Goal: Use online tool/utility: Utilize a website feature to perform a specific function

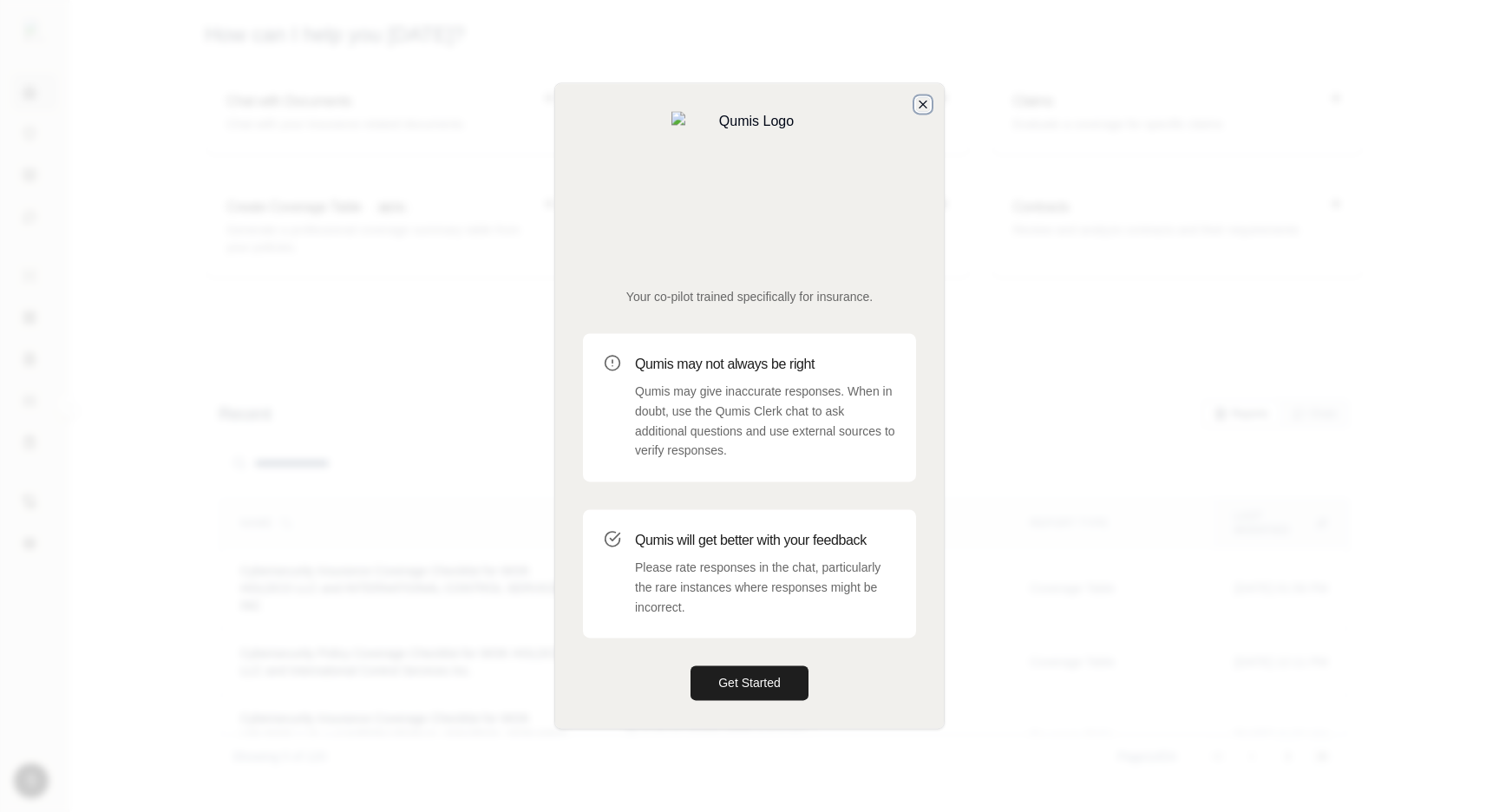
click at [919, 107] on icon "button" at bounding box center [922, 103] width 7 height 7
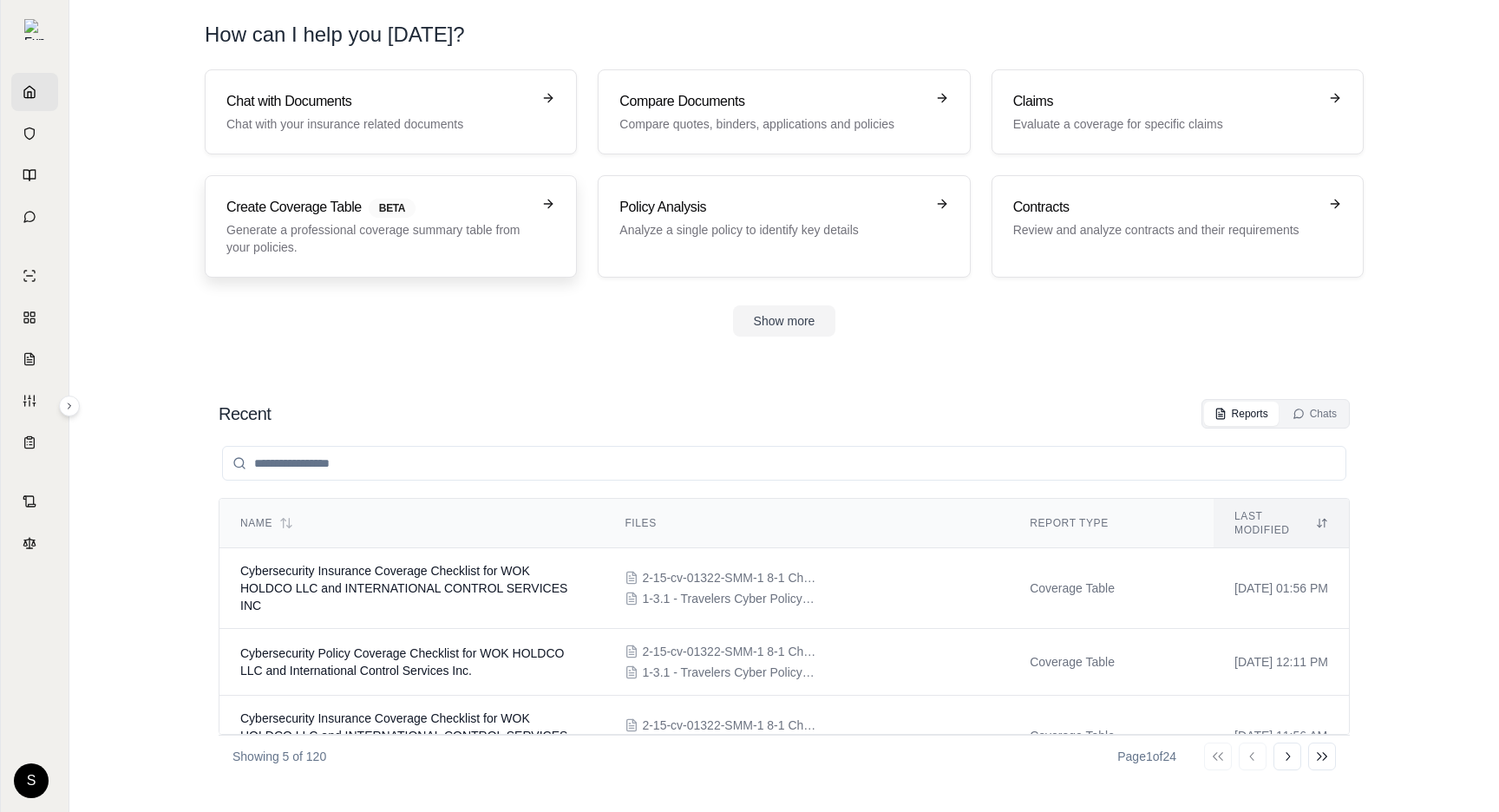
click at [312, 237] on p "Generate a professional coverage summary table from your policies." at bounding box center [378, 238] width 304 height 34
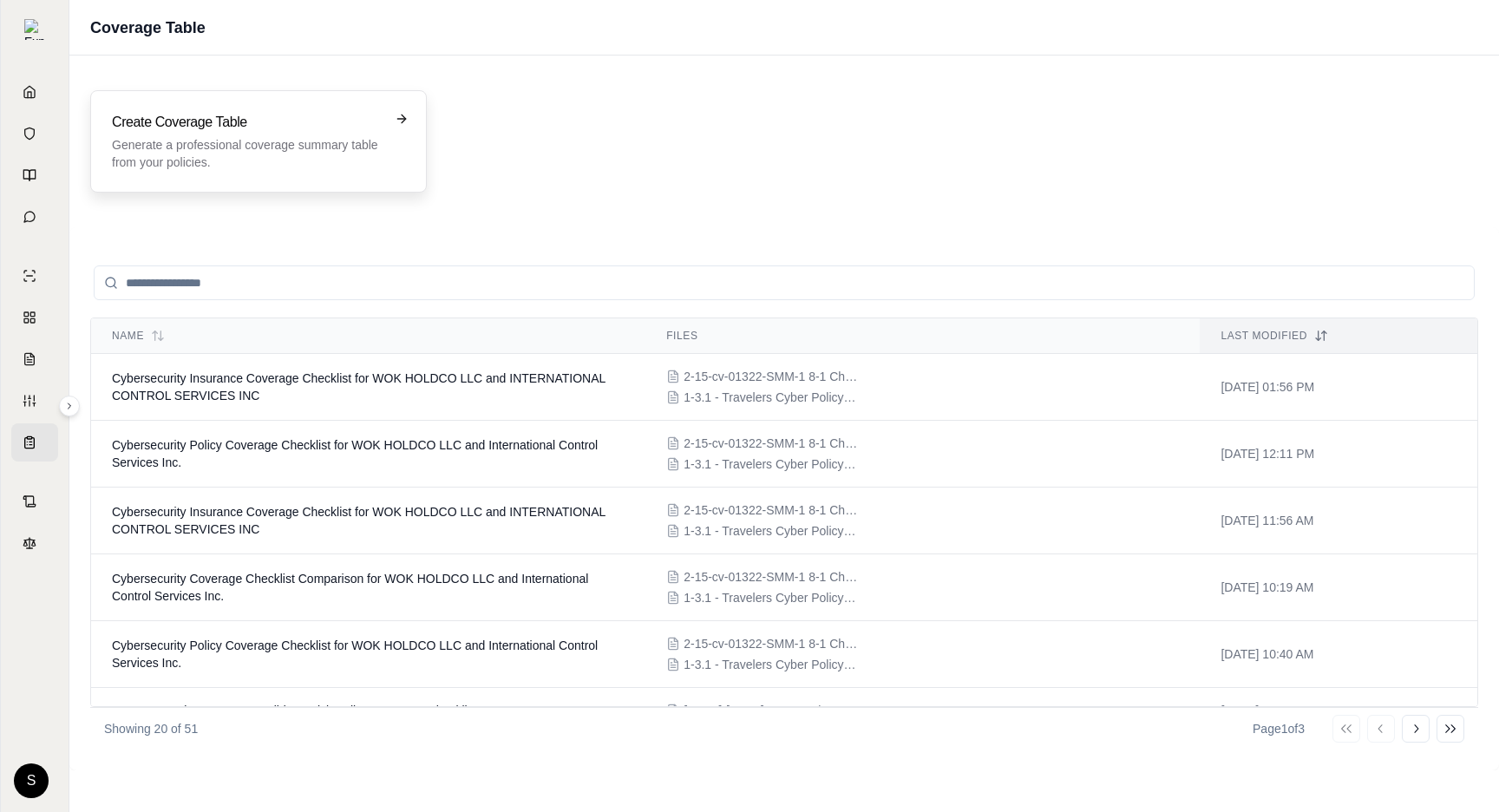
click at [388, 164] on div "Create Coverage Table Generate a professional coverage summary table from your …" at bounding box center [259, 142] width 293 height 59
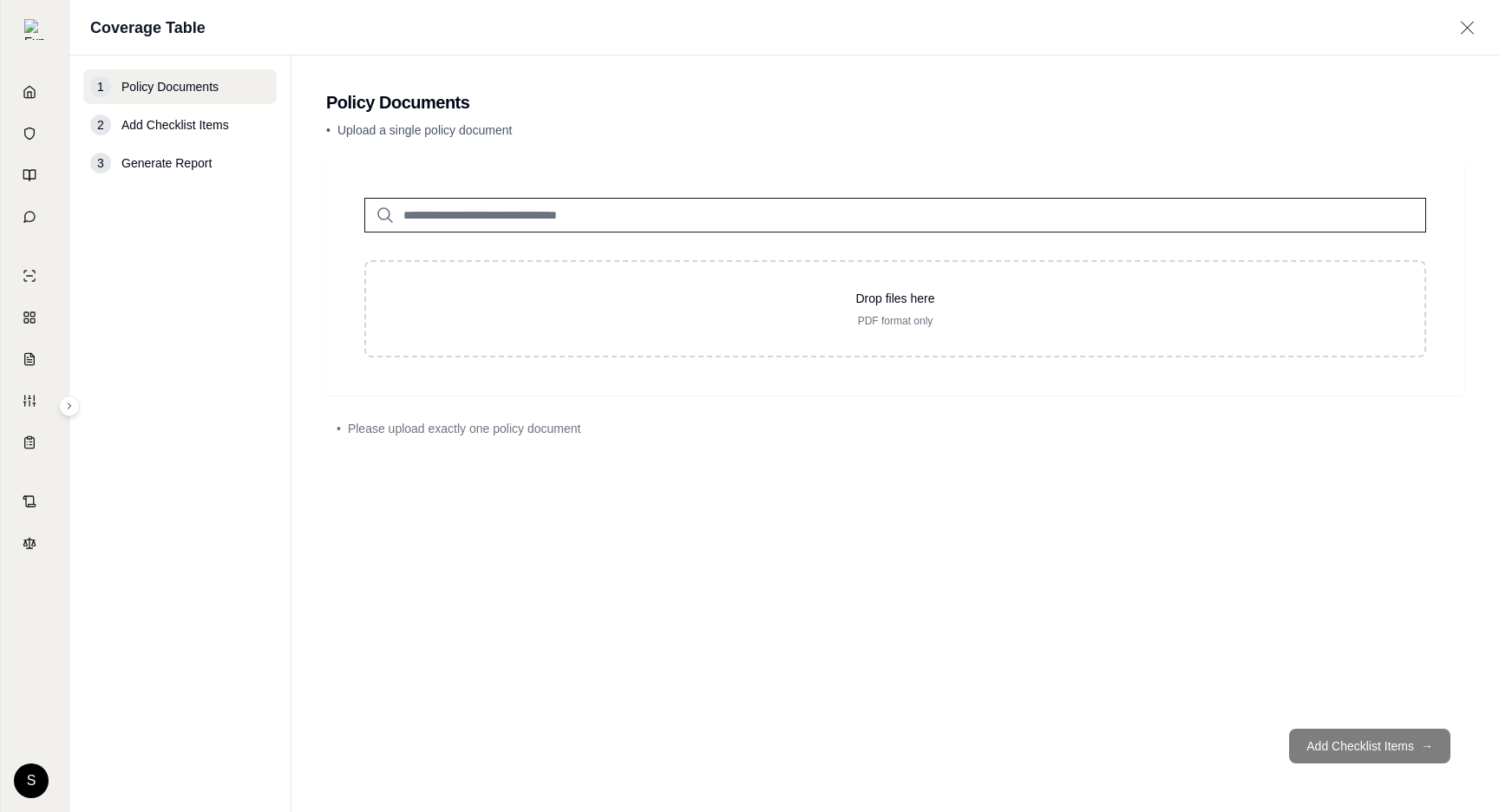
click at [551, 209] on input "search" at bounding box center [895, 215] width 1062 height 34
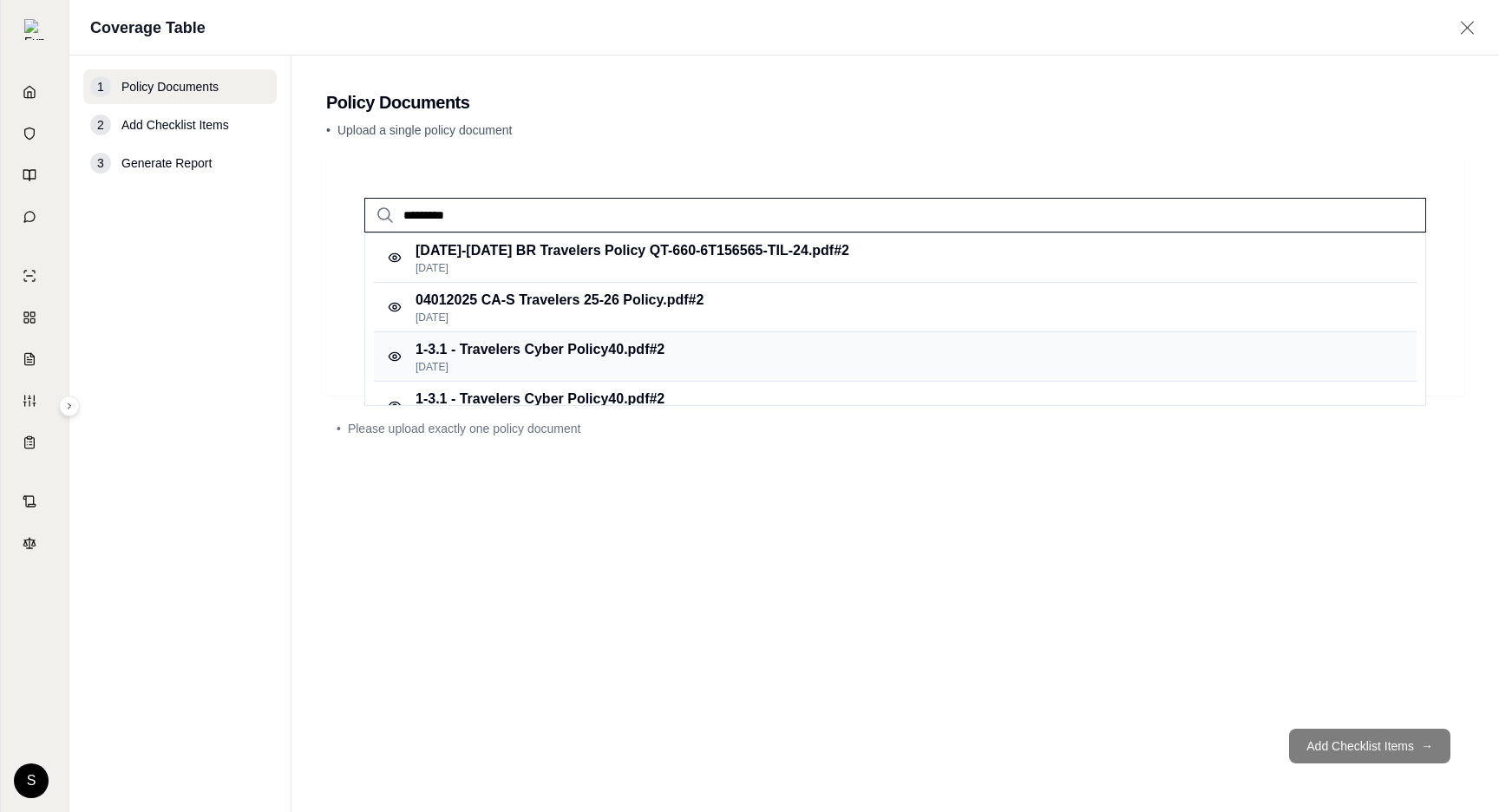
type input "*********"
click at [619, 355] on p "1-3.1 - Travelers Cyber Policy40.pdf #2" at bounding box center [539, 349] width 249 height 21
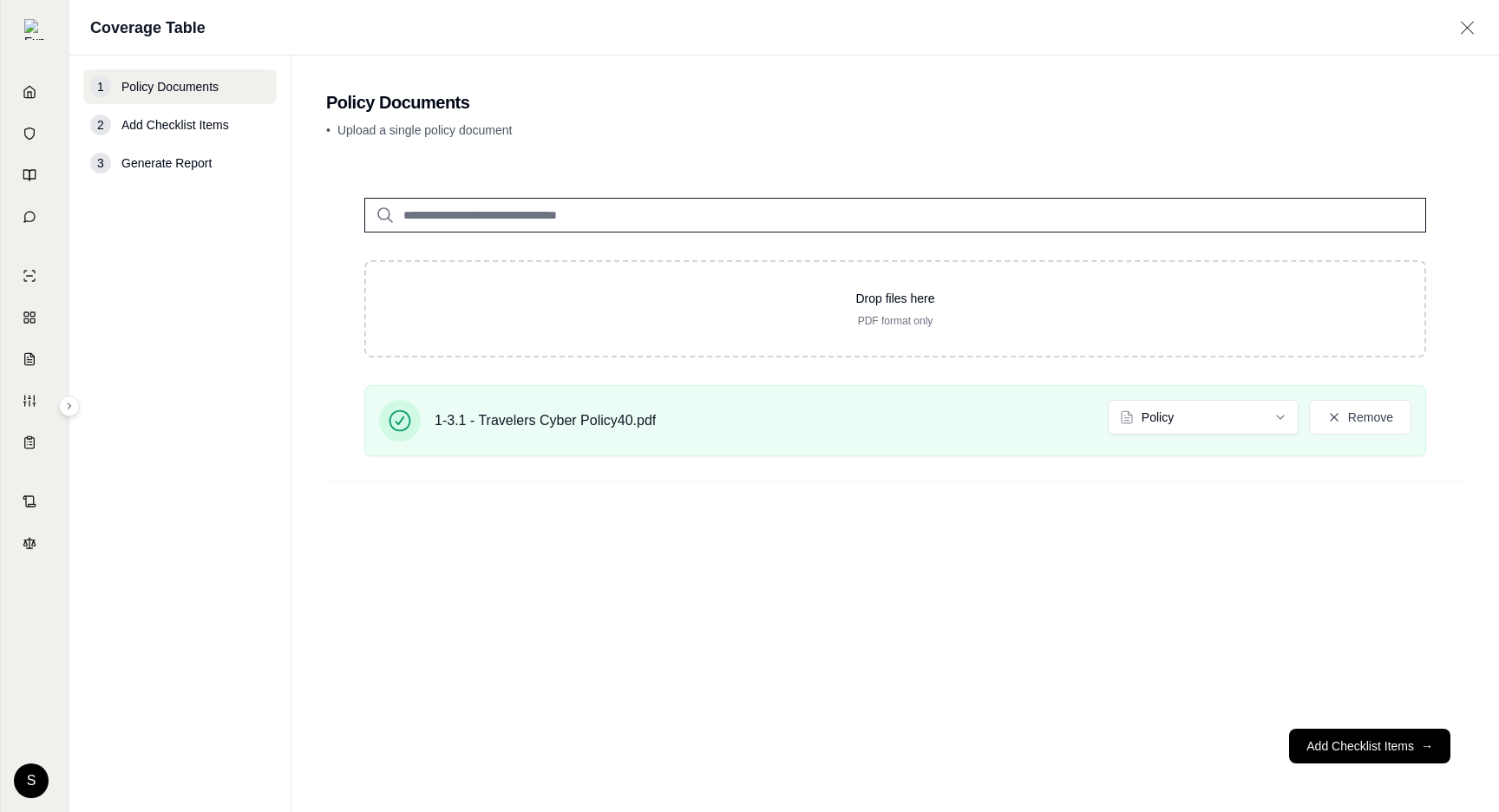
click at [532, 218] on input "search" at bounding box center [895, 215] width 1062 height 34
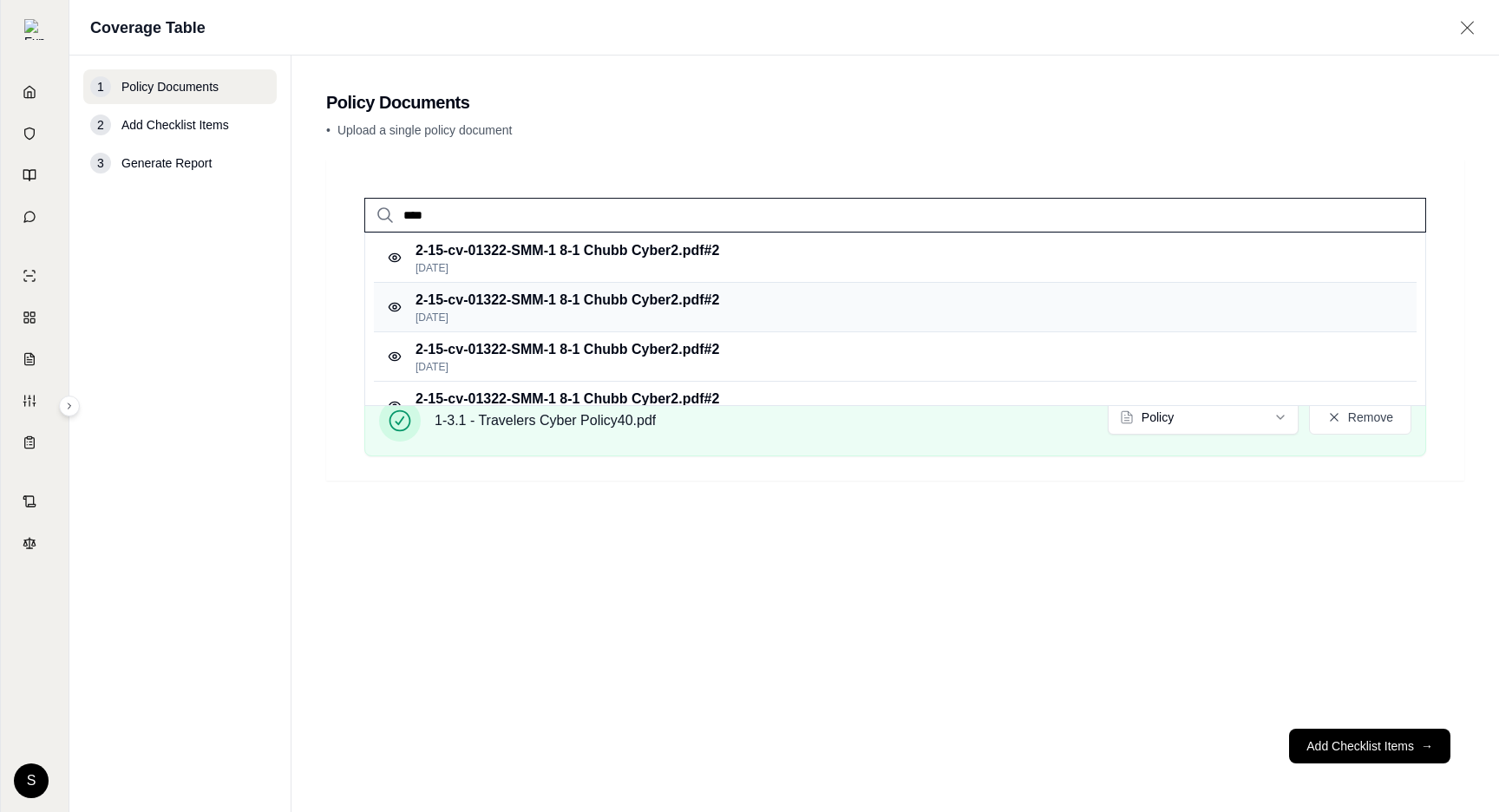
type input "****"
click at [630, 290] on p "2-15-cv-01322-SMM-1 8-1 Chubb Cyber2.pdf #2" at bounding box center [567, 299] width 303 height 21
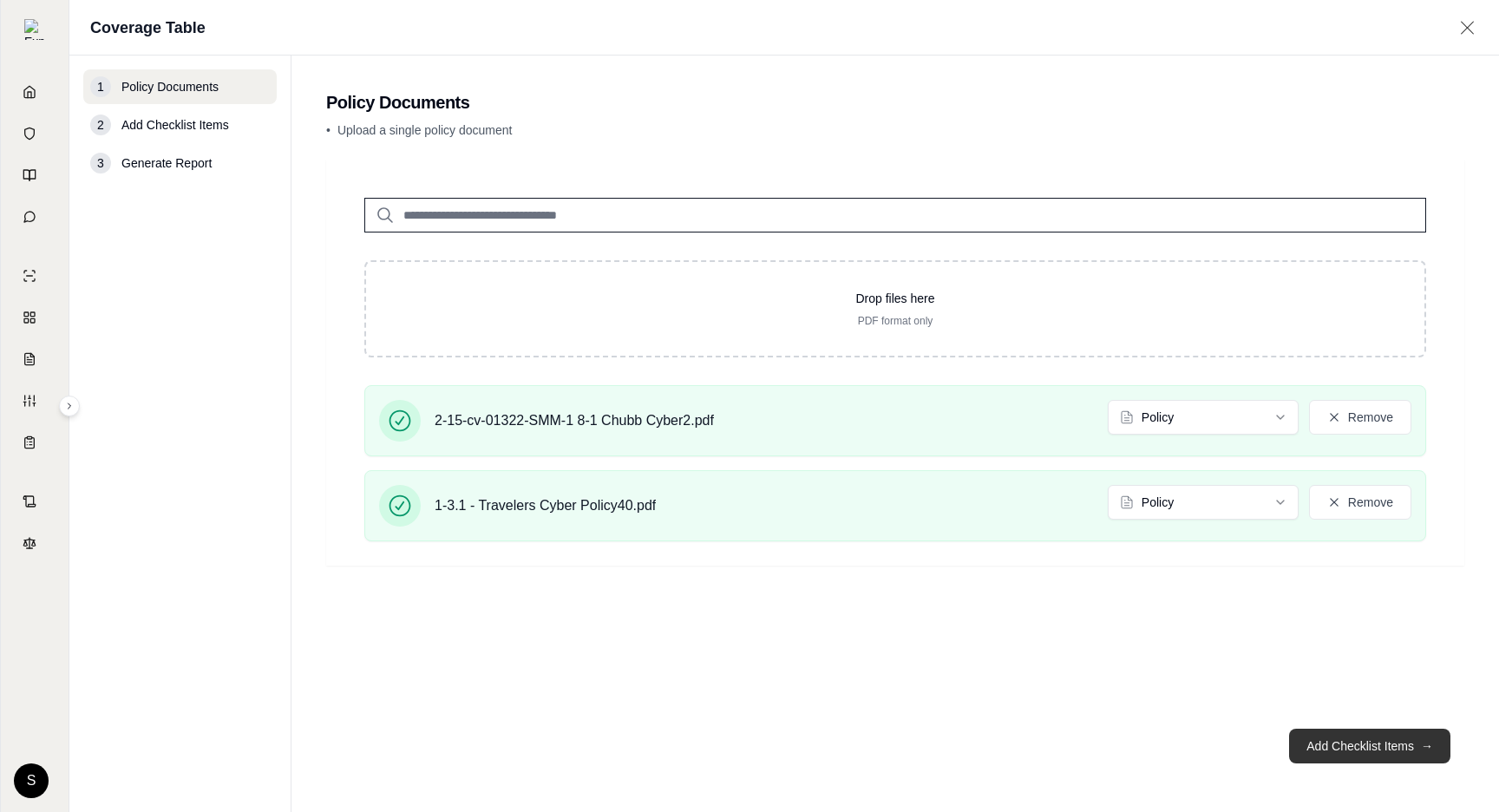
click at [1405, 734] on button "Add Checklist Items →" at bounding box center [1369, 745] width 161 height 34
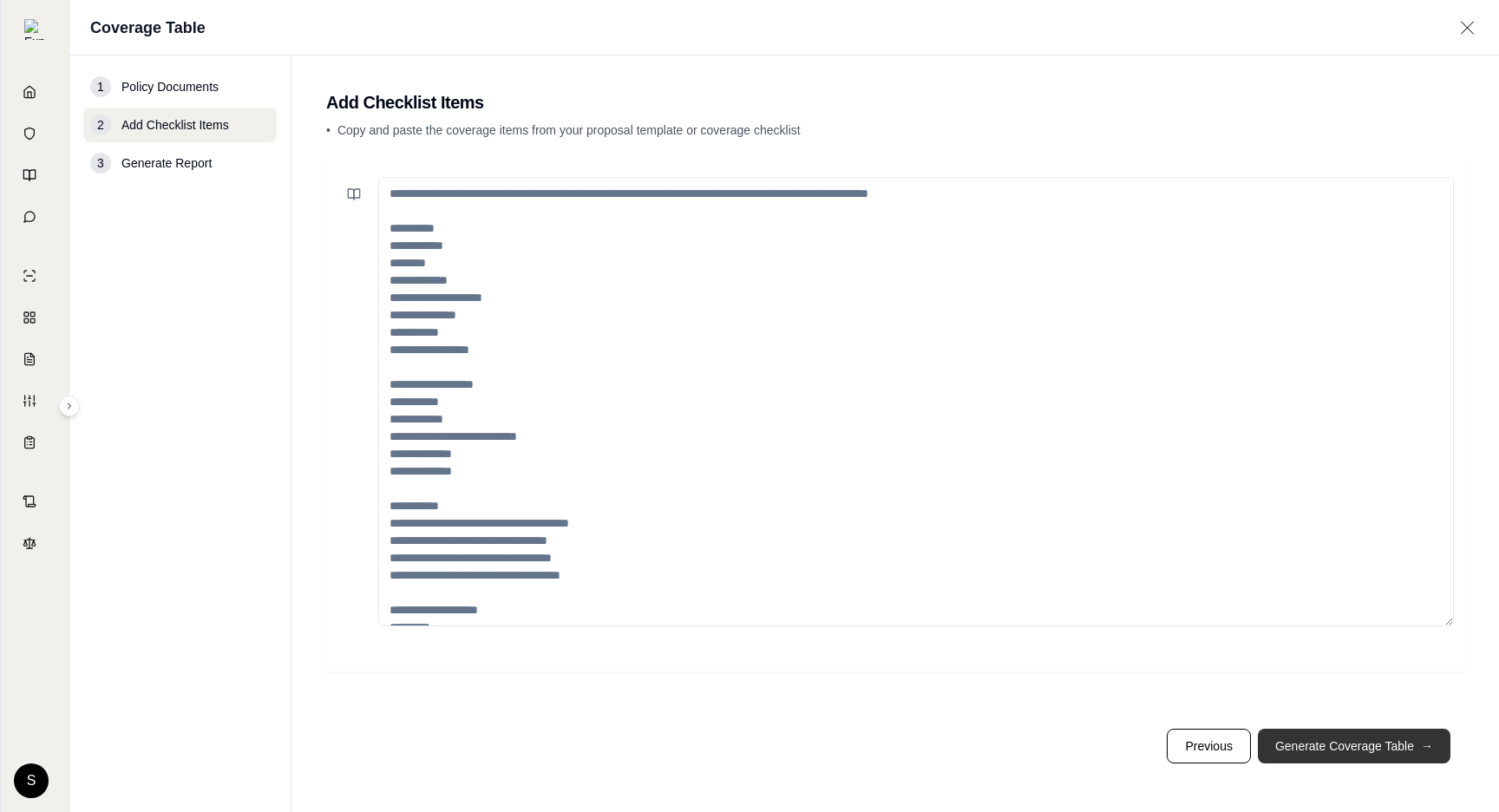
click at [1405, 734] on button "Generate Coverage Table →" at bounding box center [1354, 745] width 193 height 34
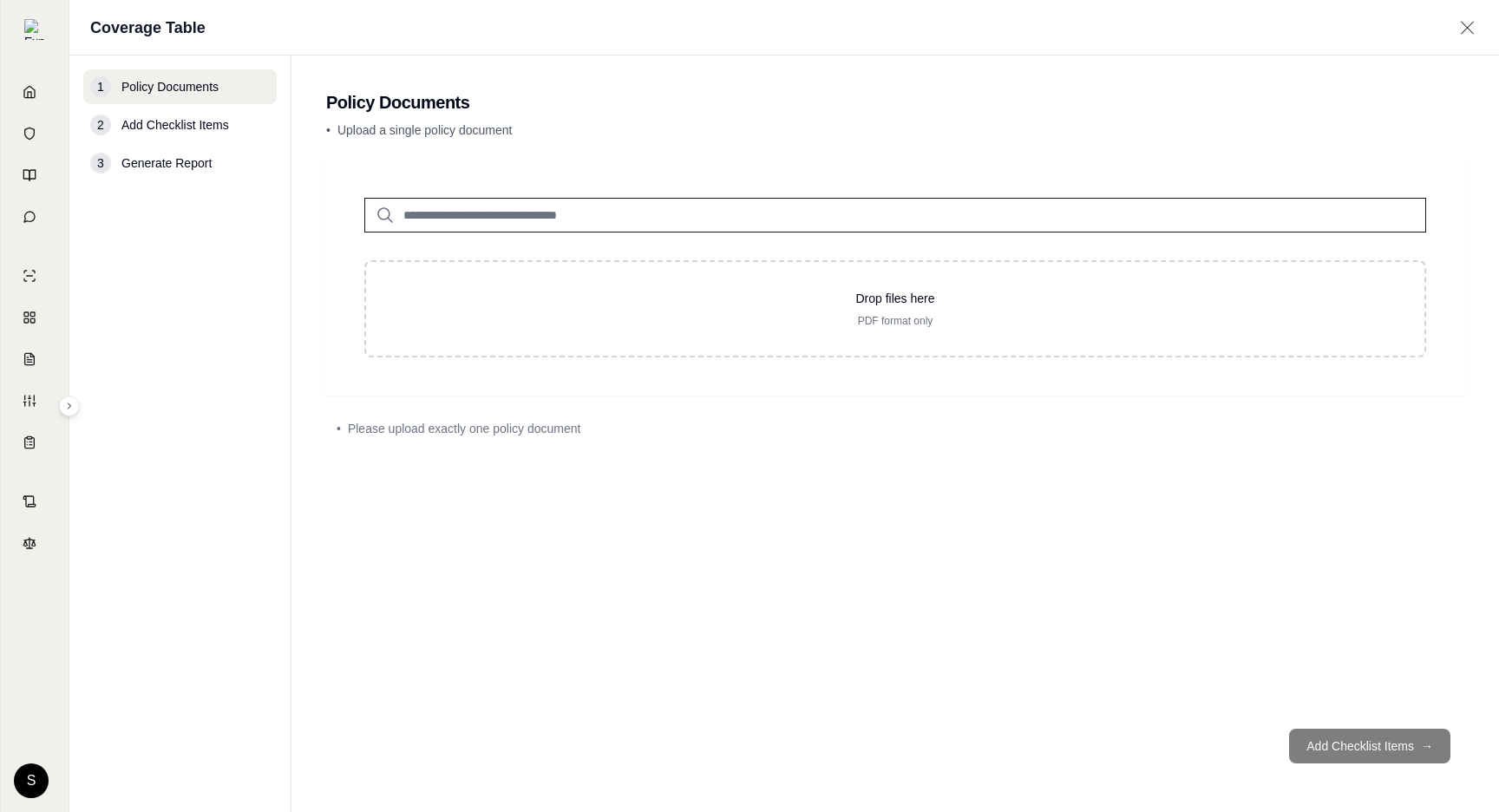
click at [465, 221] on input "search" at bounding box center [895, 215] width 1062 height 34
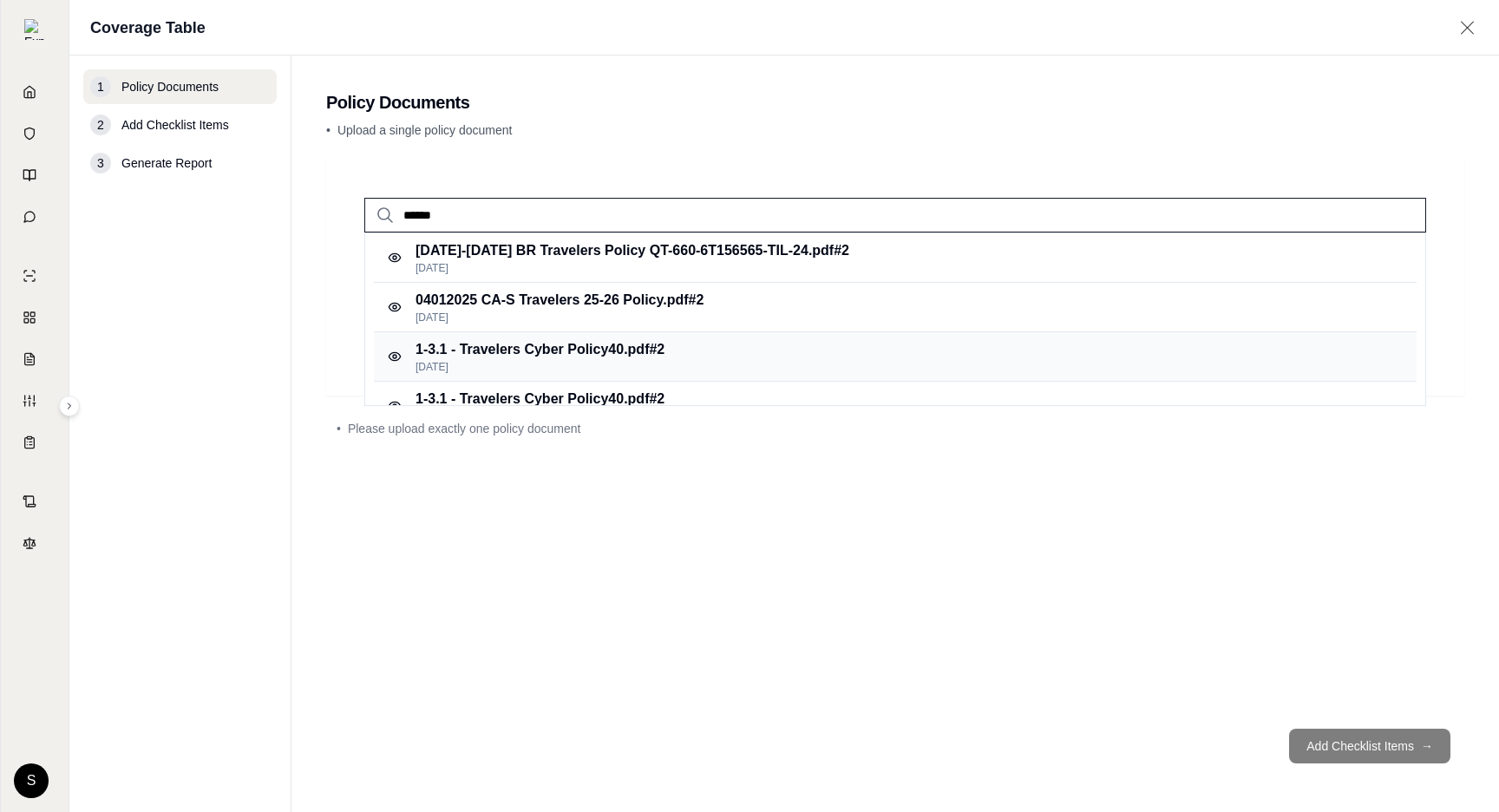
type input "******"
click at [509, 348] on p "1-3.1 - Travelers Cyber Policy40.pdf #2" at bounding box center [539, 349] width 249 height 21
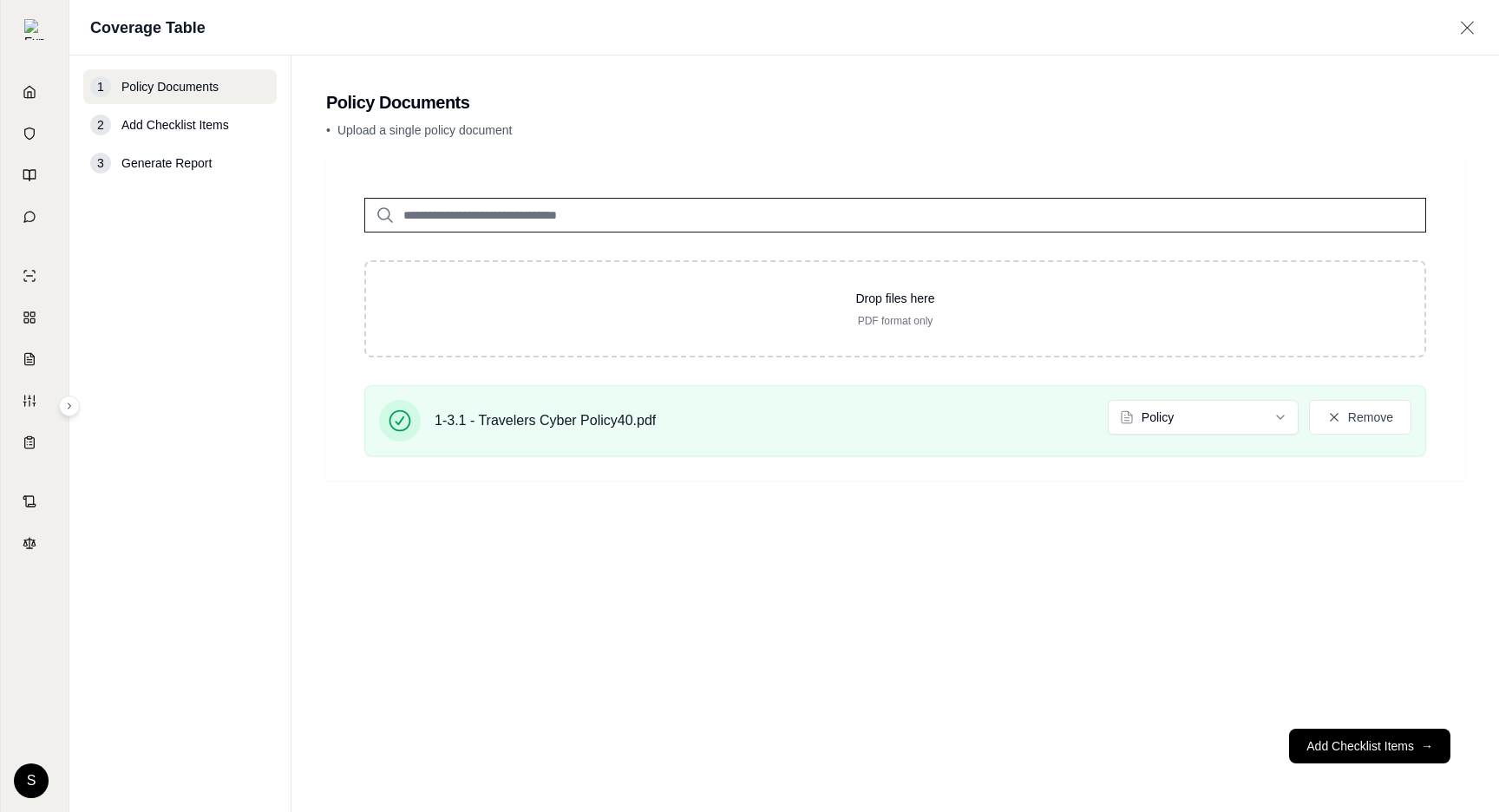
click at [543, 198] on input "search" at bounding box center [895, 215] width 1062 height 34
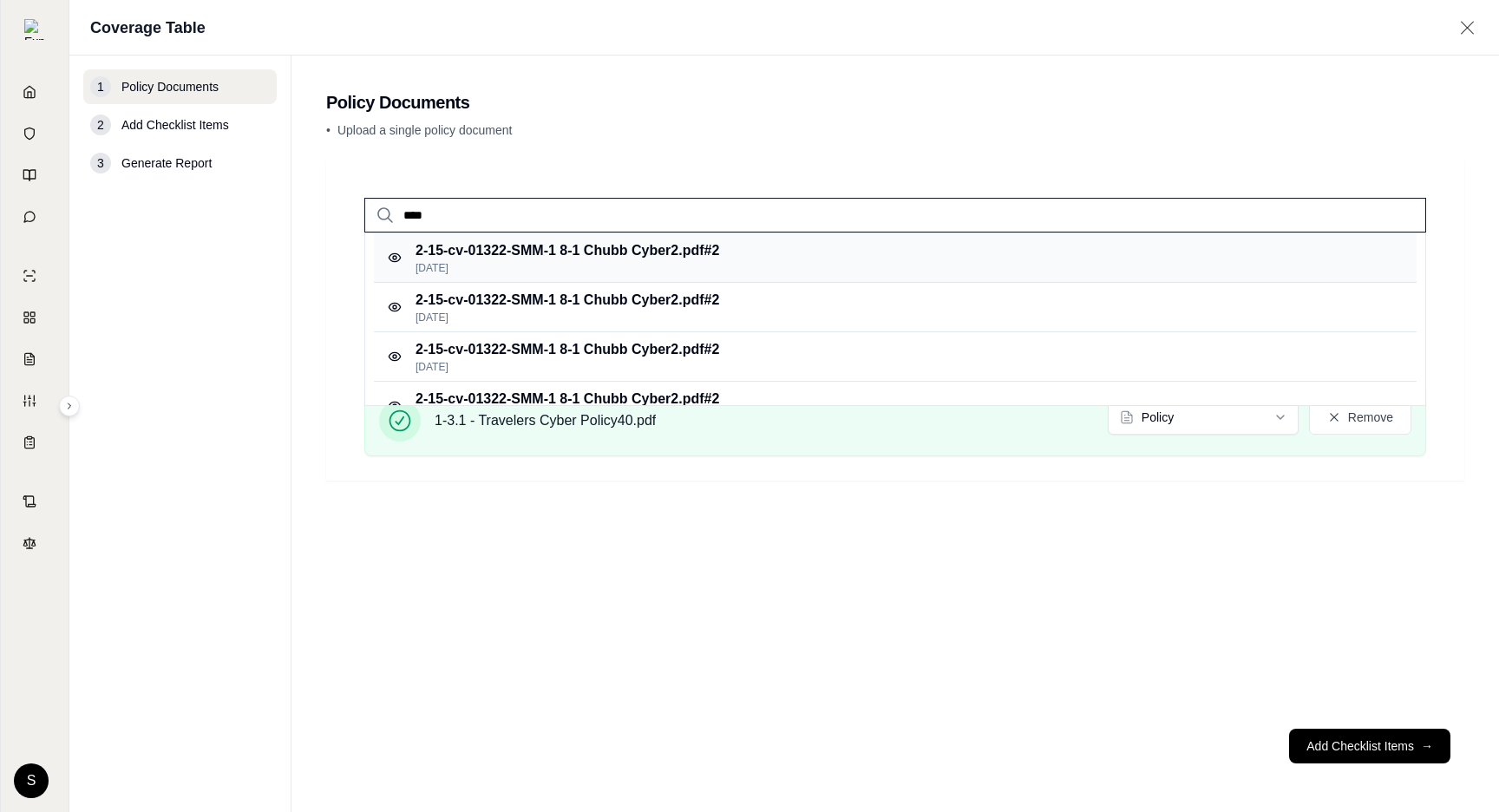
type input "****"
click at [627, 263] on p "[DATE]" at bounding box center [567, 268] width 303 height 14
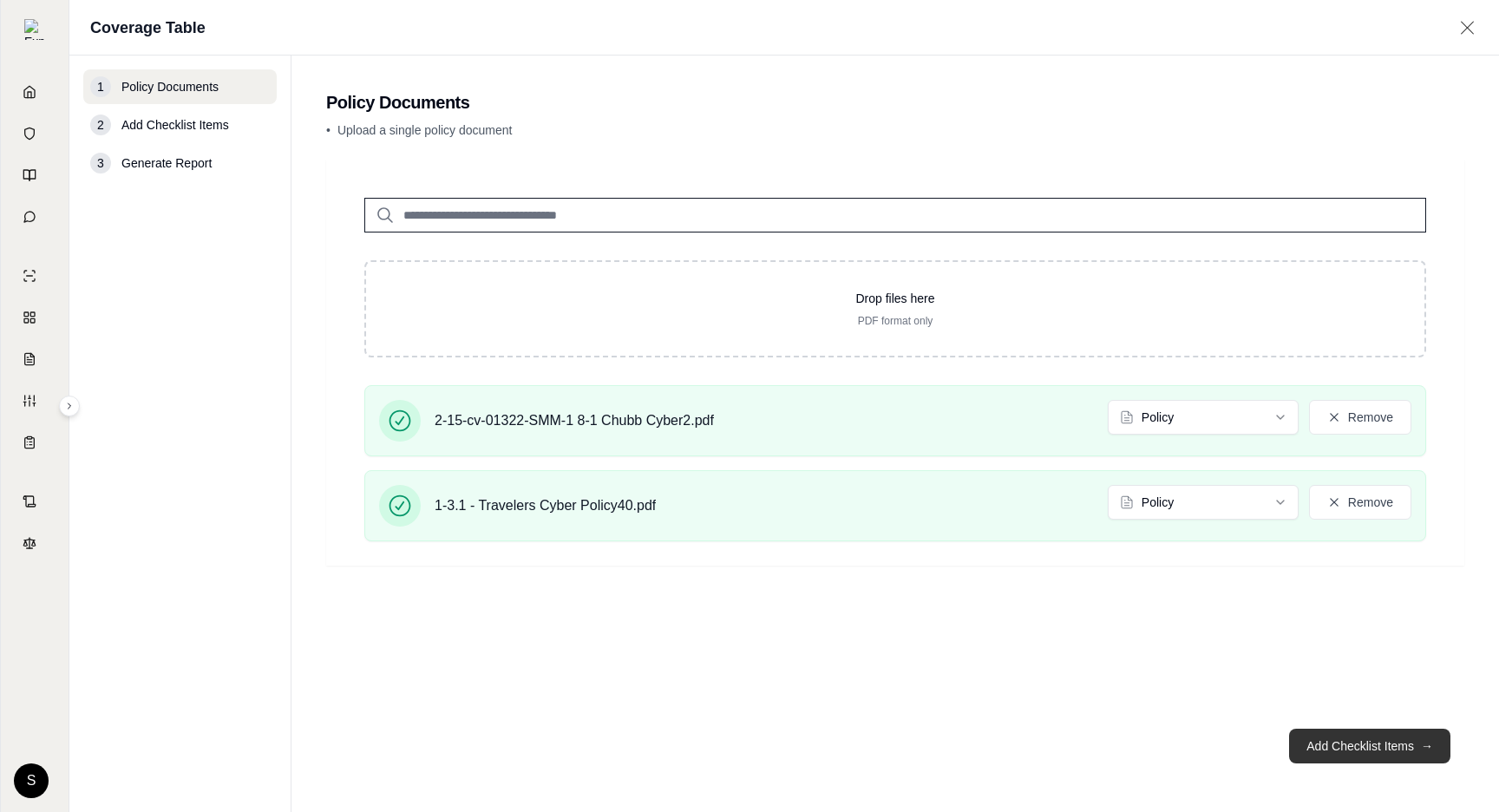
click at [1341, 751] on button "Add Checklist Items →" at bounding box center [1369, 745] width 161 height 34
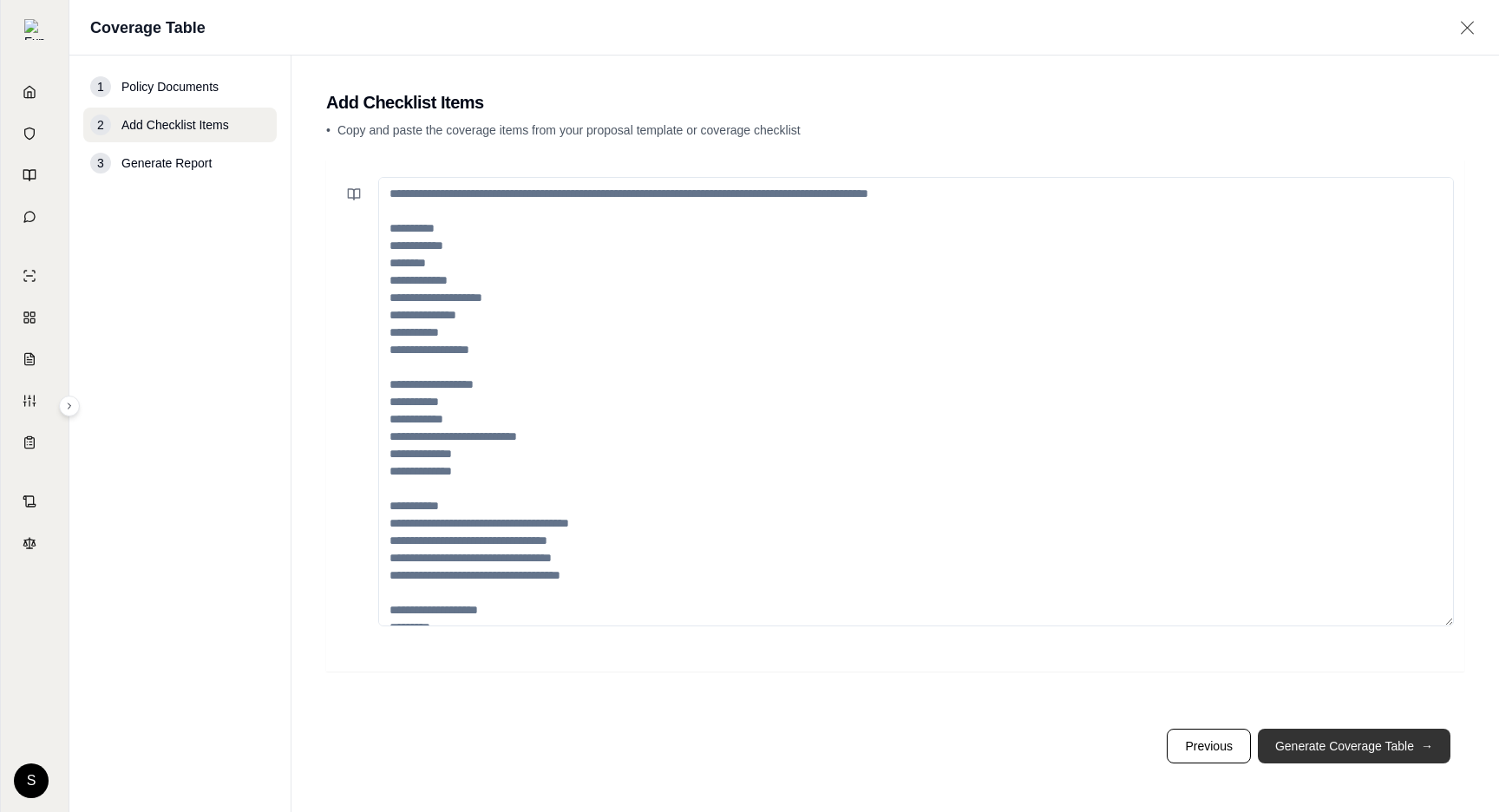
click at [1347, 742] on button "Generate Coverage Table →" at bounding box center [1354, 745] width 193 height 34
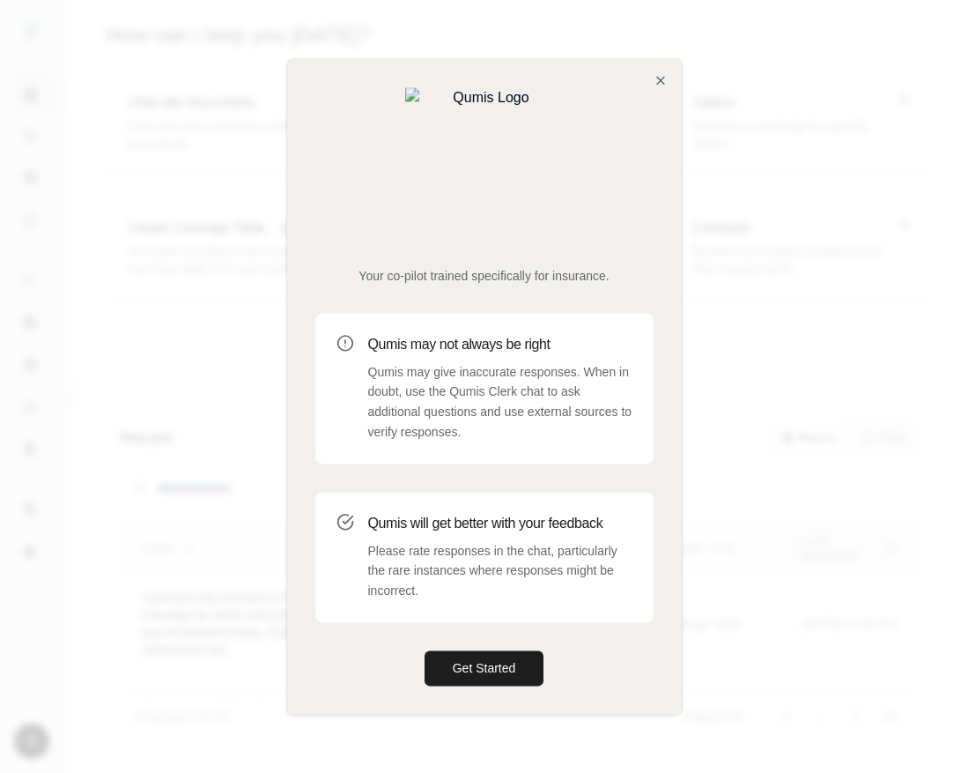
click at [657, 133] on div "Your co-pilot trained specifically for insurance. Qumis may not always be right…" at bounding box center [484, 386] width 395 height 655
click at [662, 87] on icon "button" at bounding box center [661, 80] width 14 height 14
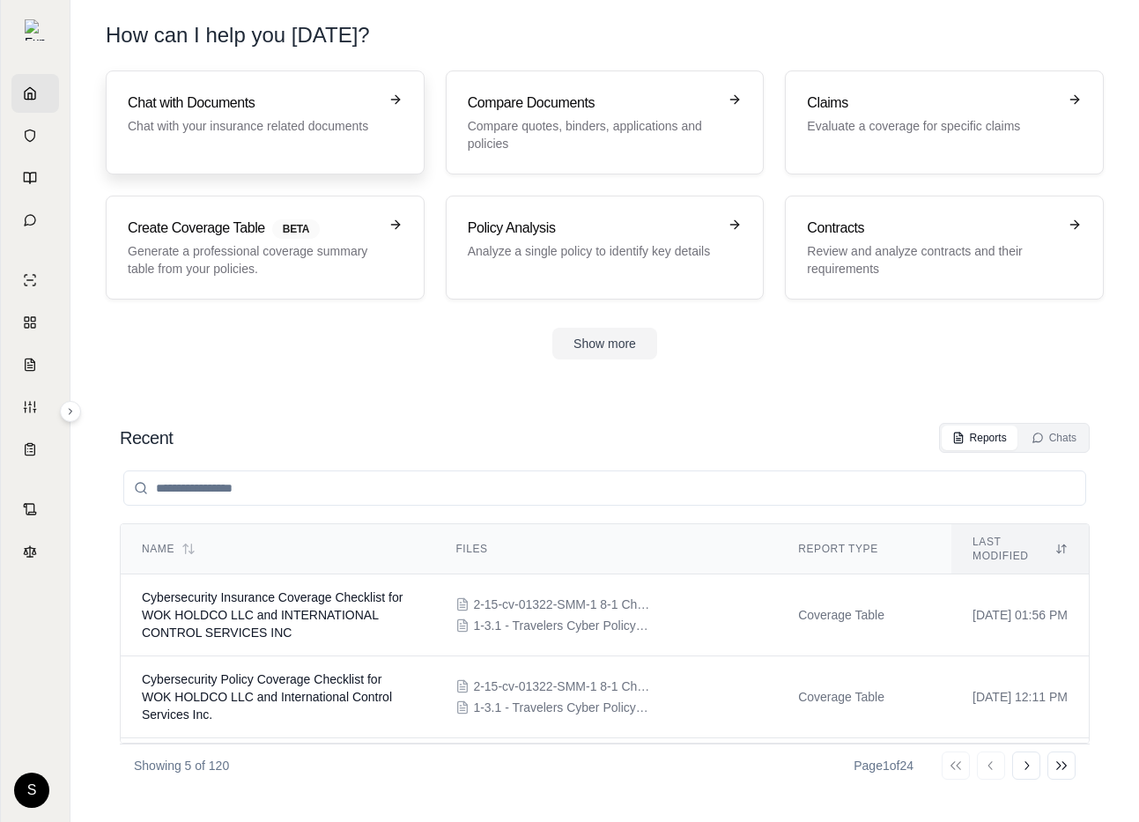
click at [308, 142] on div "Chat with Documents Chat with your insurance related documents" at bounding box center [265, 123] width 275 height 60
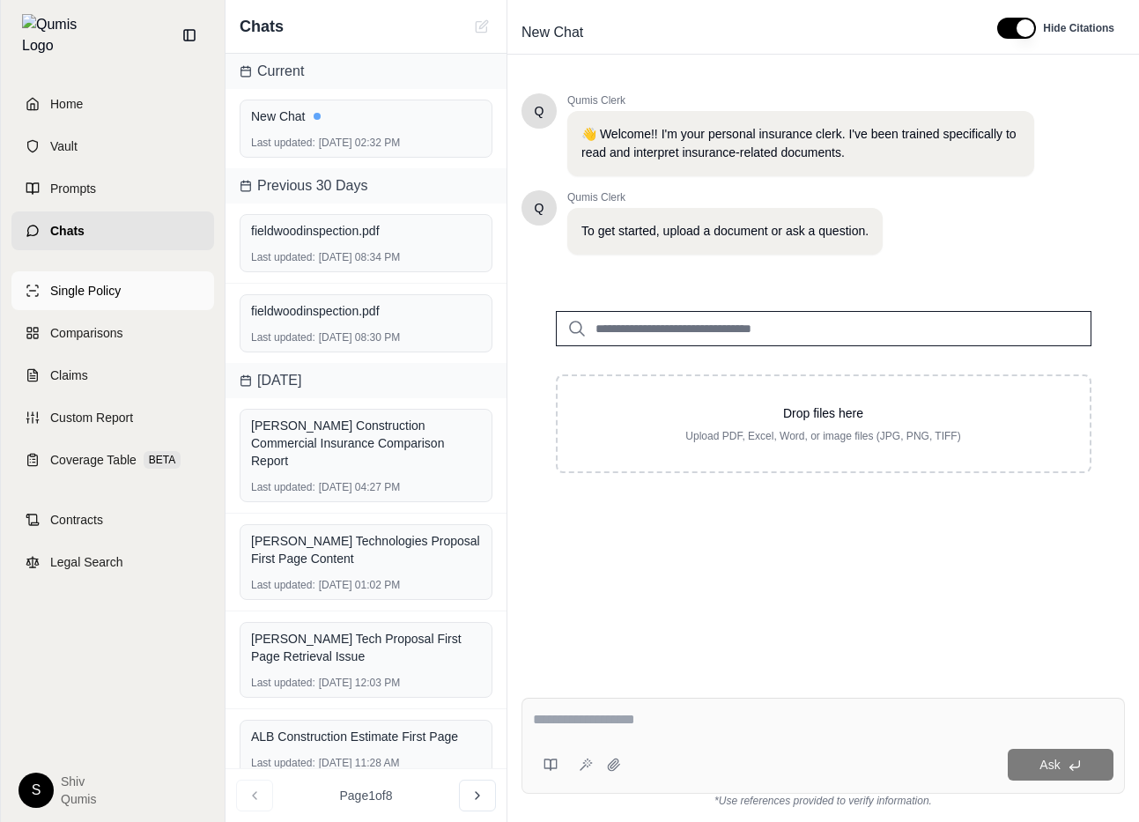
click at [141, 288] on link "Single Policy" at bounding box center [112, 290] width 203 height 39
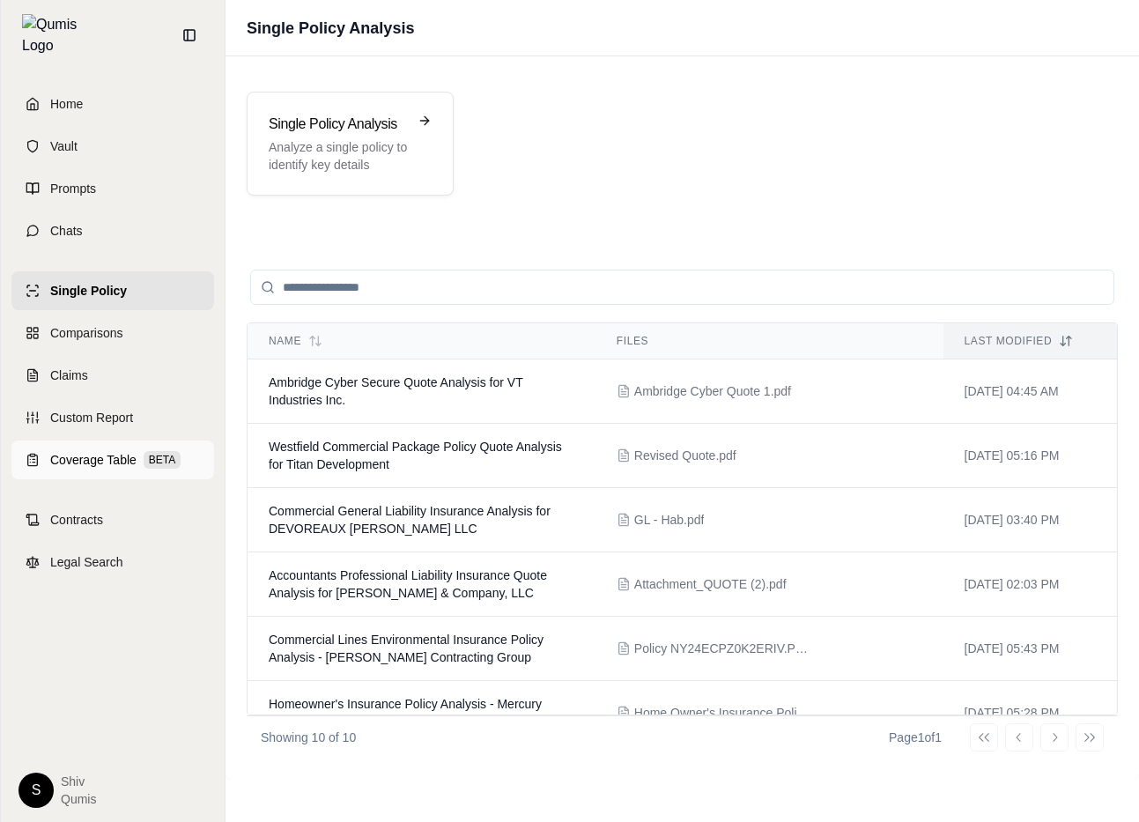
click at [56, 451] on span "Coverage Table" at bounding box center [93, 460] width 86 height 18
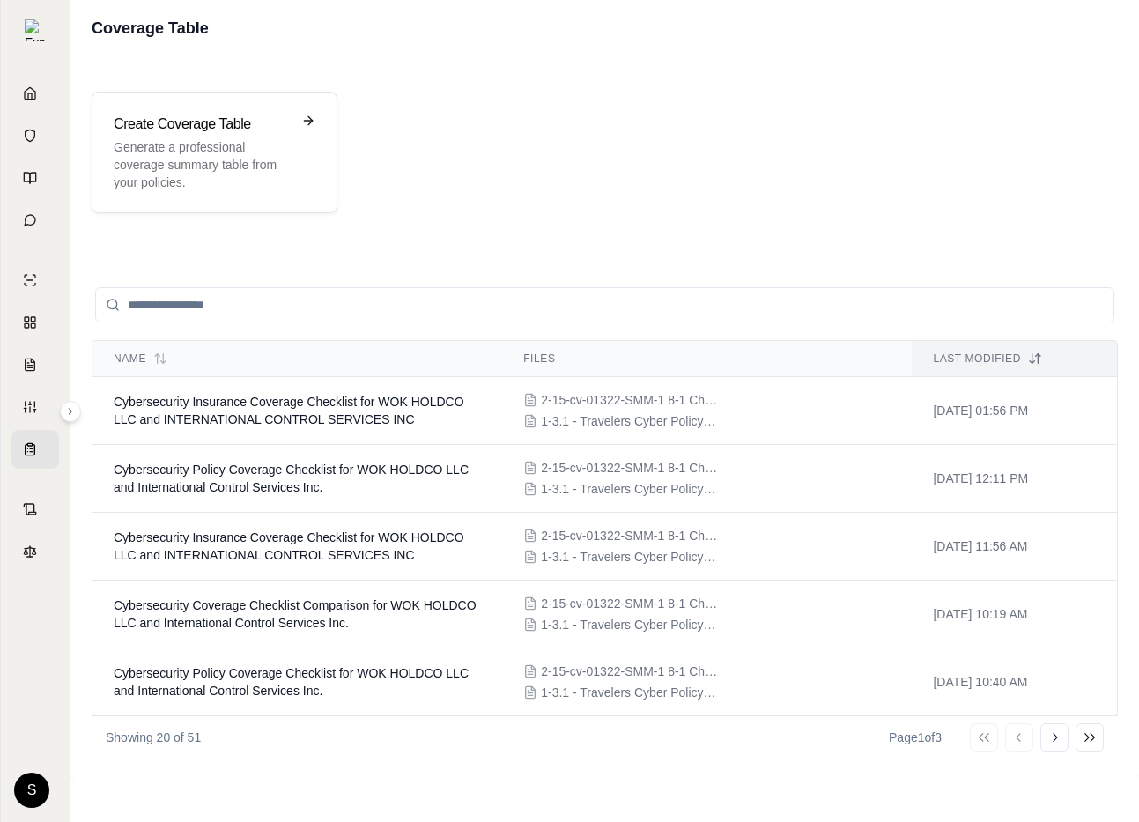
click at [382, 166] on div "Create Coverage Table Generate a professional coverage summary table from your …" at bounding box center [605, 153] width 1027 height 122
click at [278, 160] on p "Generate a professional coverage summary table from your policies." at bounding box center [202, 164] width 177 height 53
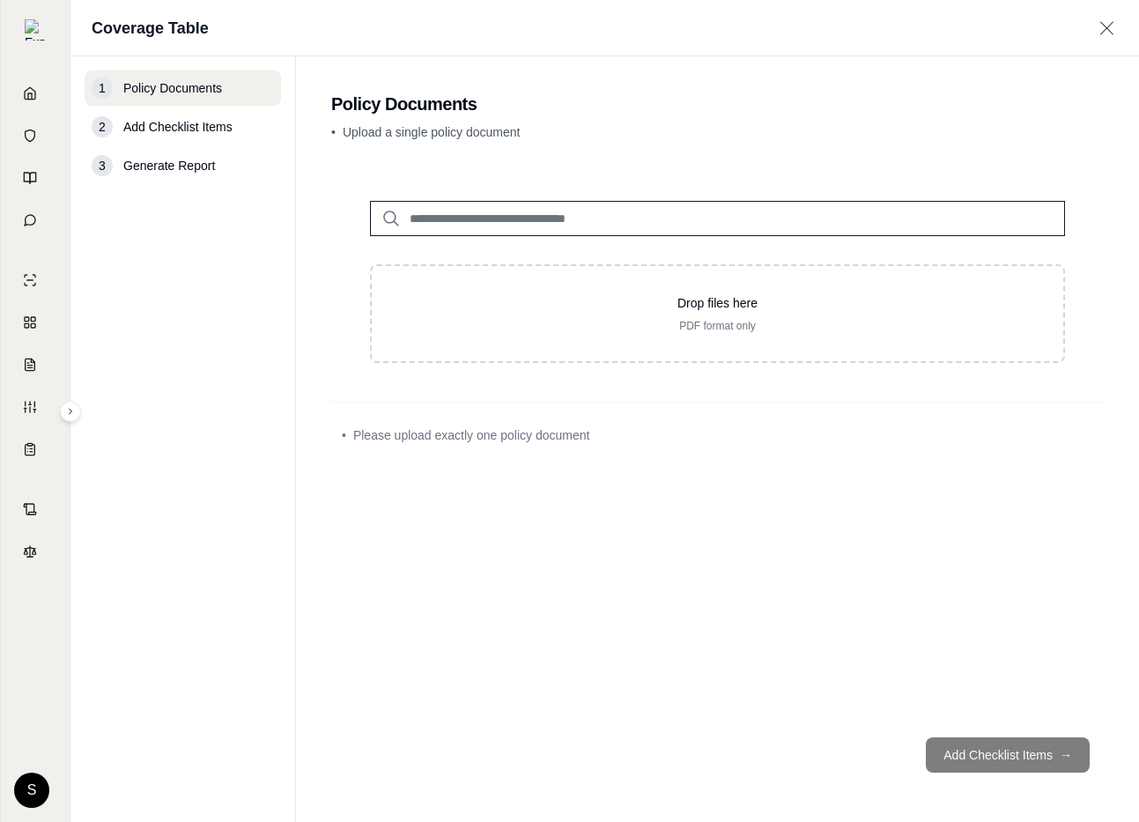
click at [577, 222] on input "search" at bounding box center [717, 218] width 695 height 35
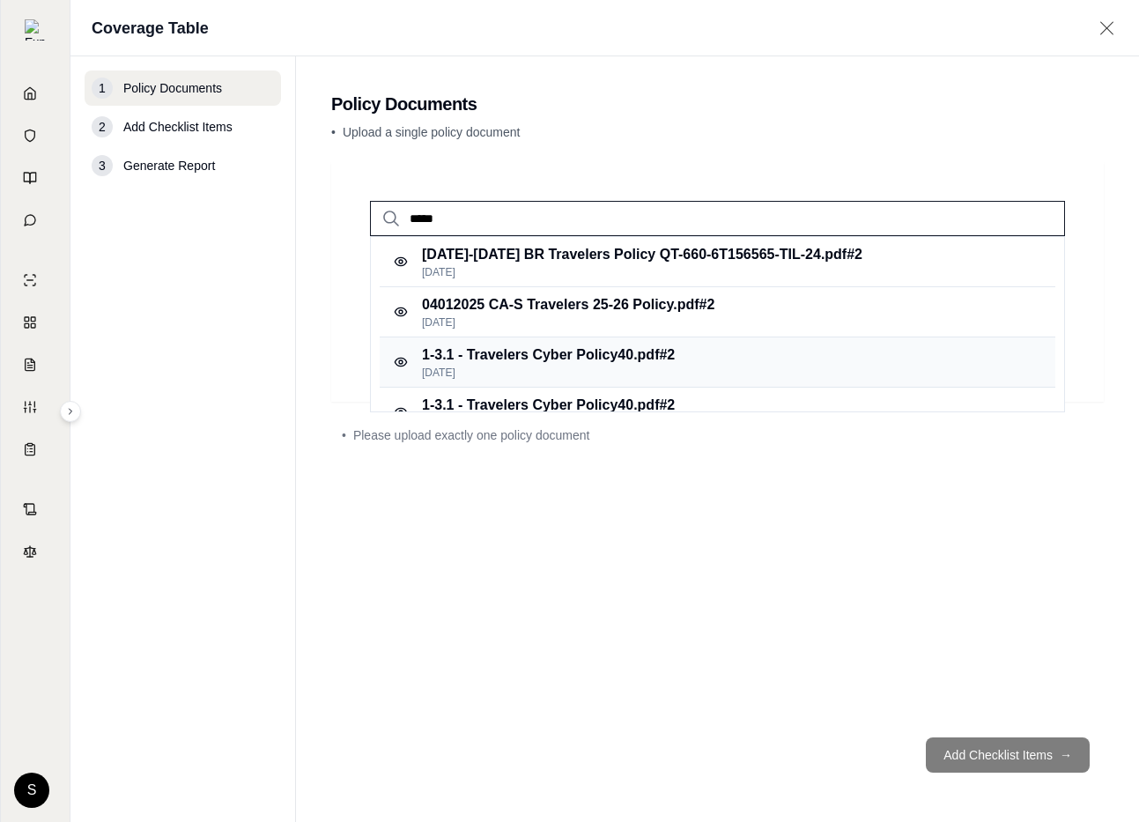
type input "*****"
click at [601, 365] on p "1-3.1 - Travelers Cyber Policy40.pdf #2" at bounding box center [548, 355] width 253 height 21
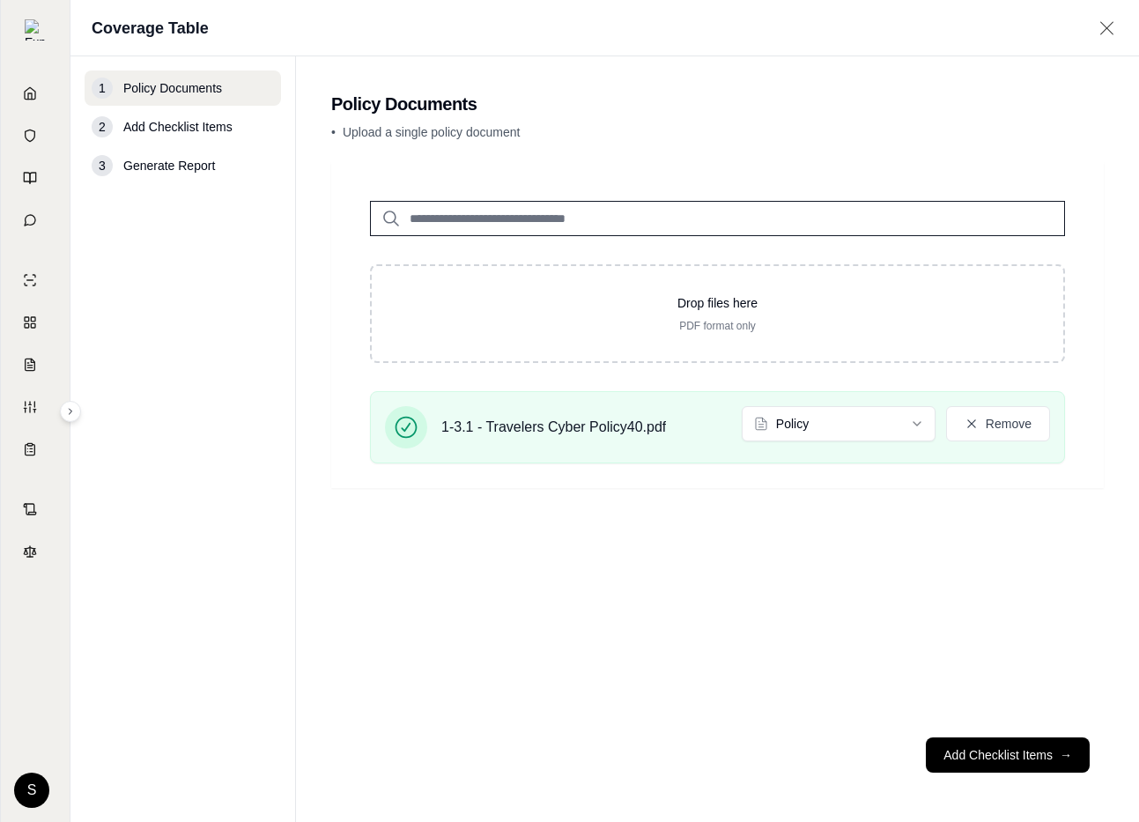
click at [430, 227] on input "search" at bounding box center [717, 218] width 695 height 35
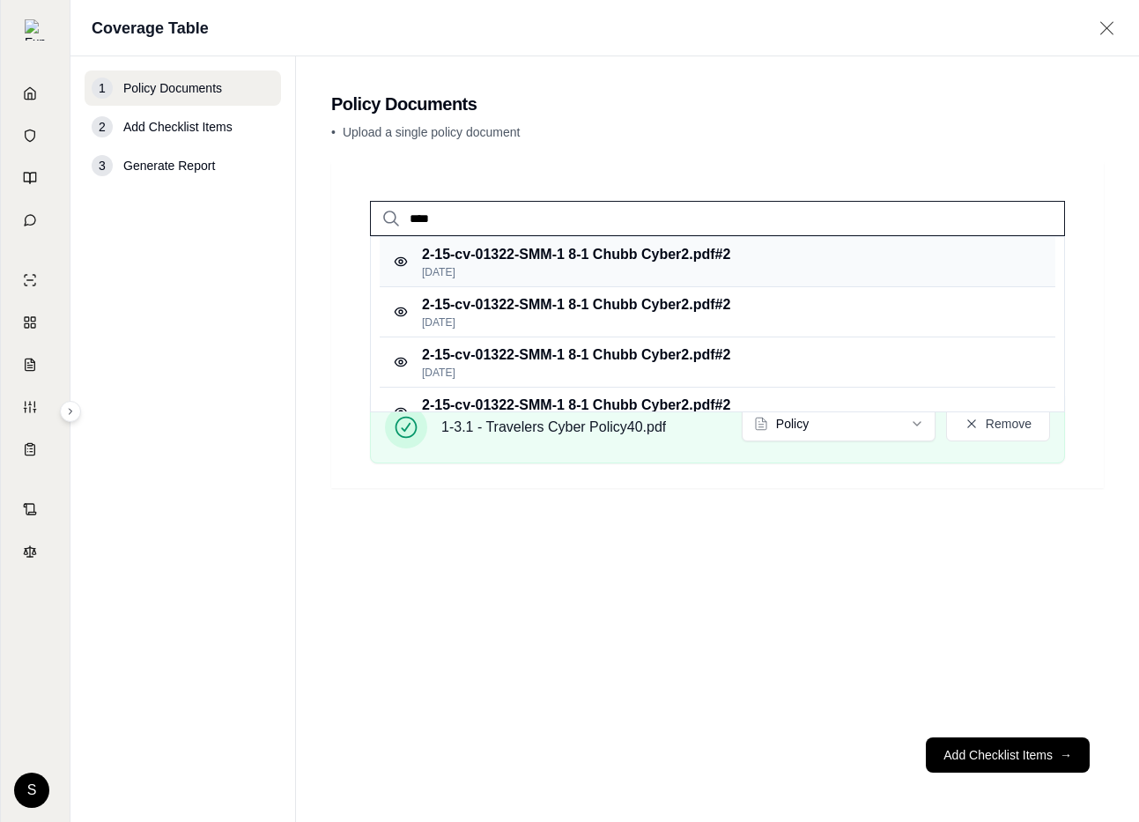
type input "****"
click at [591, 273] on p "Feb 22, 2025" at bounding box center [576, 272] width 308 height 14
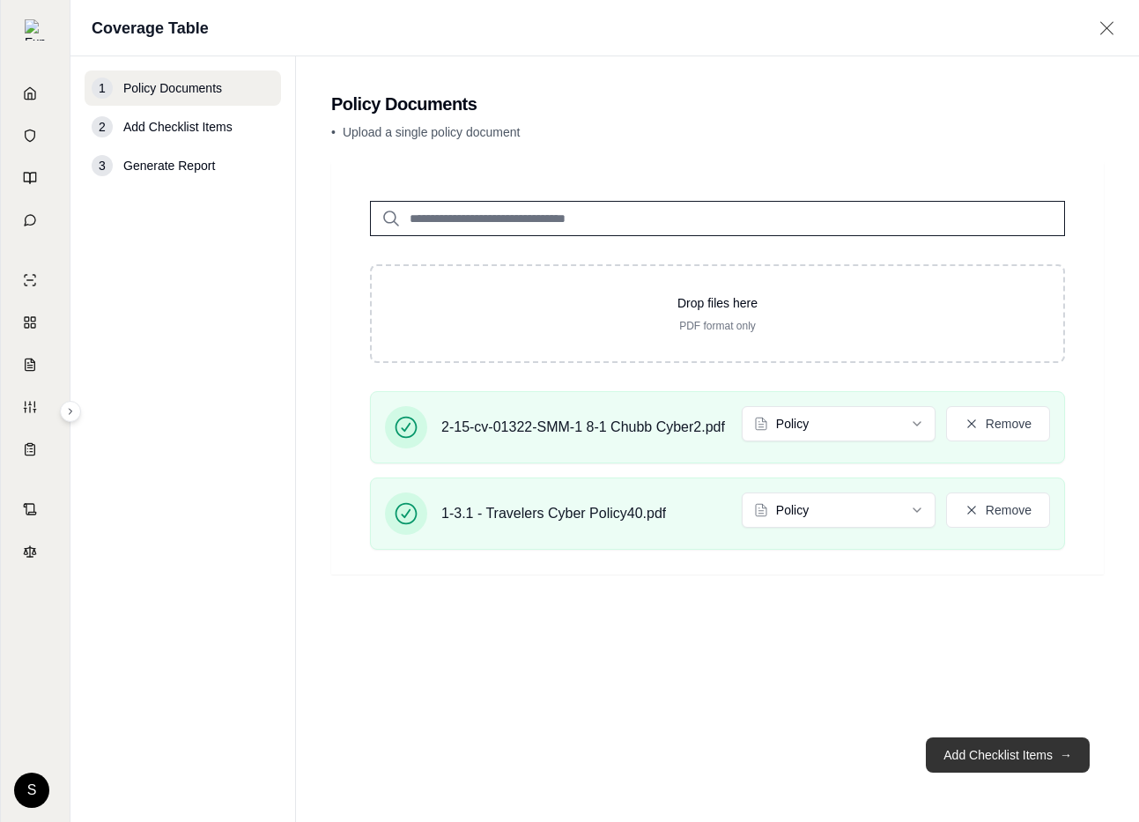
click at [959, 755] on button "Add Checklist Items →" at bounding box center [1008, 755] width 164 height 35
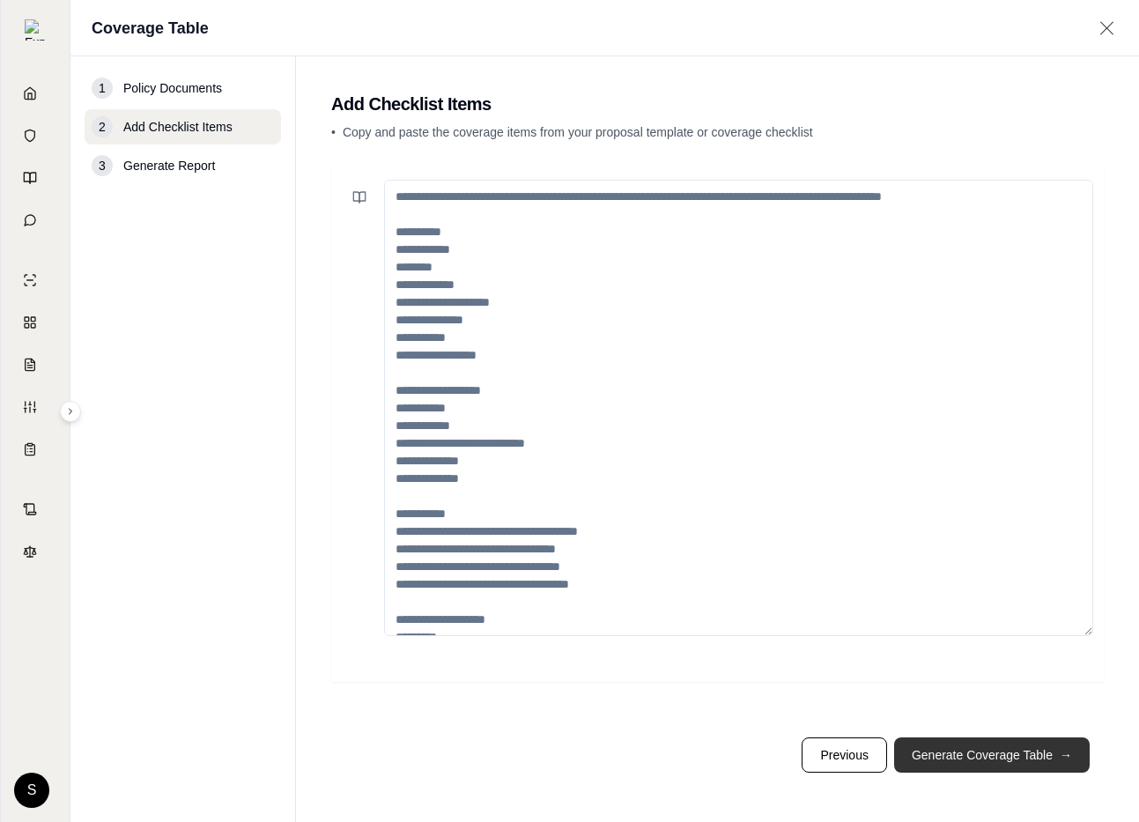
click at [959, 755] on button "Generate Coverage Table →" at bounding box center [992, 755] width 196 height 35
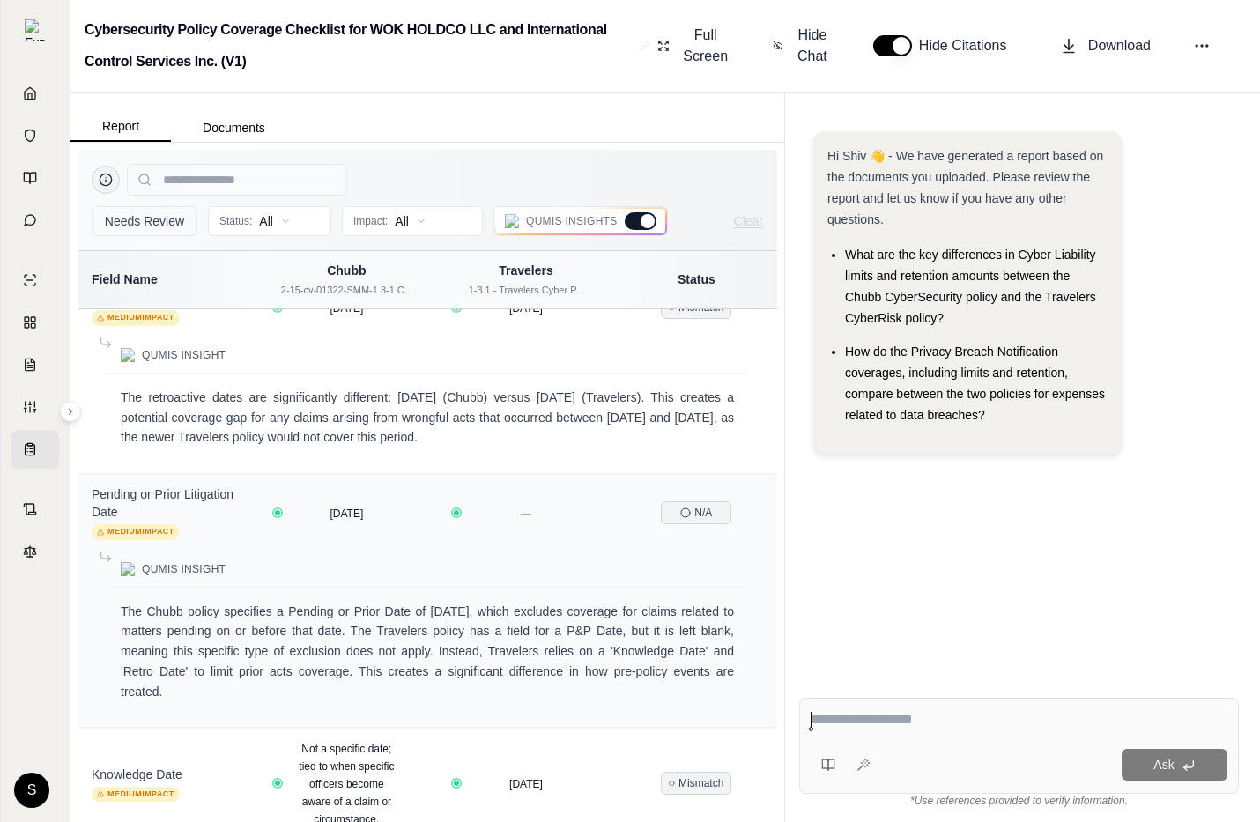
scroll to position [2548, 0]
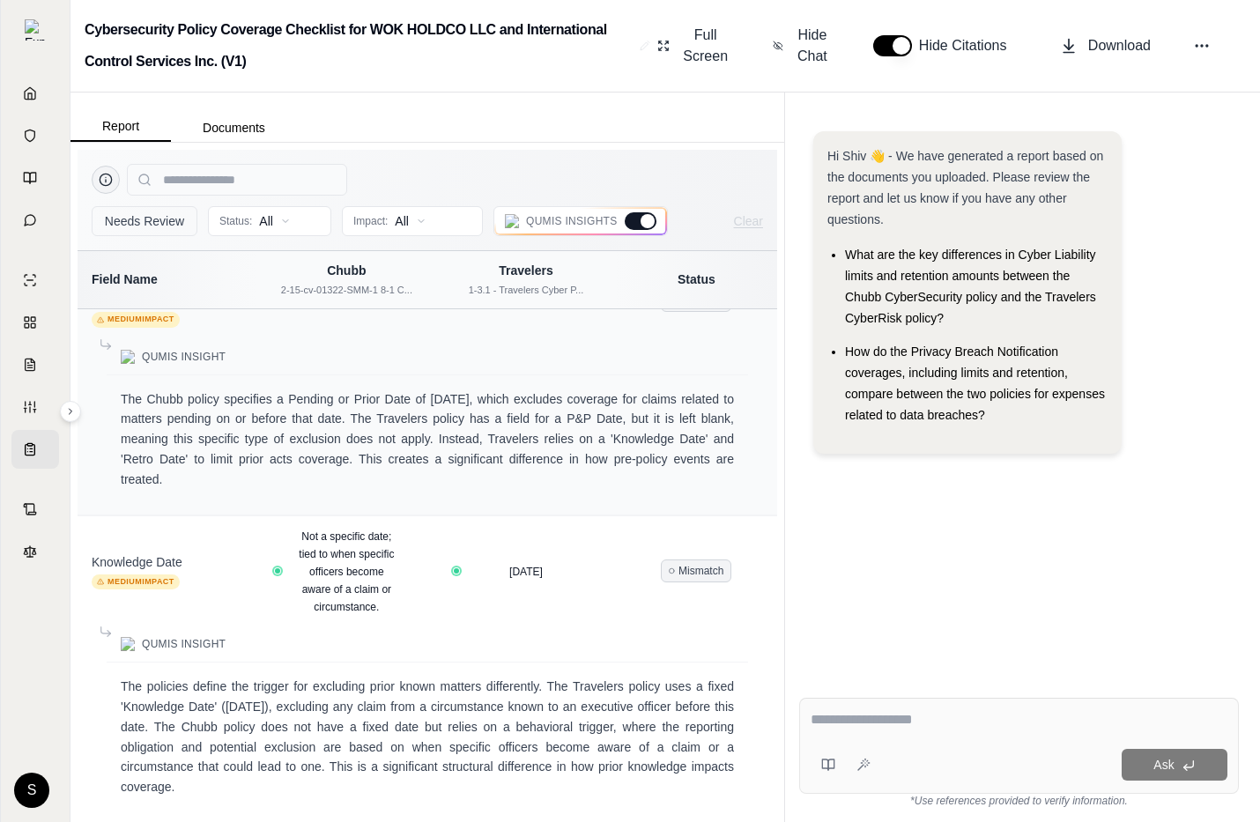
click at [641, 226] on div at bounding box center [641, 221] width 32 height 18
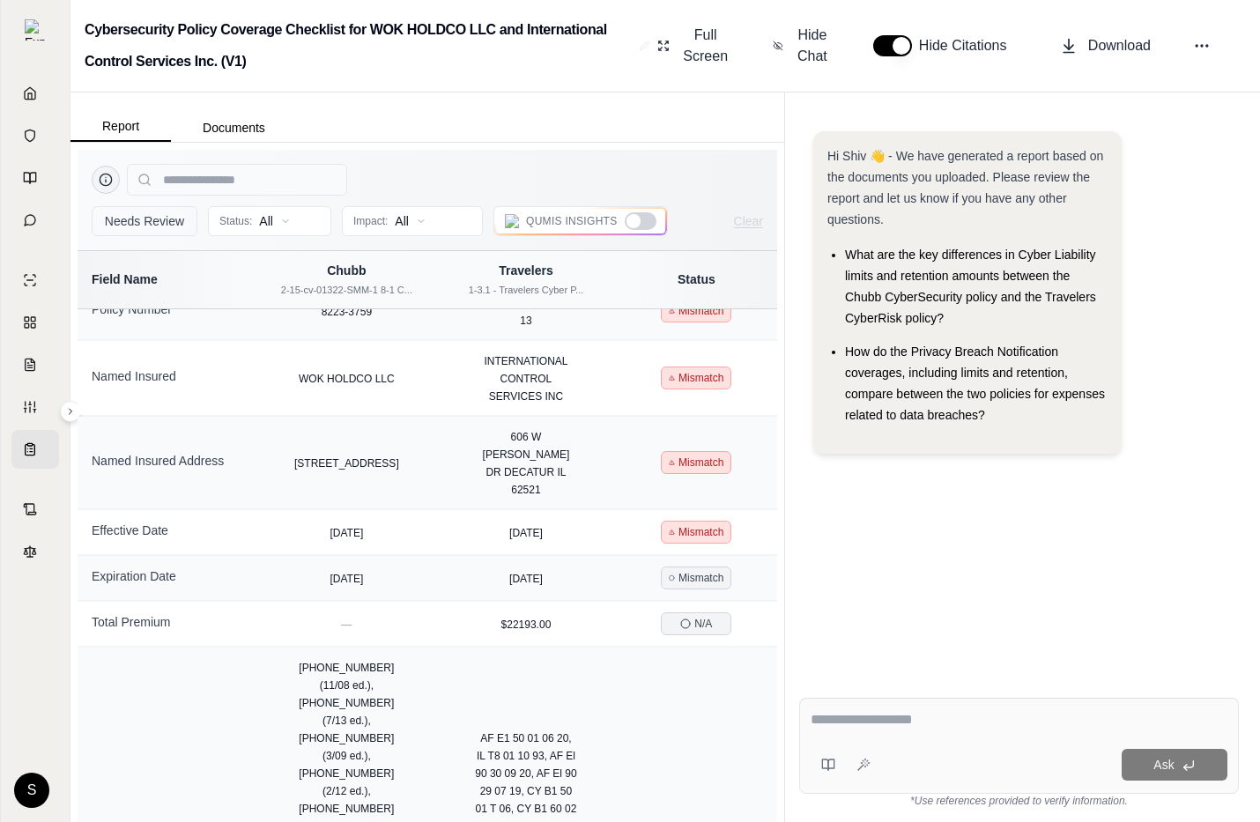
scroll to position [0, 0]
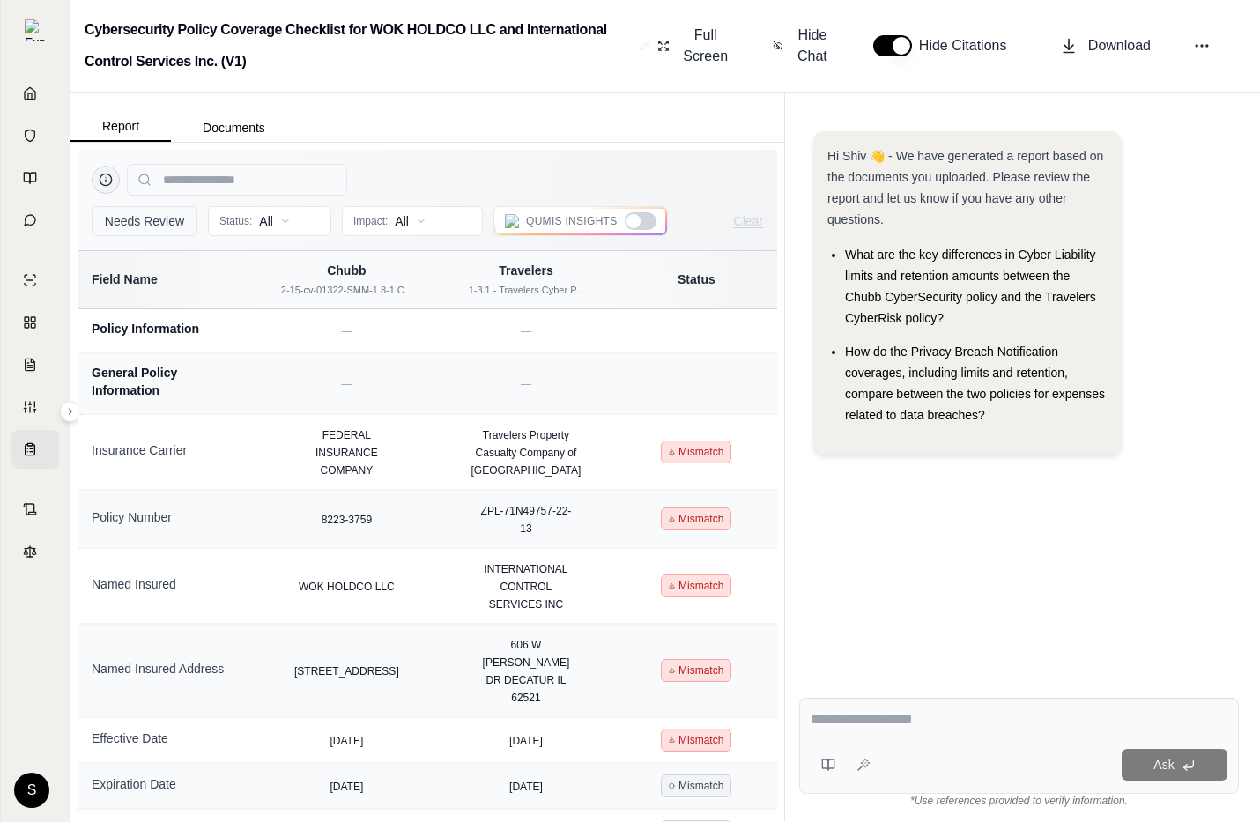
click at [644, 218] on div at bounding box center [641, 221] width 32 height 18
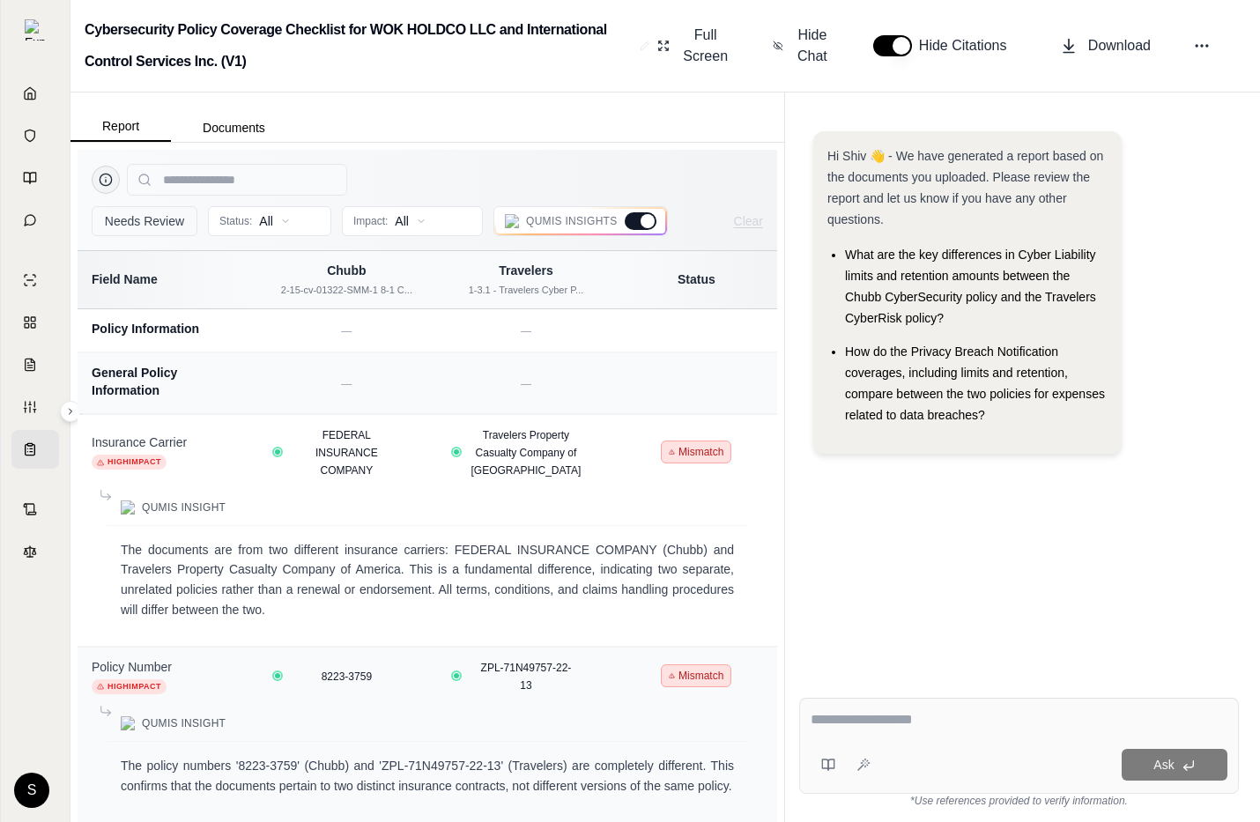
click at [644, 218] on div at bounding box center [648, 221] width 14 height 14
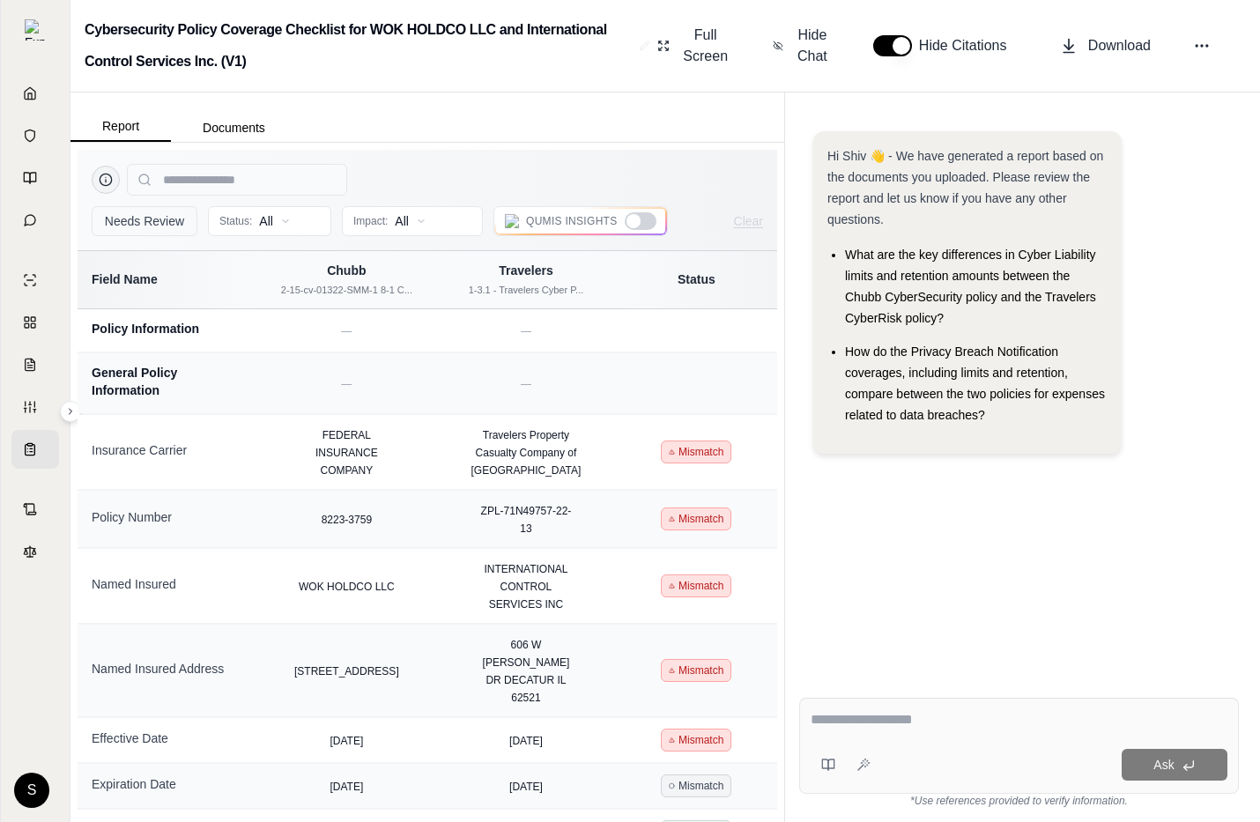
click at [644, 218] on div at bounding box center [641, 221] width 32 height 18
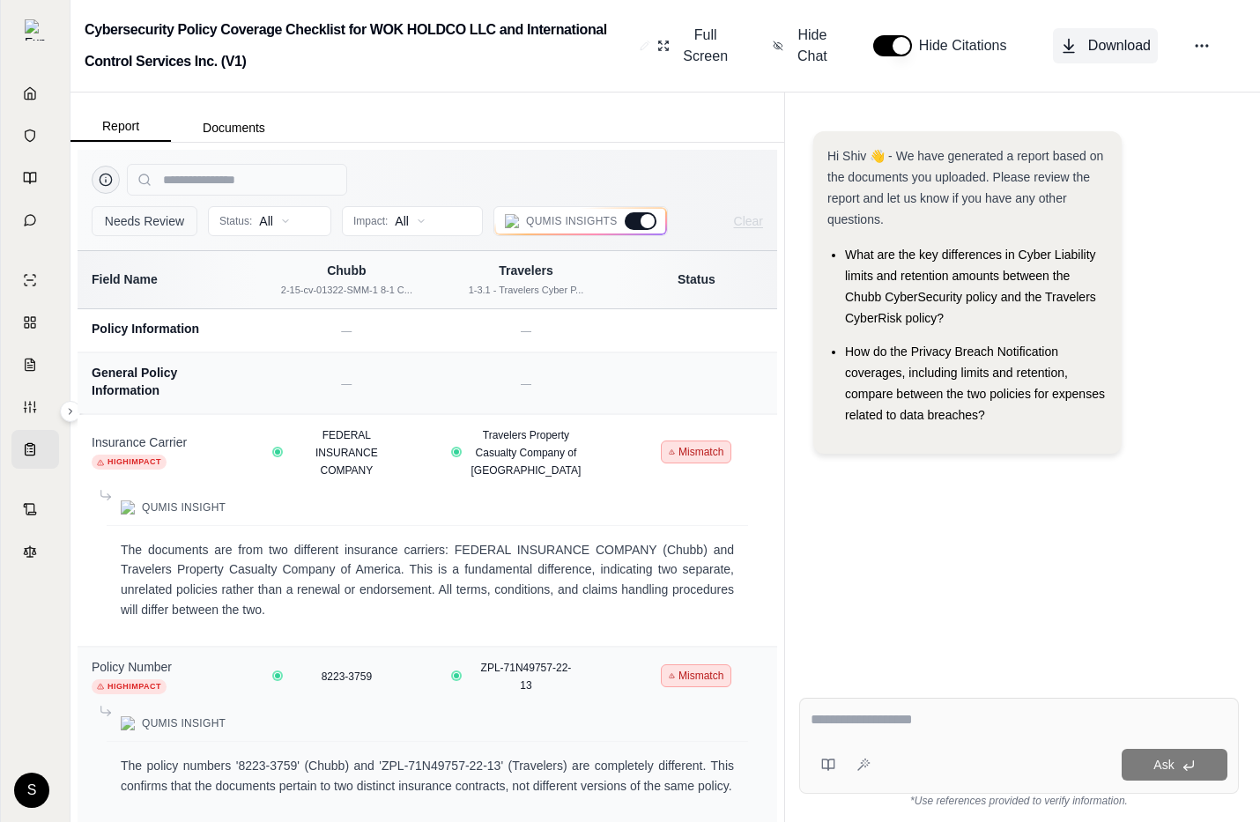
click at [968, 45] on span "Download" at bounding box center [1119, 45] width 63 height 21
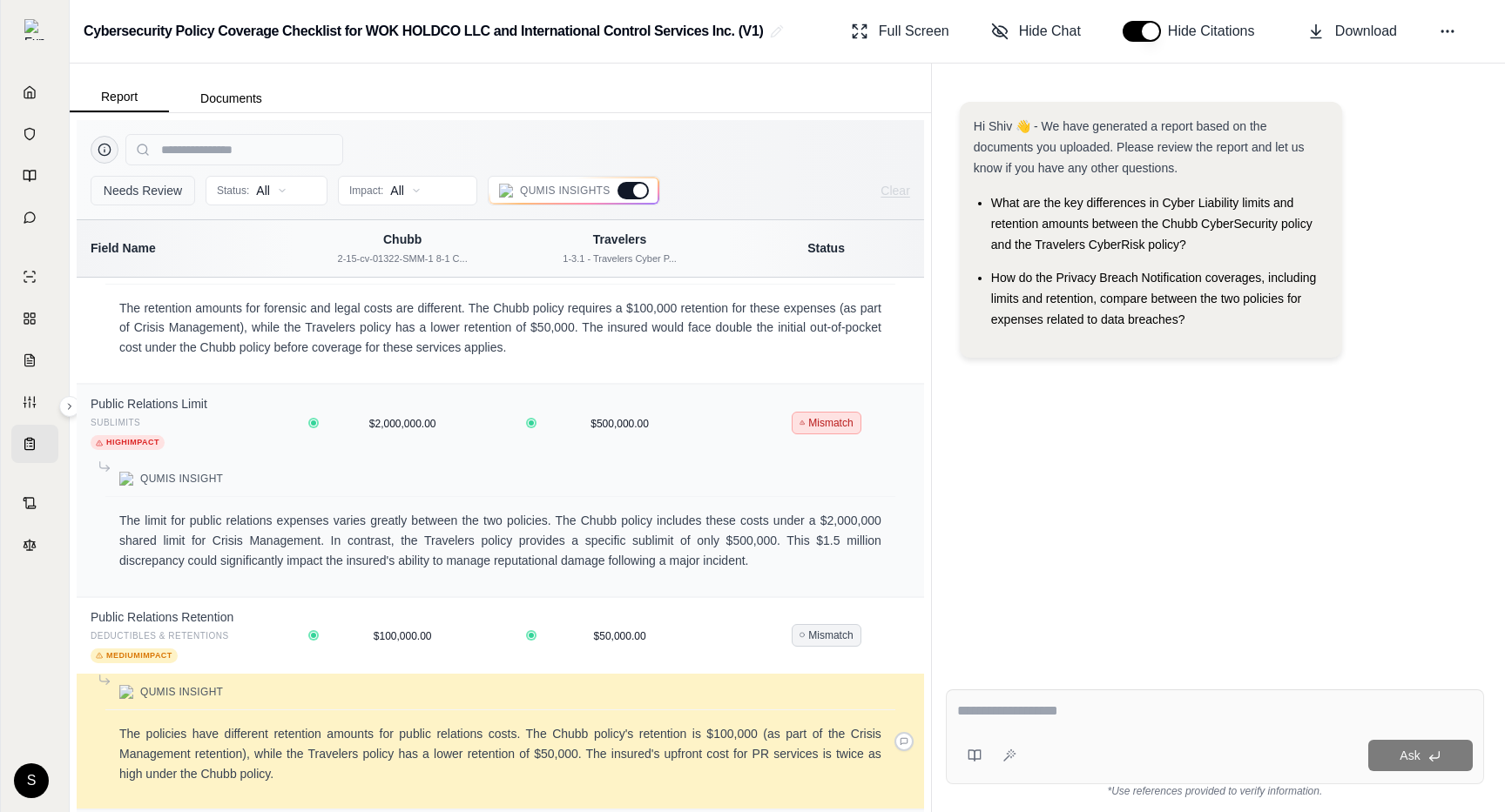
scroll to position [7752, 0]
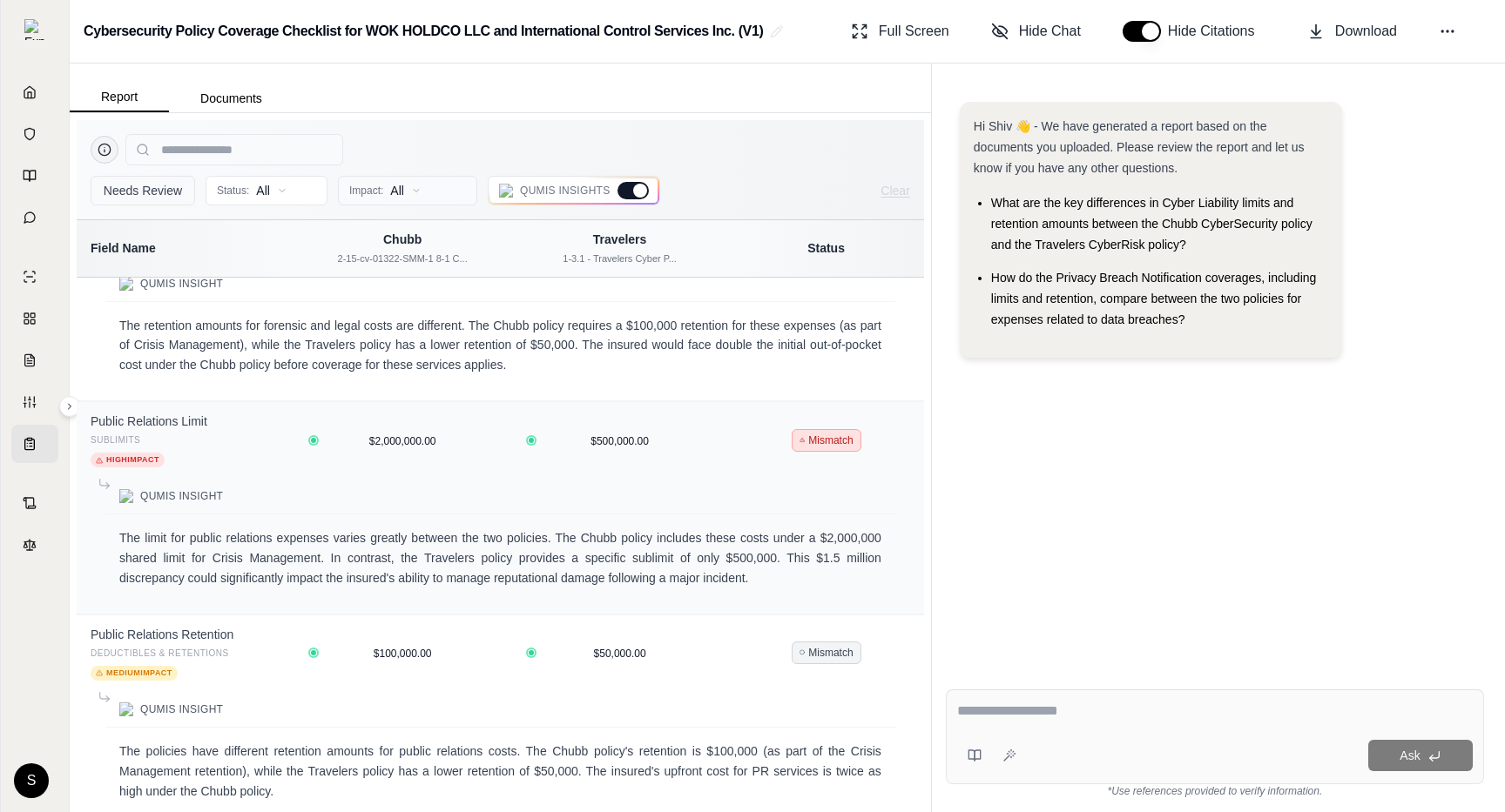
click at [450, 196] on html "Home Vault Prompts Chats Single Policy Comparisons Claims Custom Report Coverag…" at bounding box center [752, 406] width 1505 height 812
click at [114, 146] on html "Home Vault Prompts Chats Single Policy Comparisons Claims Custom Report Coverag…" at bounding box center [752, 406] width 1505 height 812
click at [114, 146] on button at bounding box center [105, 149] width 28 height 28
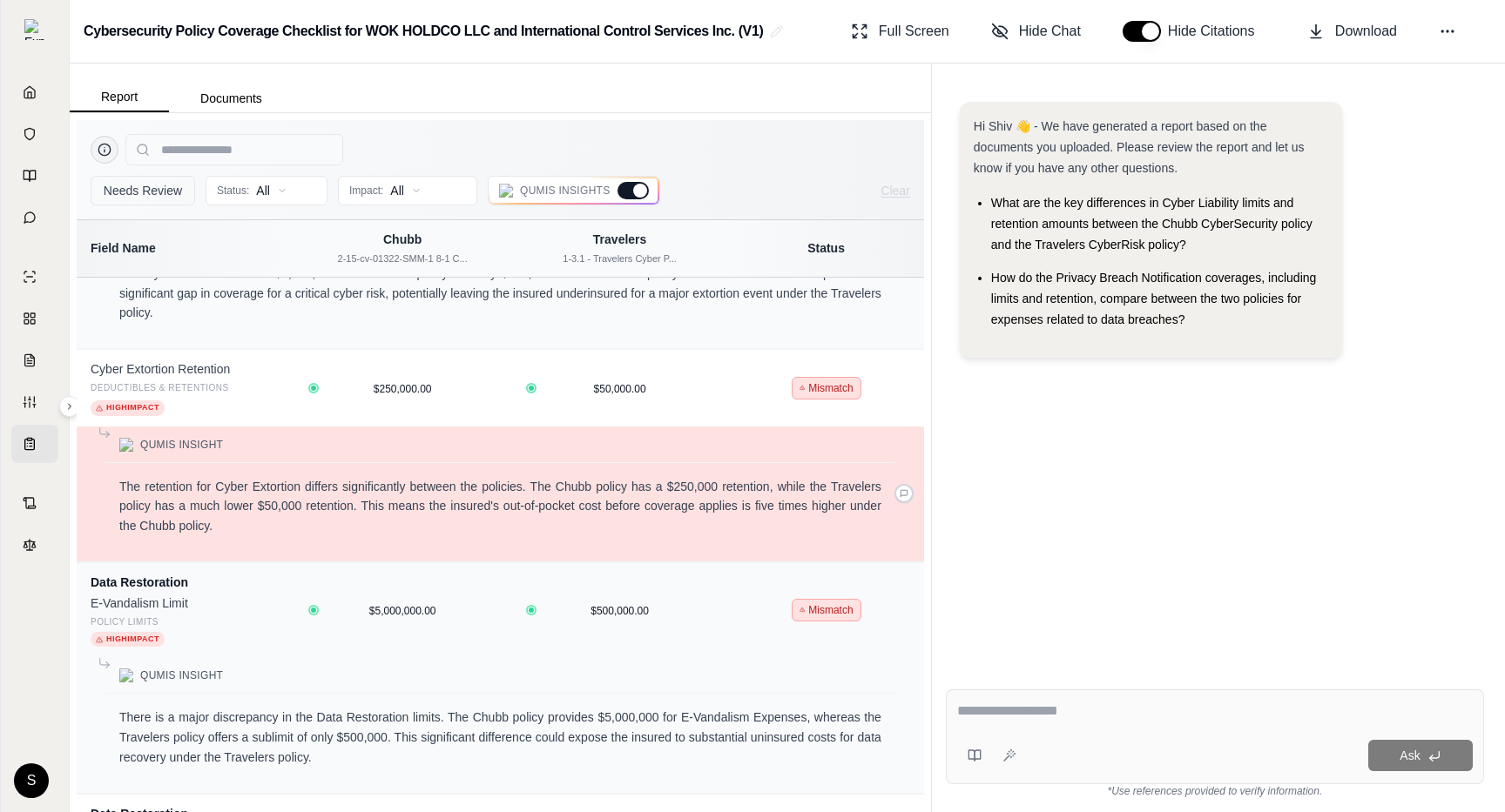
scroll to position [8354, 0]
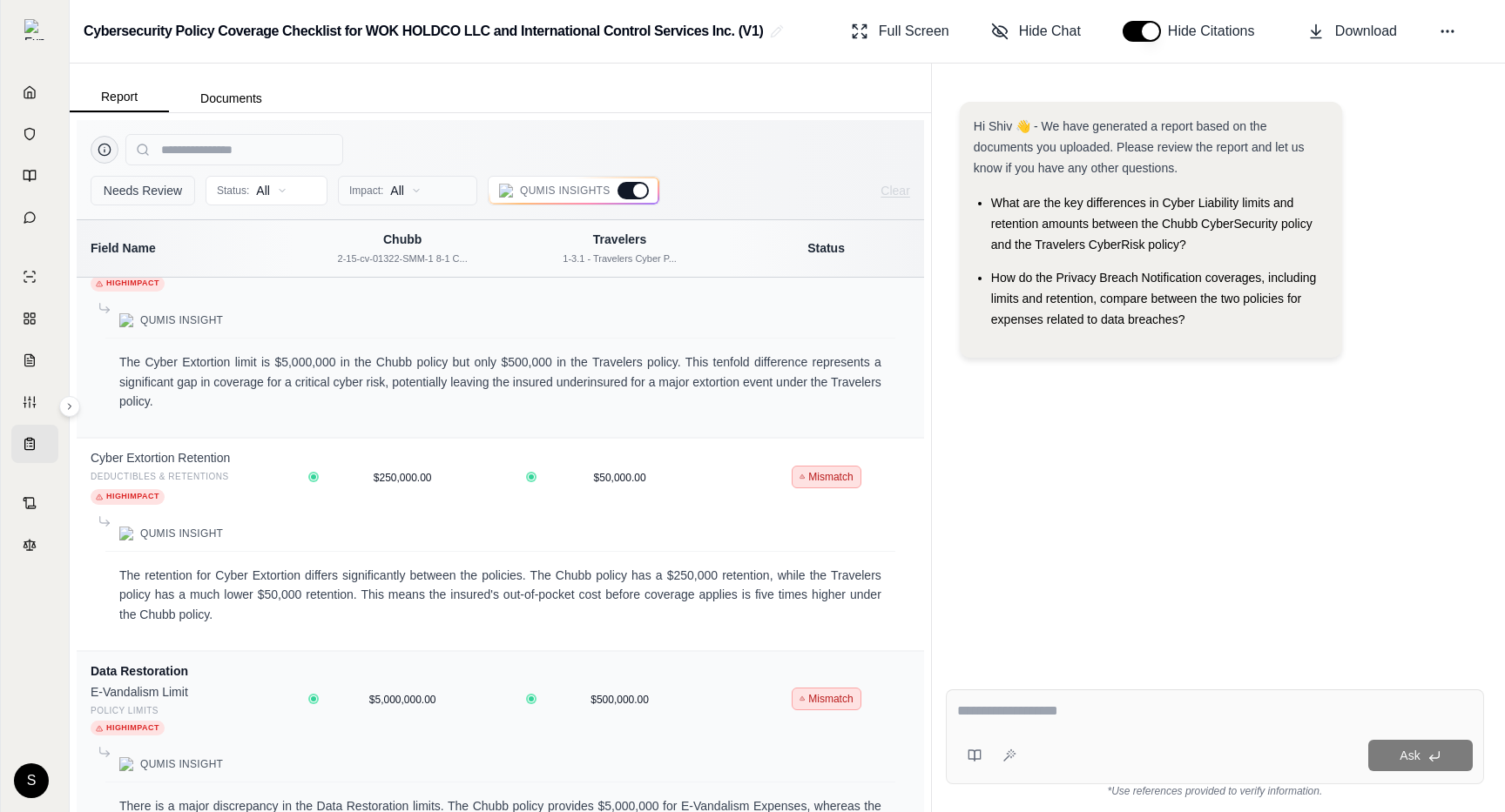
click at [415, 188] on html "Home Vault Prompts Chats Single Policy Comparisons Claims Custom Report Coverag…" at bounding box center [752, 406] width 1505 height 812
click at [480, 156] on html "Home Vault Prompts Chats Single Policy Comparisons Claims Custom Report Coverag…" at bounding box center [752, 406] width 1505 height 812
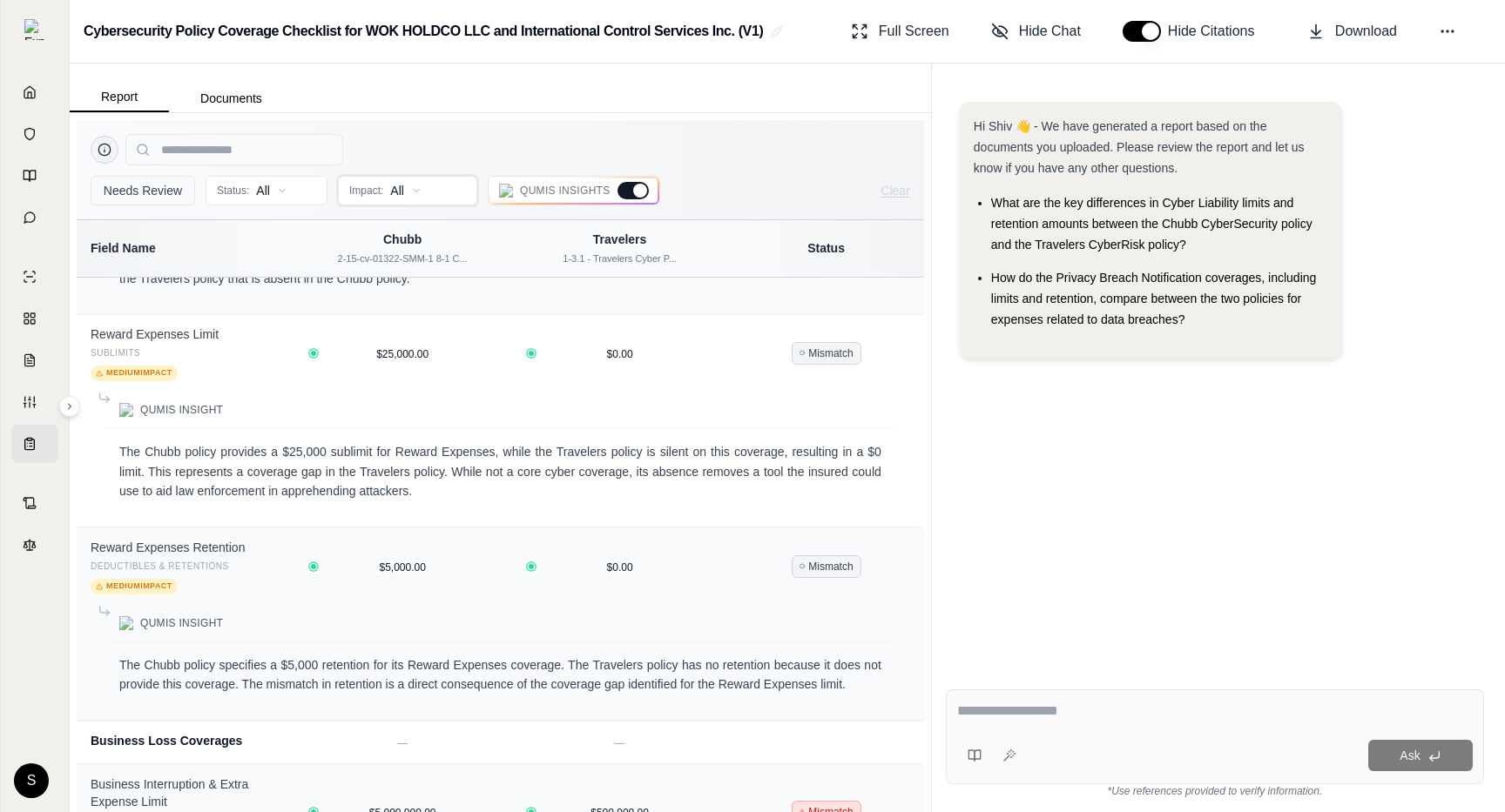
scroll to position [9773, 0]
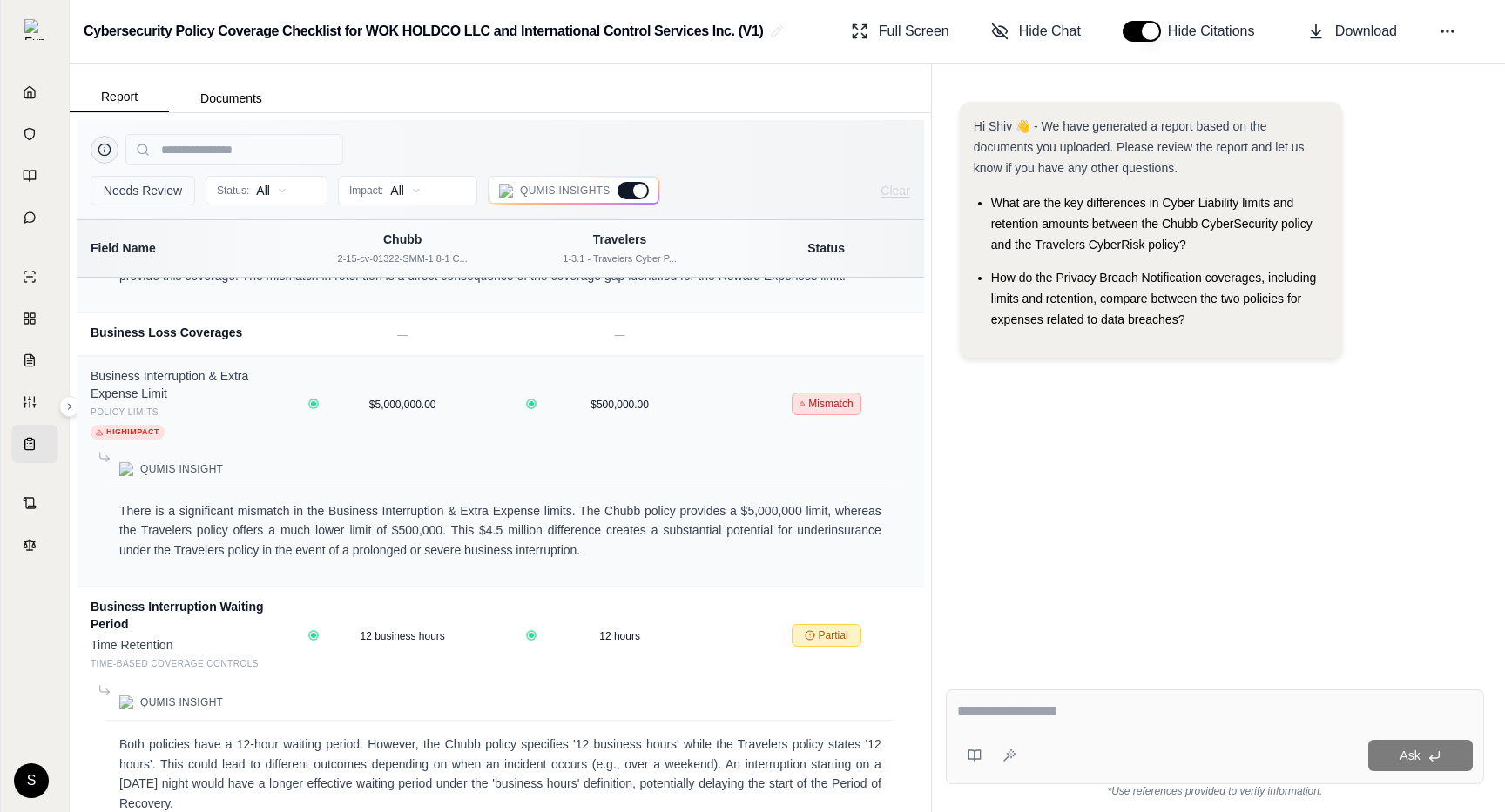
click at [626, 191] on div at bounding box center [633, 191] width 32 height 18
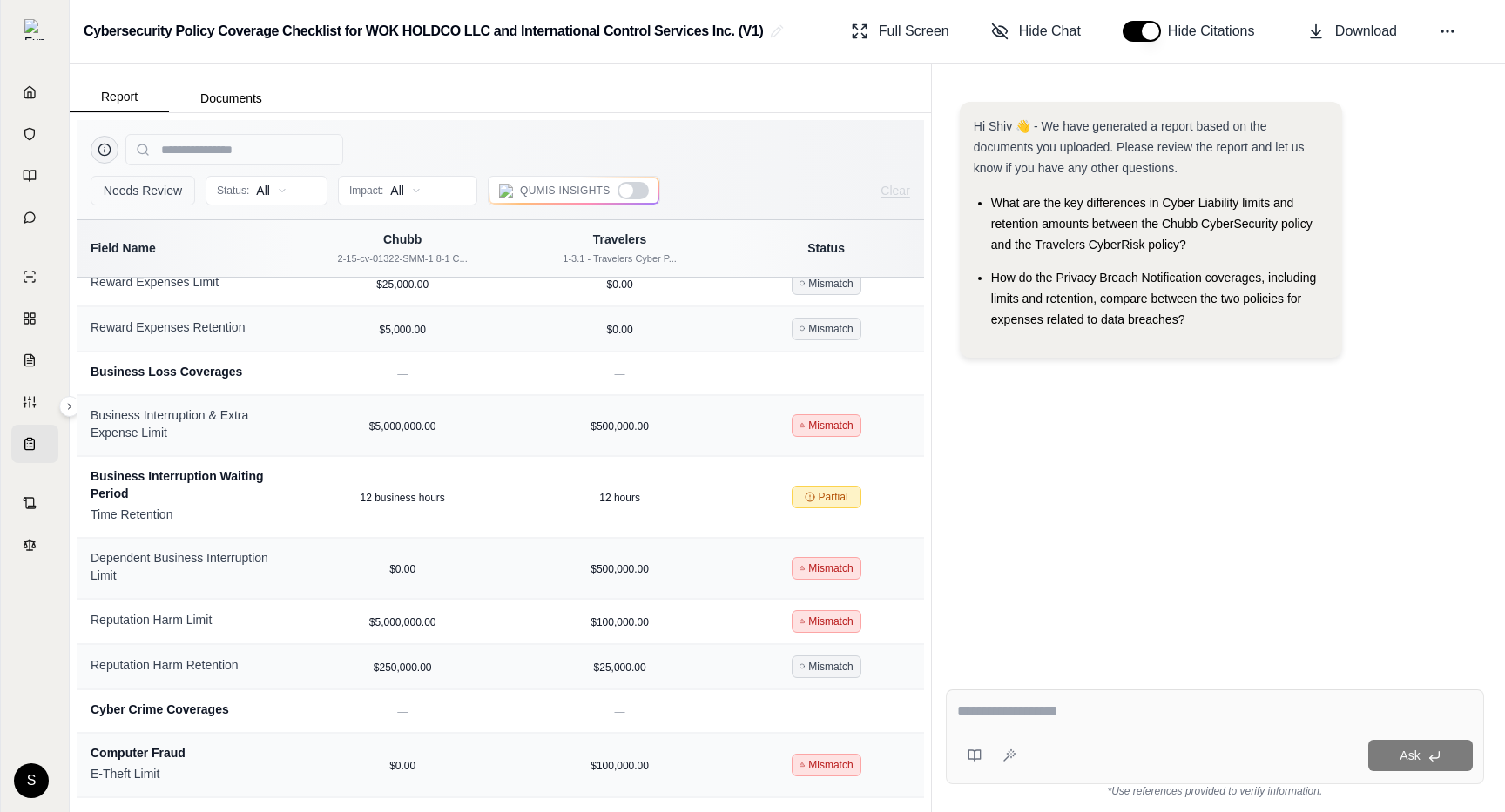
click at [626, 191] on div at bounding box center [627, 191] width 14 height 14
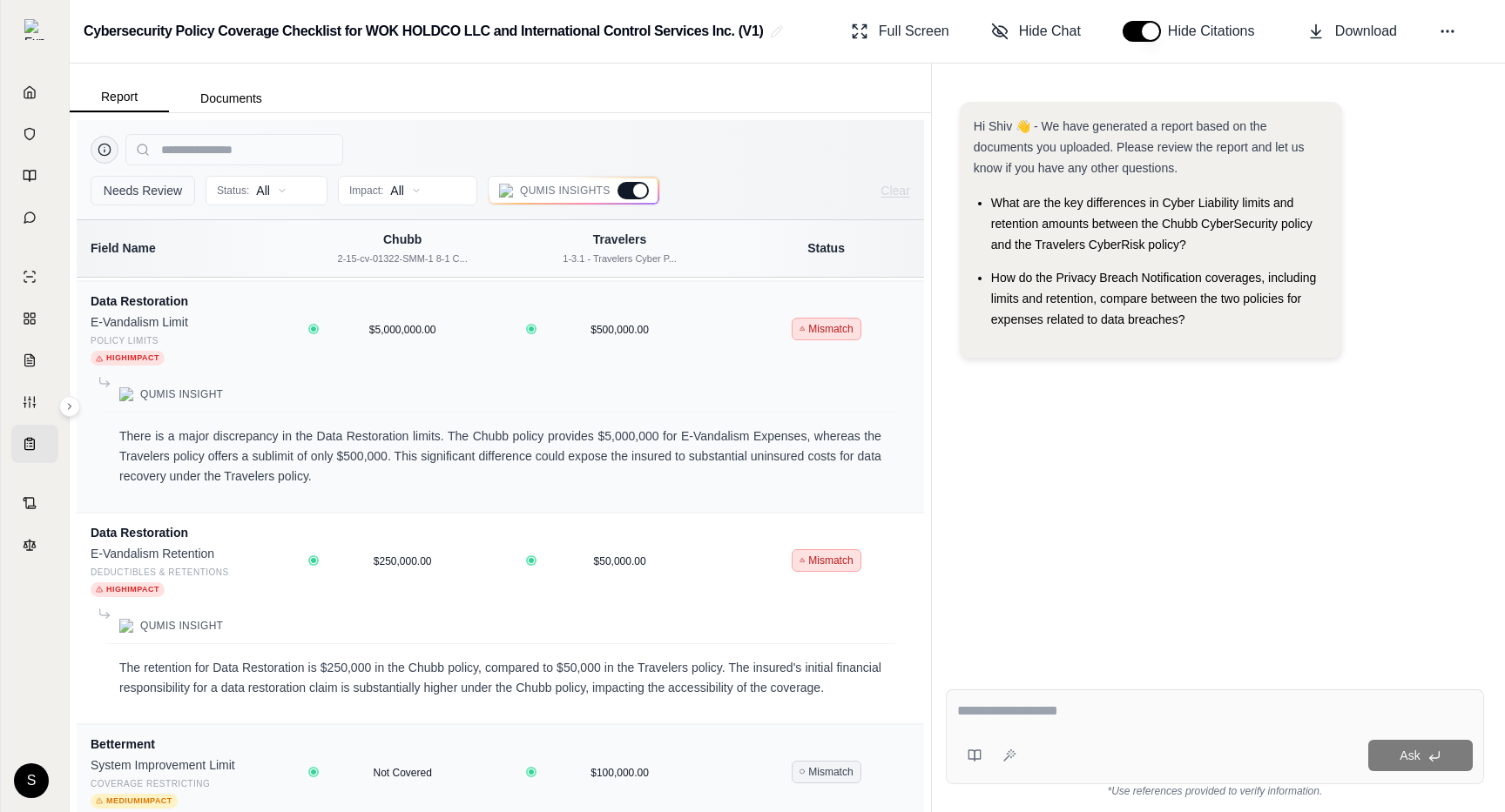
scroll to position [8725, 0]
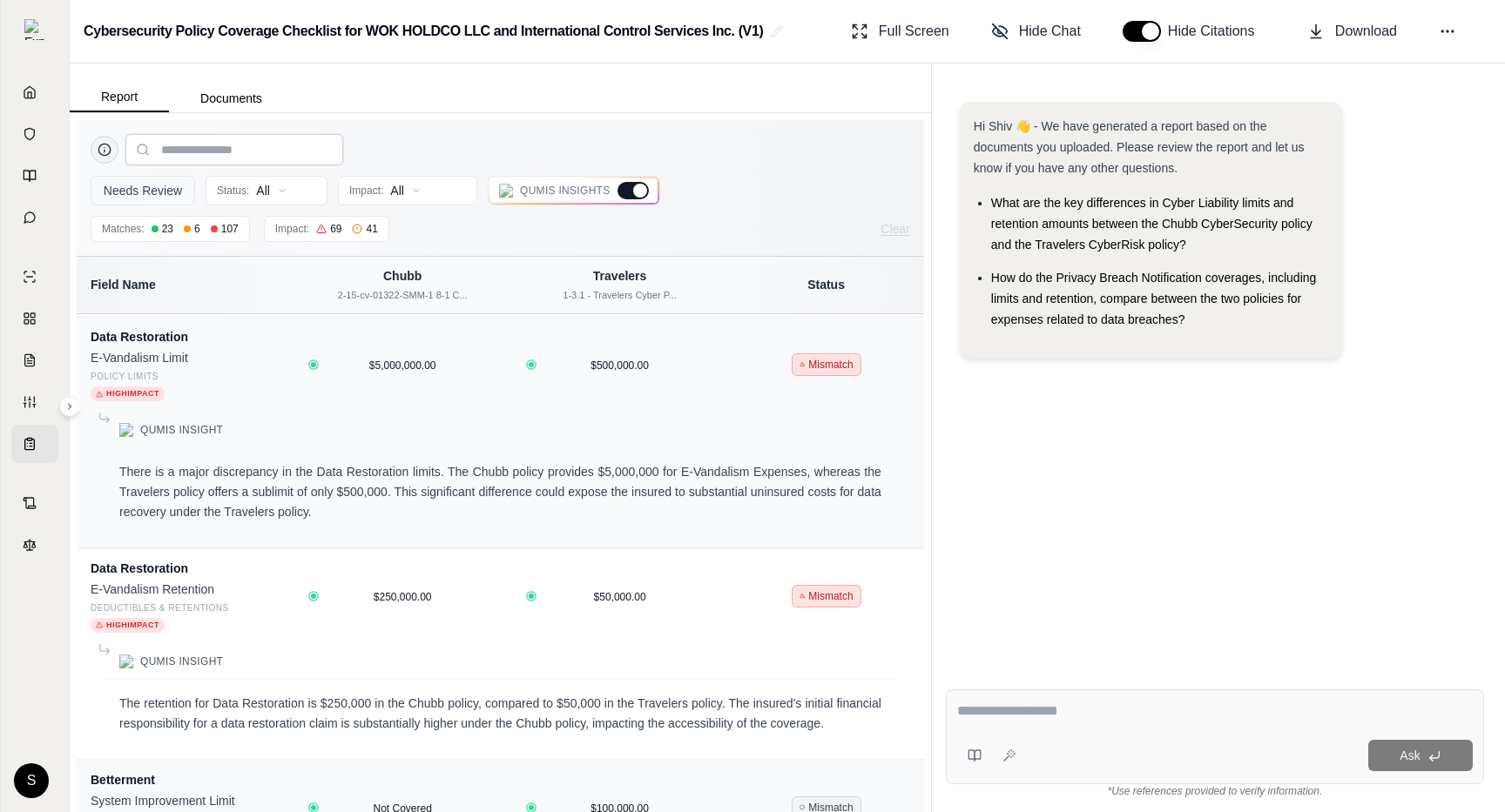
click at [246, 145] on input "search" at bounding box center [234, 150] width 217 height 32
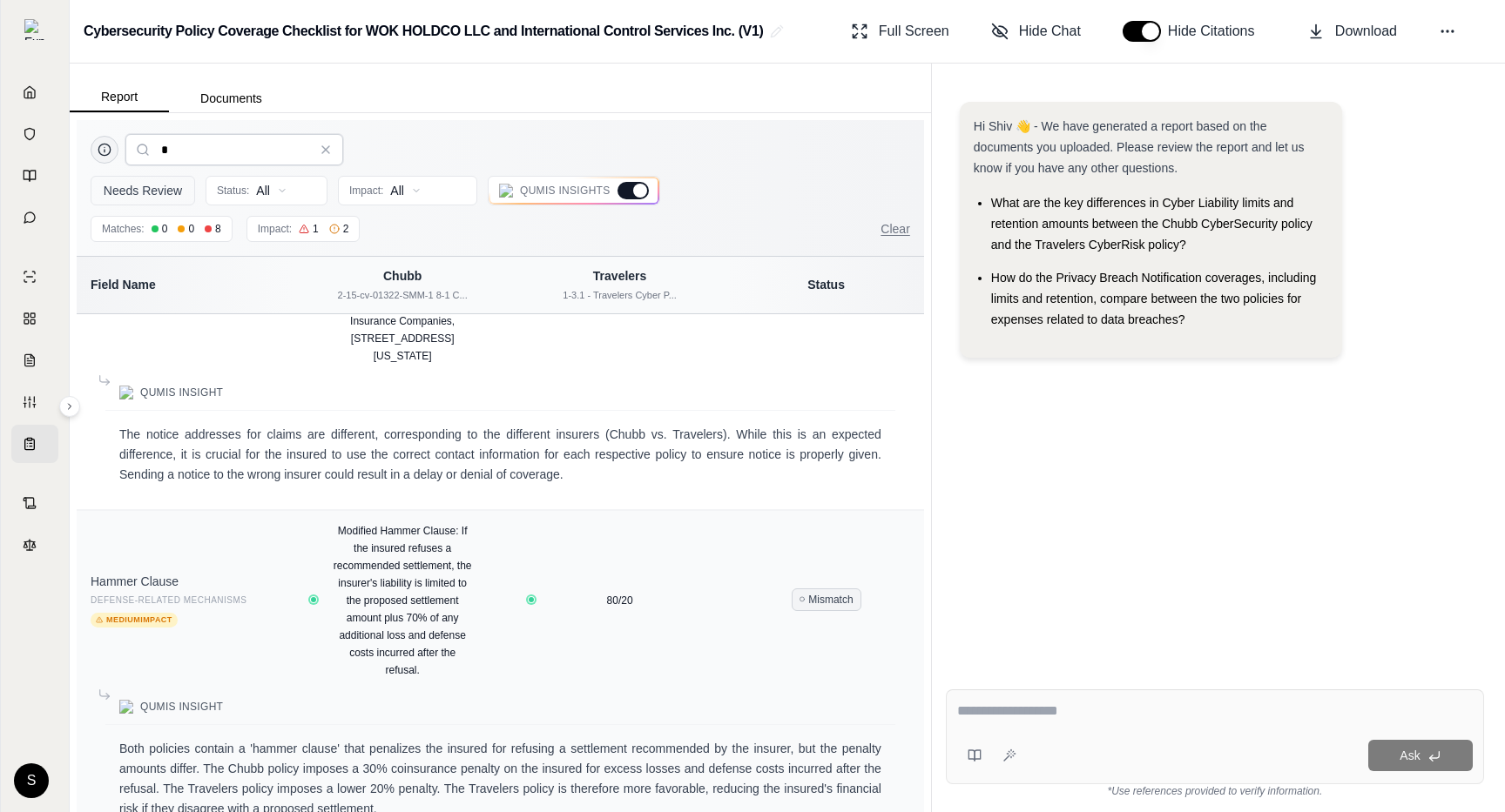
scroll to position [0, 0]
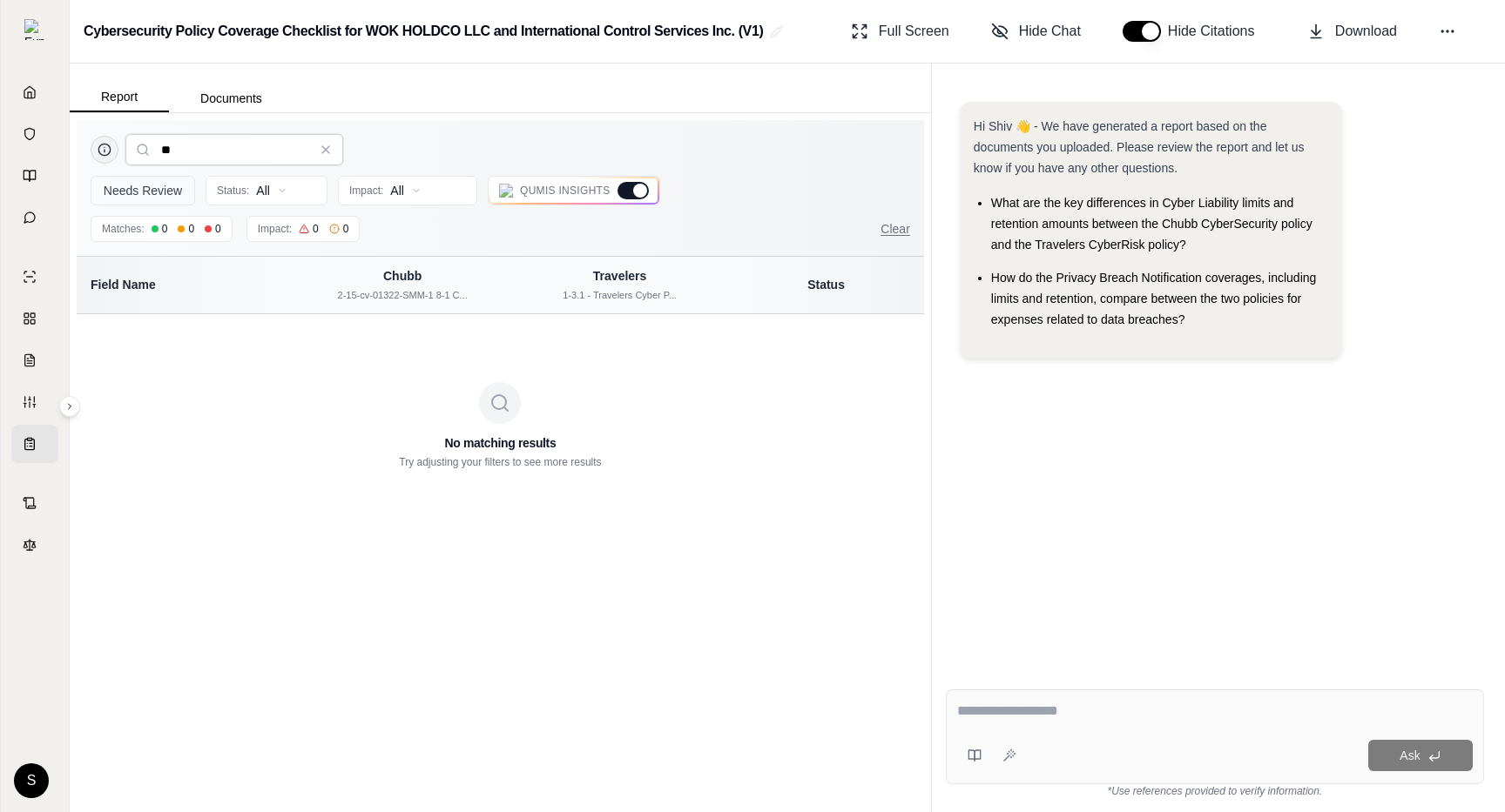
type input "*"
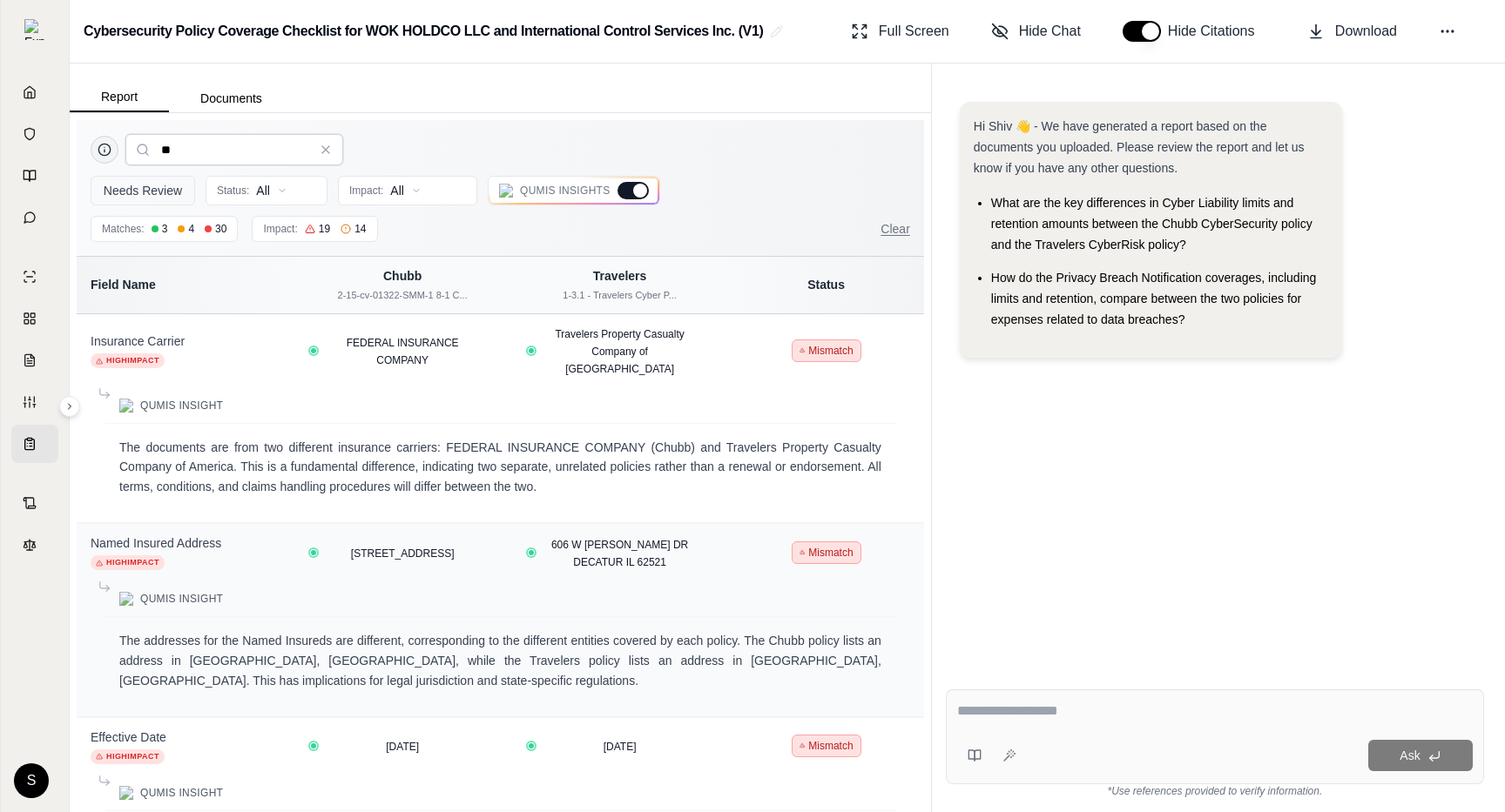
type input "*"
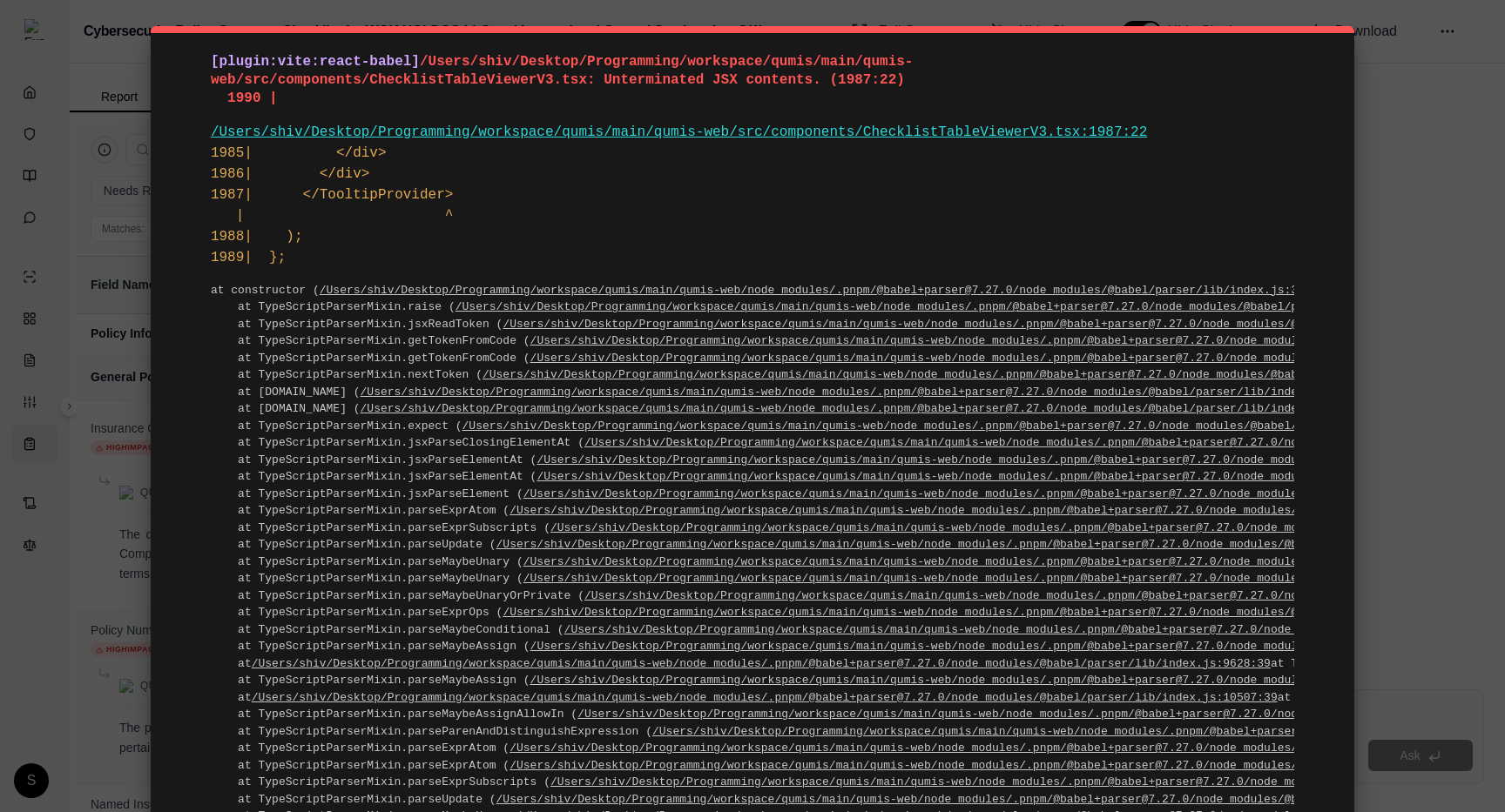
drag, startPoint x: 212, startPoint y: 59, endPoint x: 542, endPoint y: 439, distance: 503.3
click at [542, 439] on div "[plugin:vite:react-babel] /Users/shiv/Desktop/Programming/workspace/qumis/main/…" at bounding box center [752, 595] width 1204 height 1138
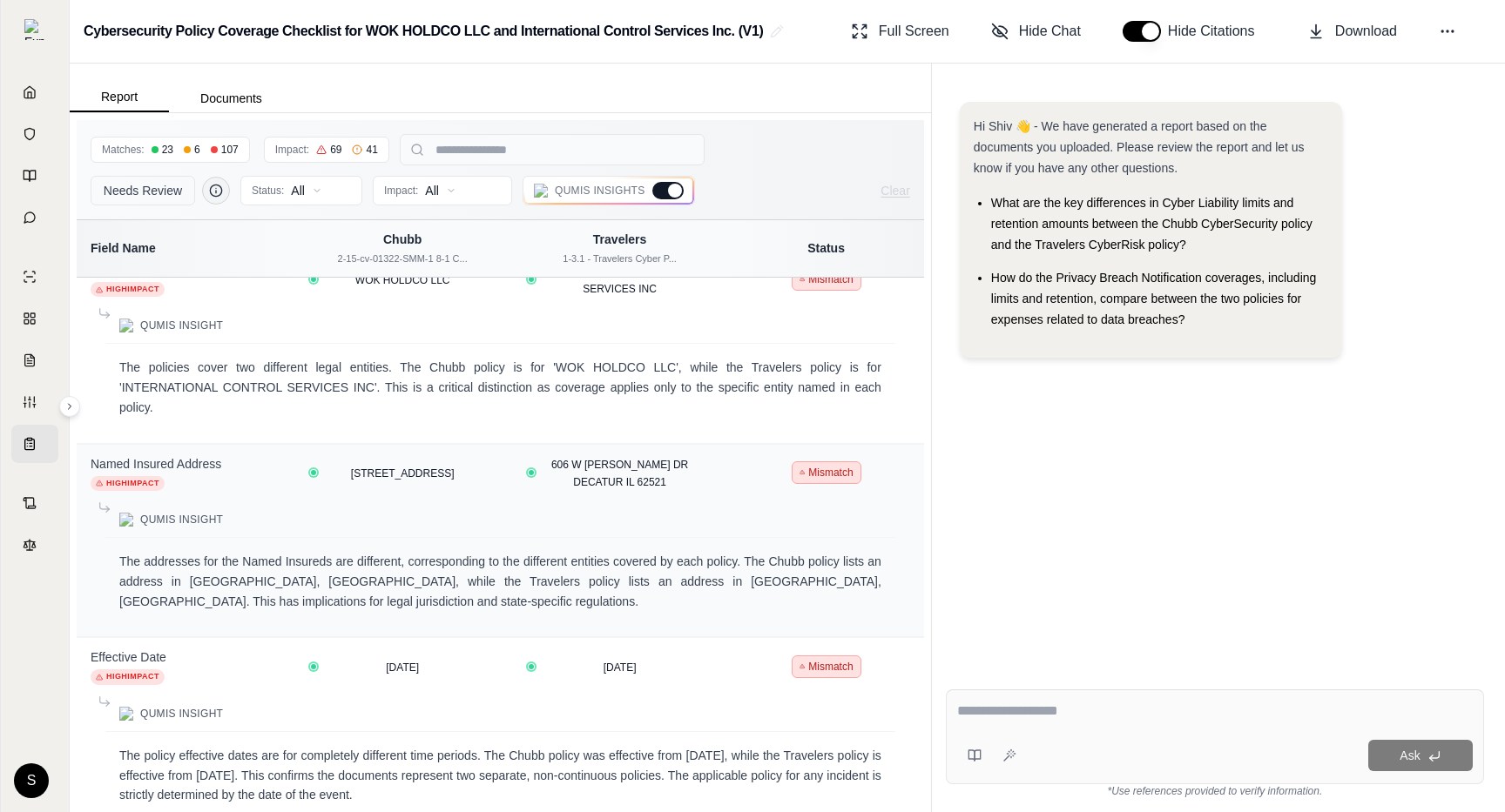
scroll to position [879, 0]
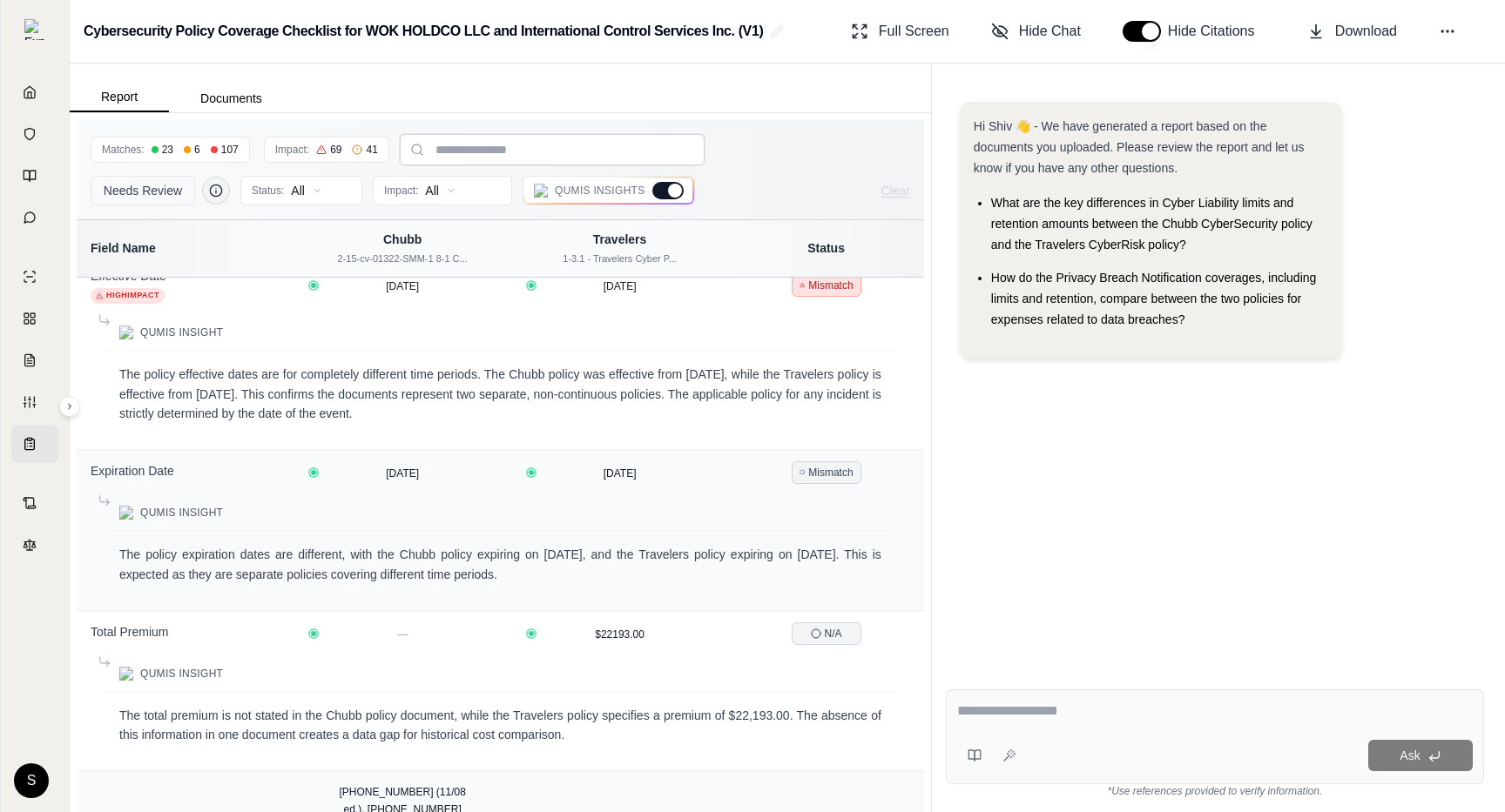
click at [480, 155] on input "search" at bounding box center [551, 150] width 304 height 32
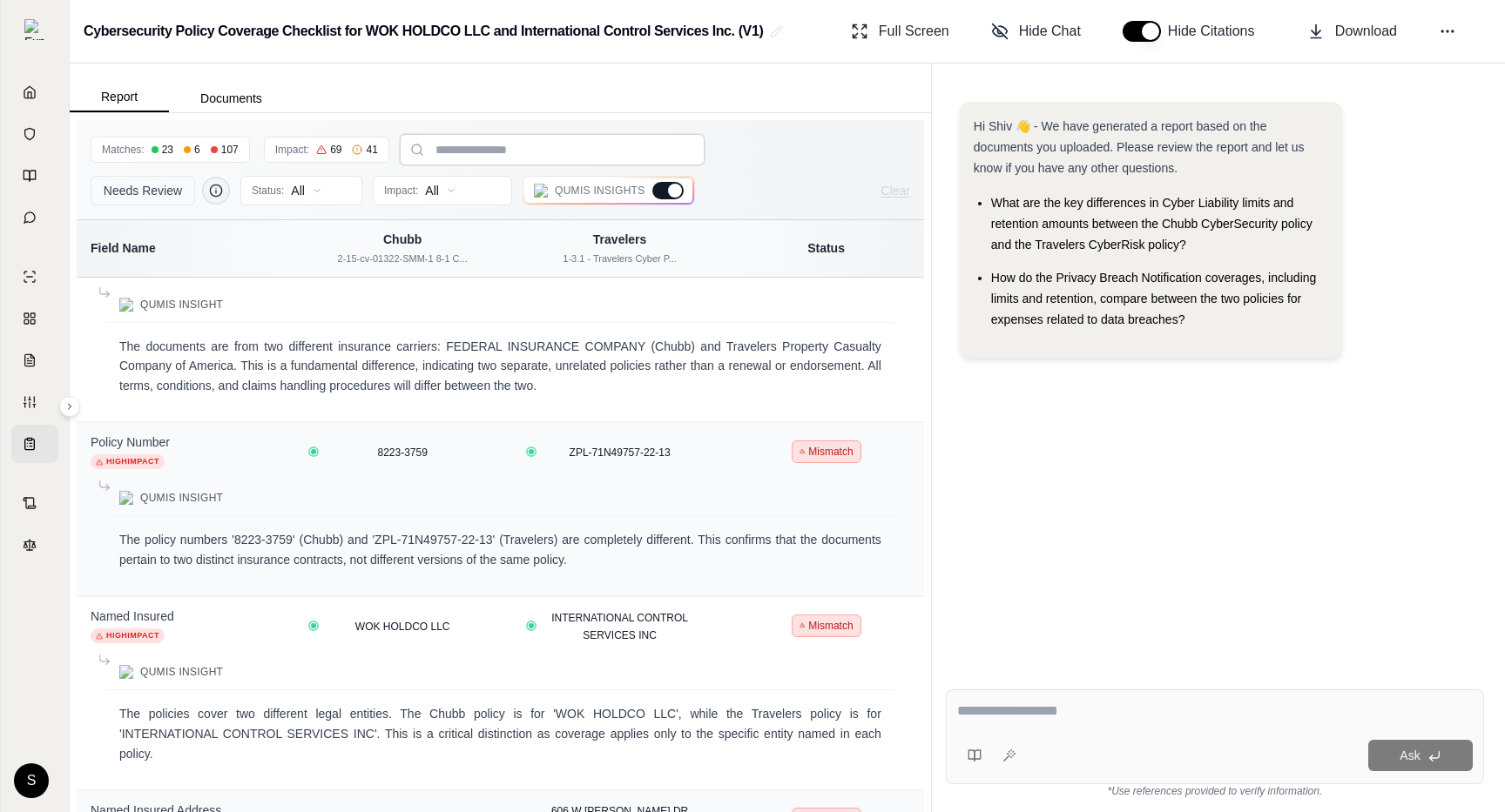
scroll to position [0, 0]
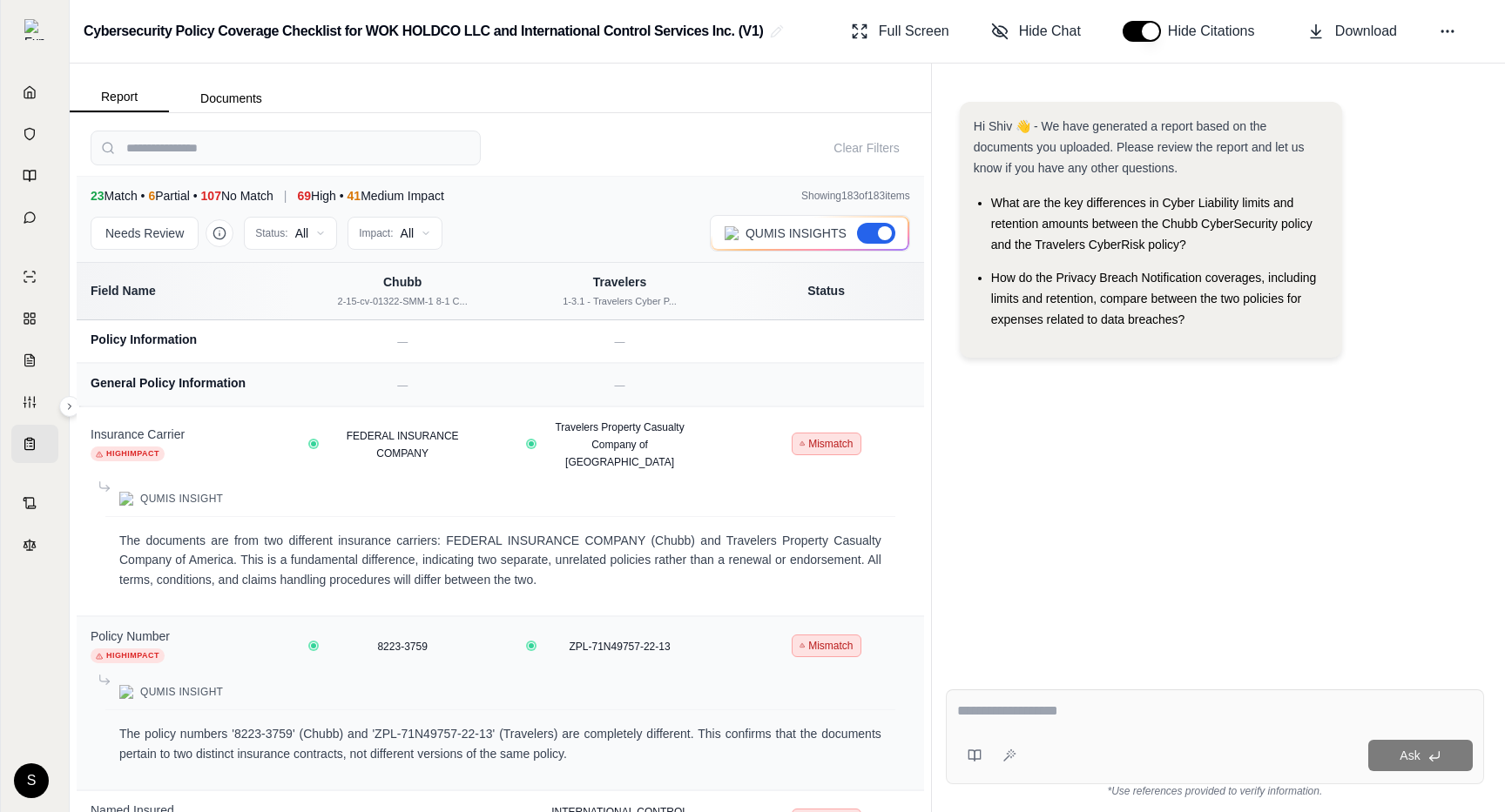
click at [874, 236] on div at bounding box center [876, 233] width 39 height 21
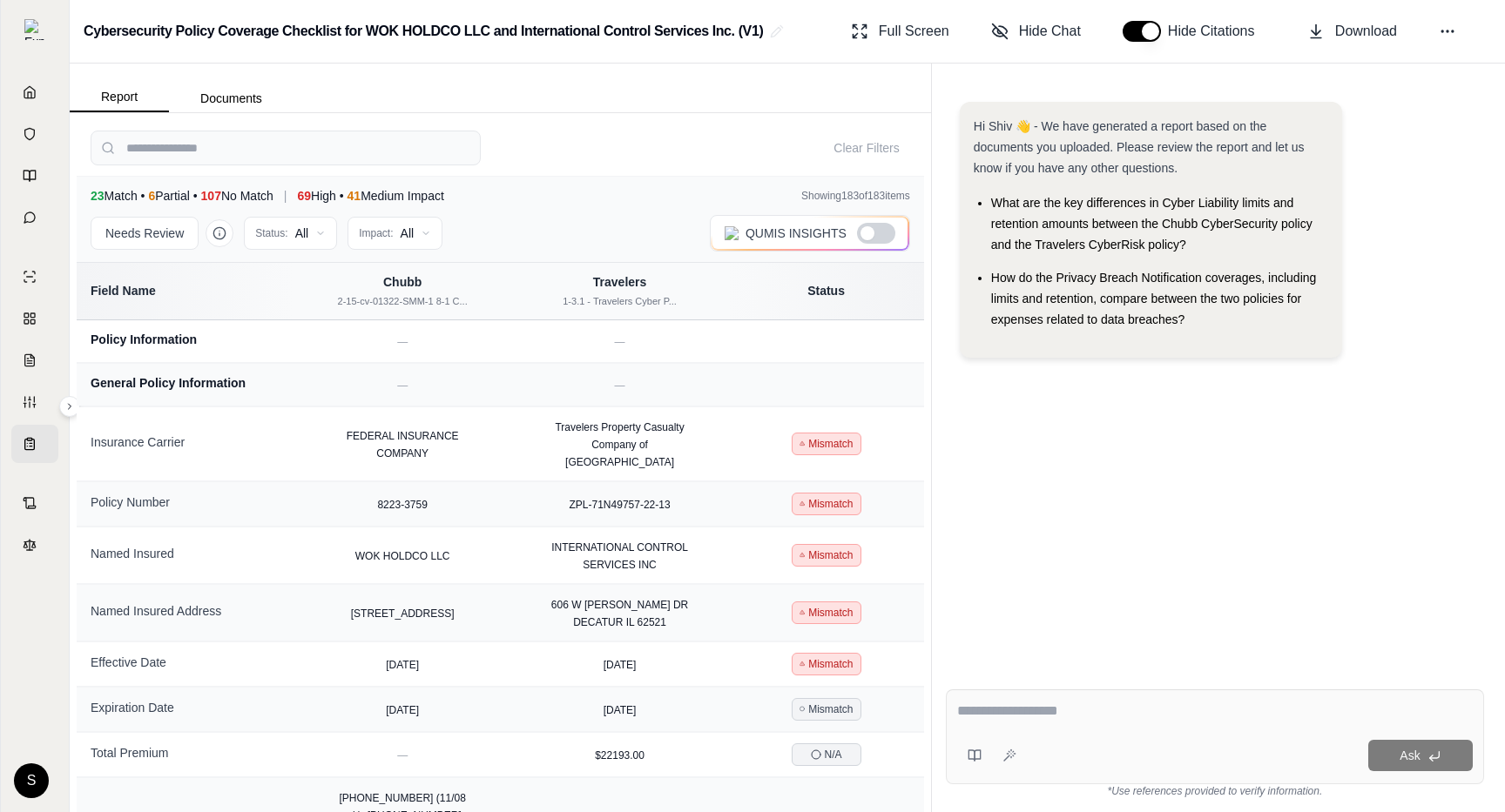
click at [874, 236] on div at bounding box center [876, 233] width 39 height 21
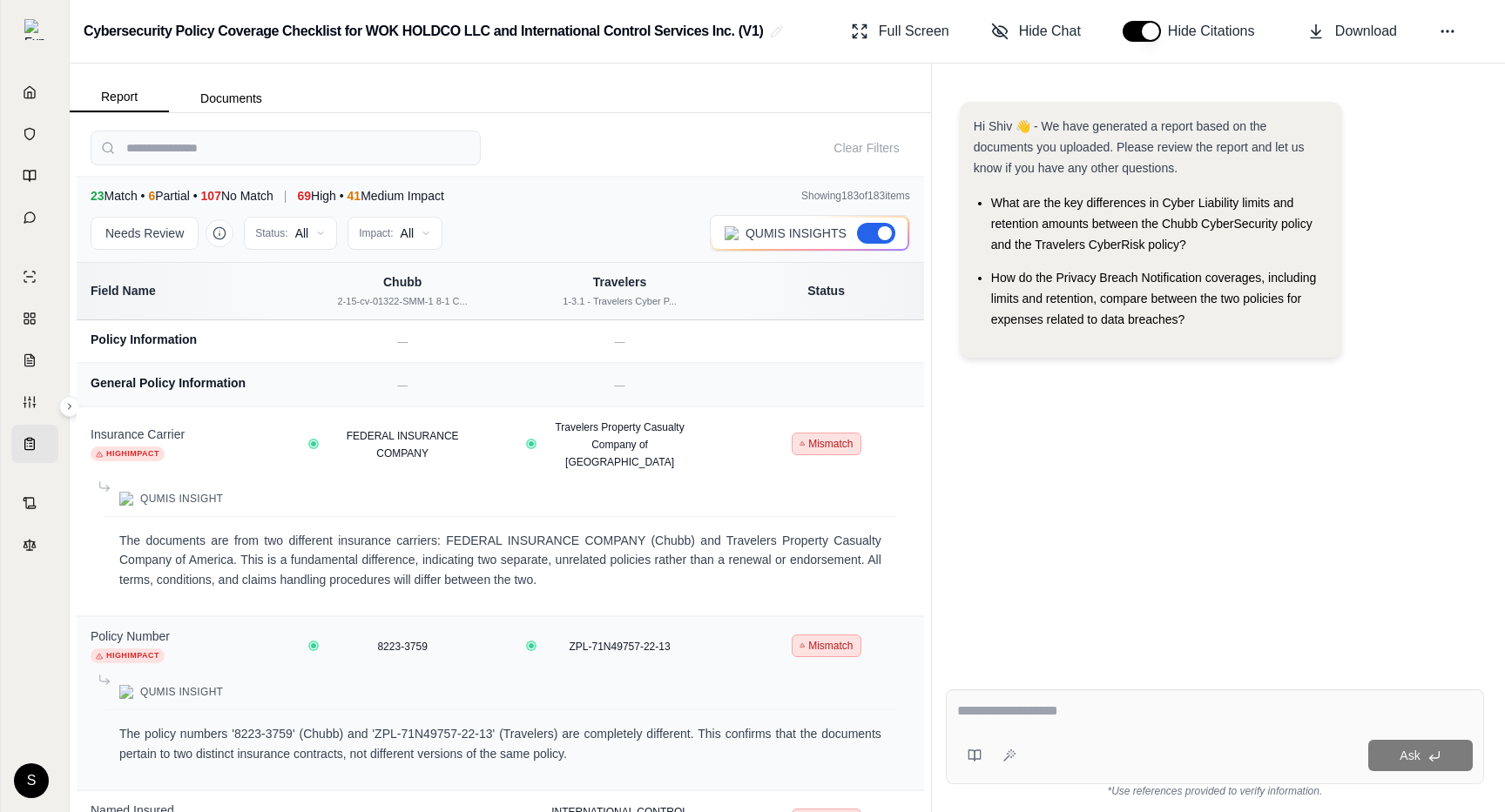
click at [874, 236] on div at bounding box center [876, 233] width 39 height 21
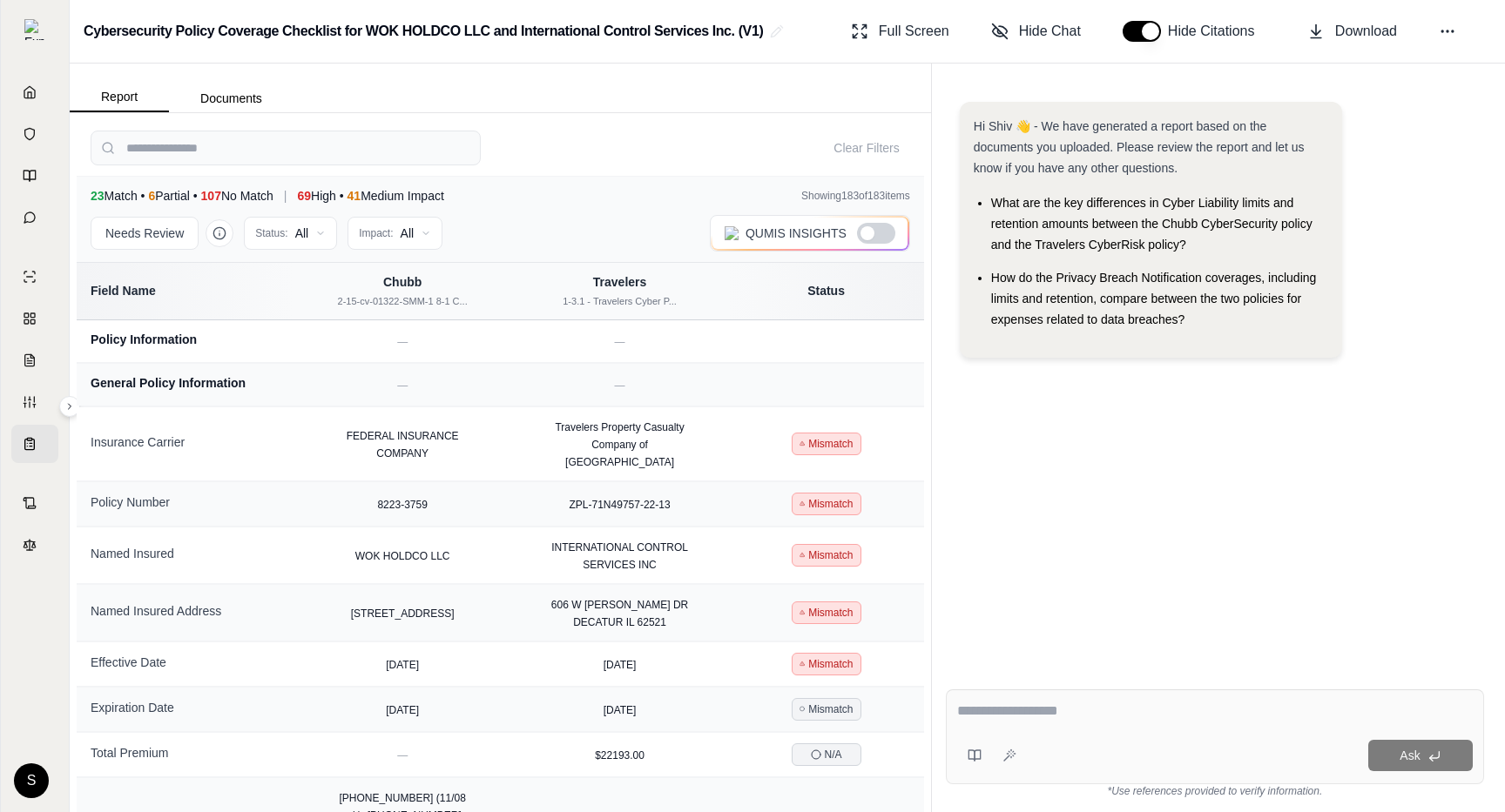
click at [874, 236] on div at bounding box center [876, 233] width 39 height 21
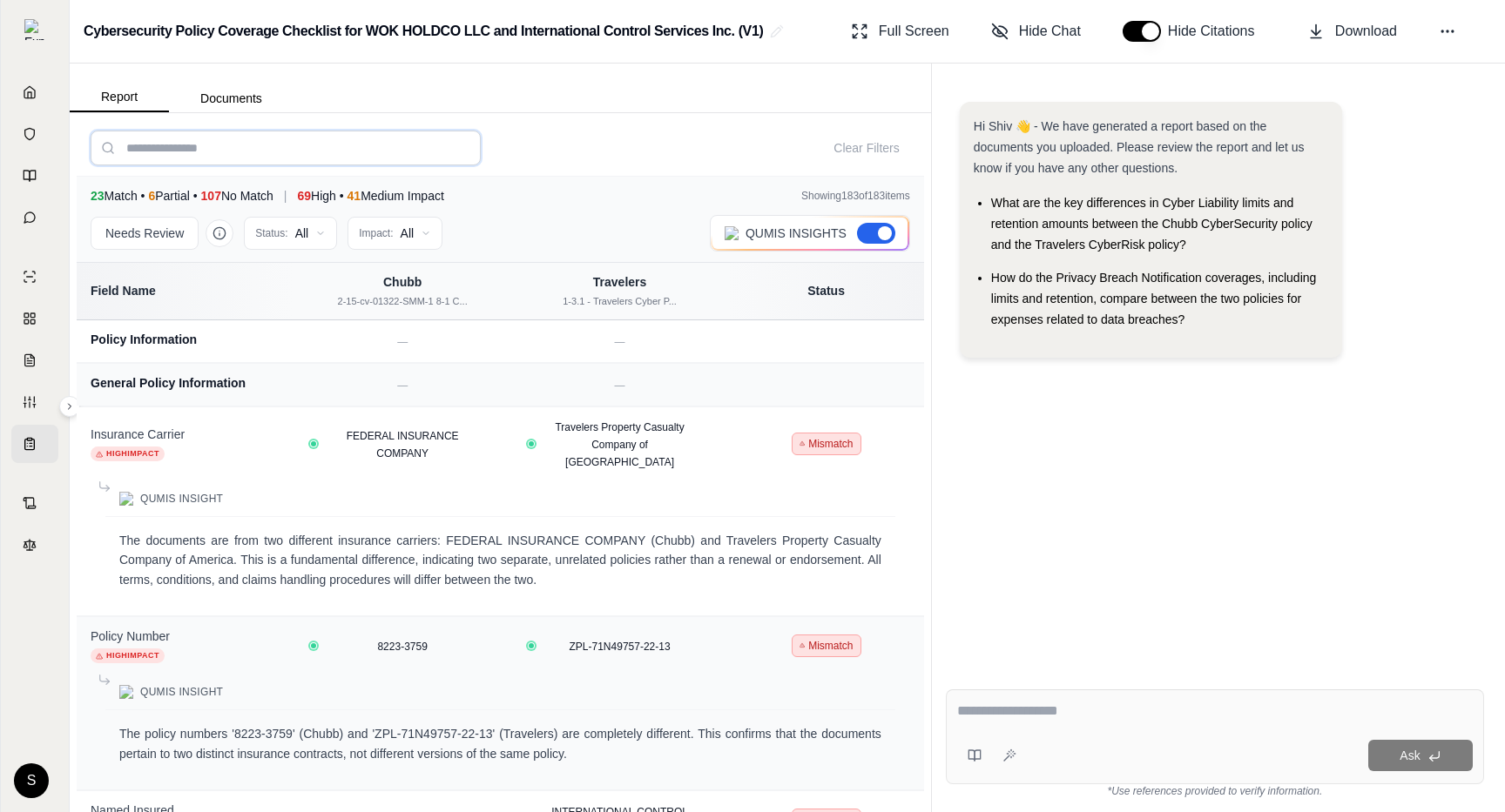
click at [329, 150] on input "search" at bounding box center [286, 147] width 390 height 35
click at [157, 239] on button "Needs Review" at bounding box center [144, 232] width 108 height 33
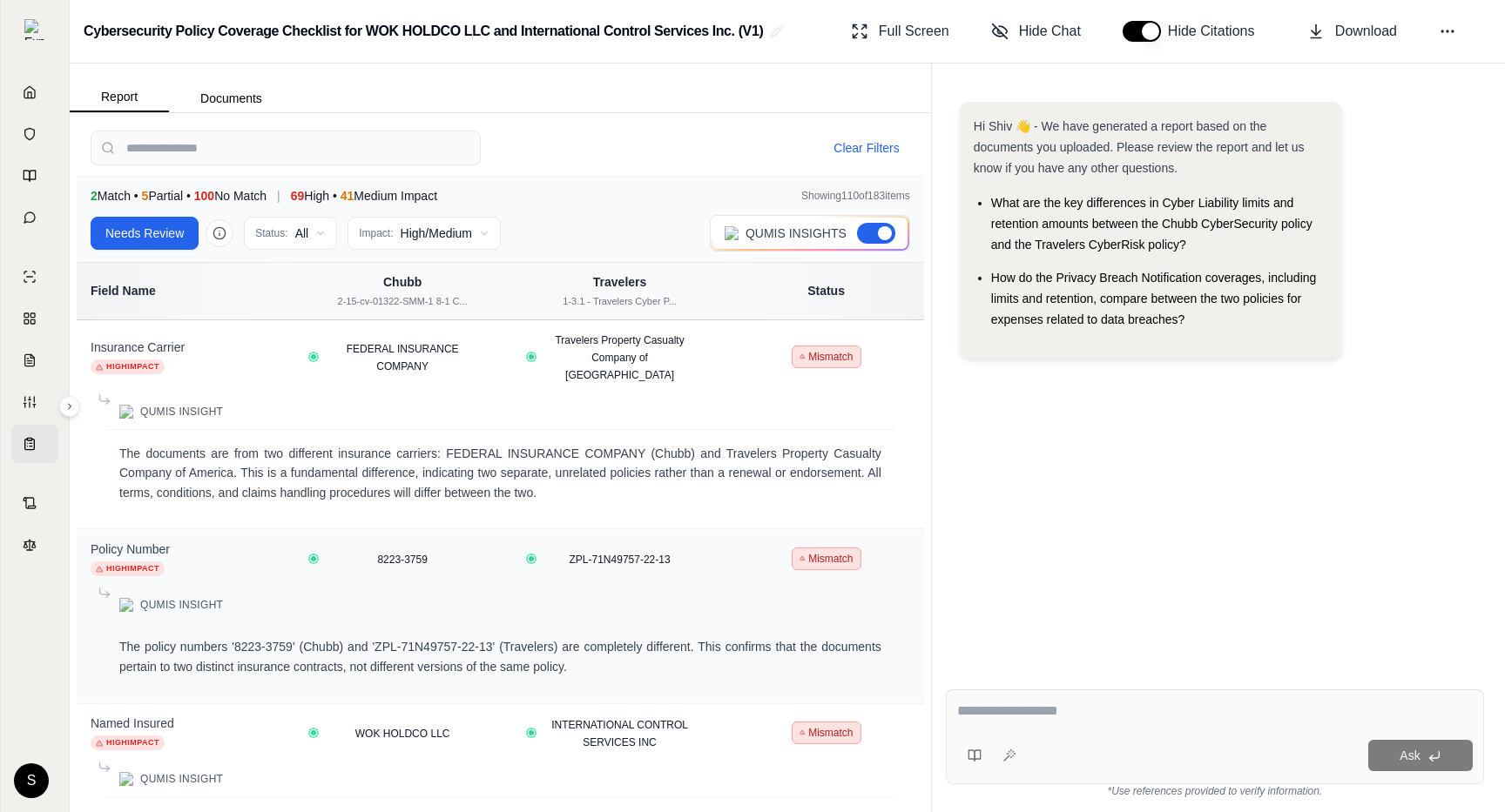
click at [158, 238] on button "Needs Review" at bounding box center [144, 232] width 108 height 33
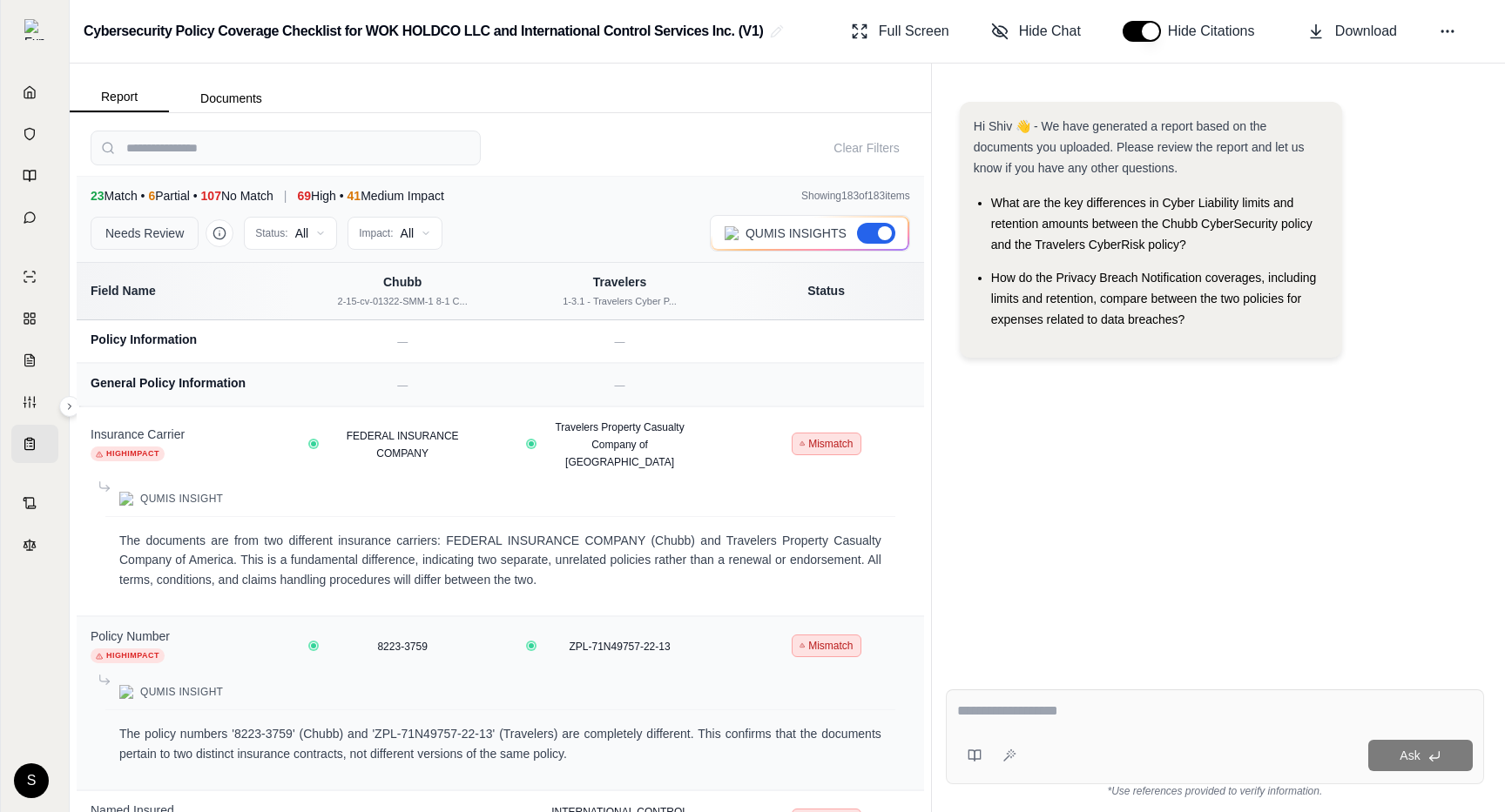
click at [158, 238] on button "Needs Review" at bounding box center [144, 232] width 108 height 33
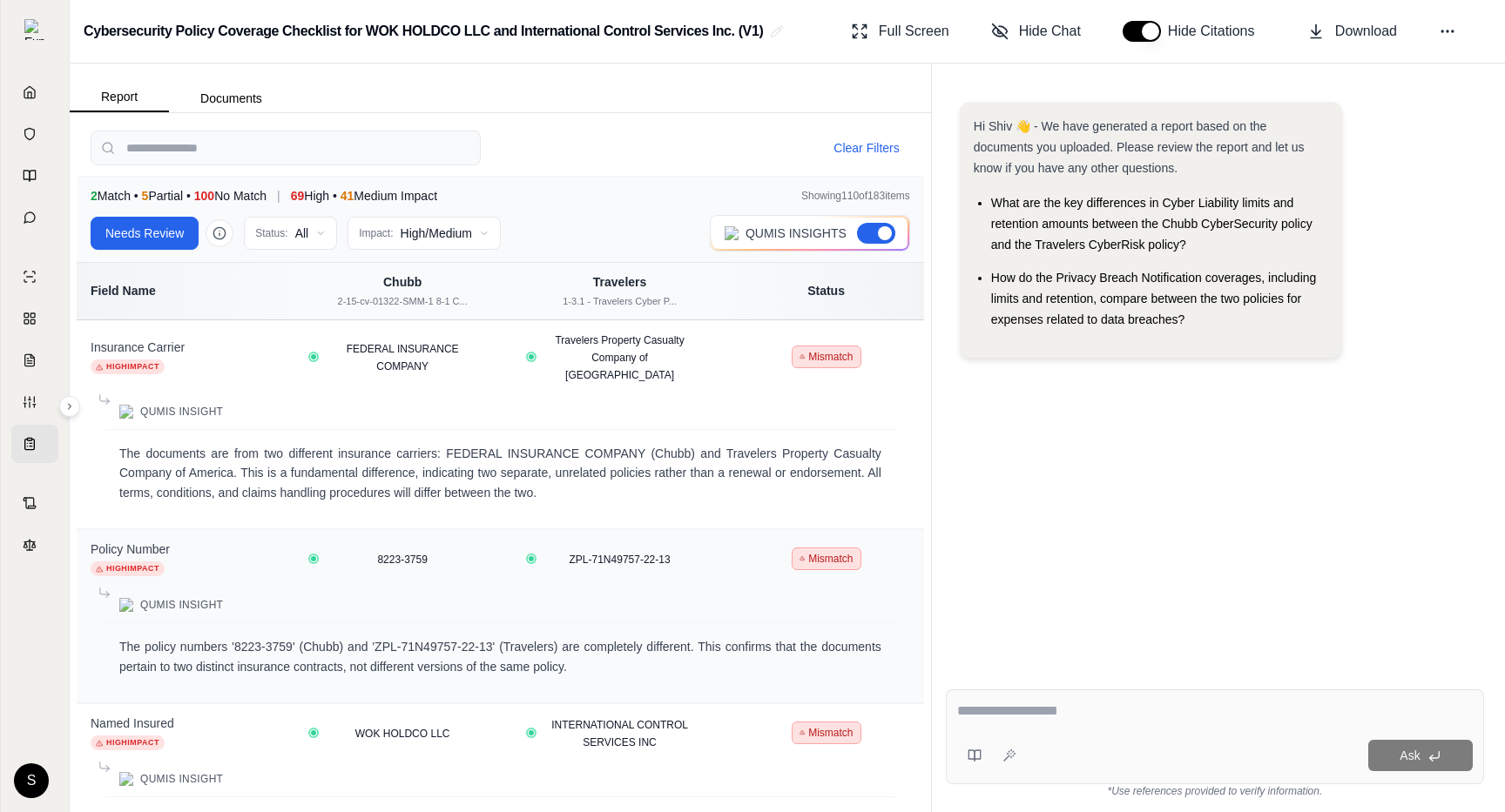
click at [158, 238] on button "Needs Review" at bounding box center [144, 232] width 108 height 33
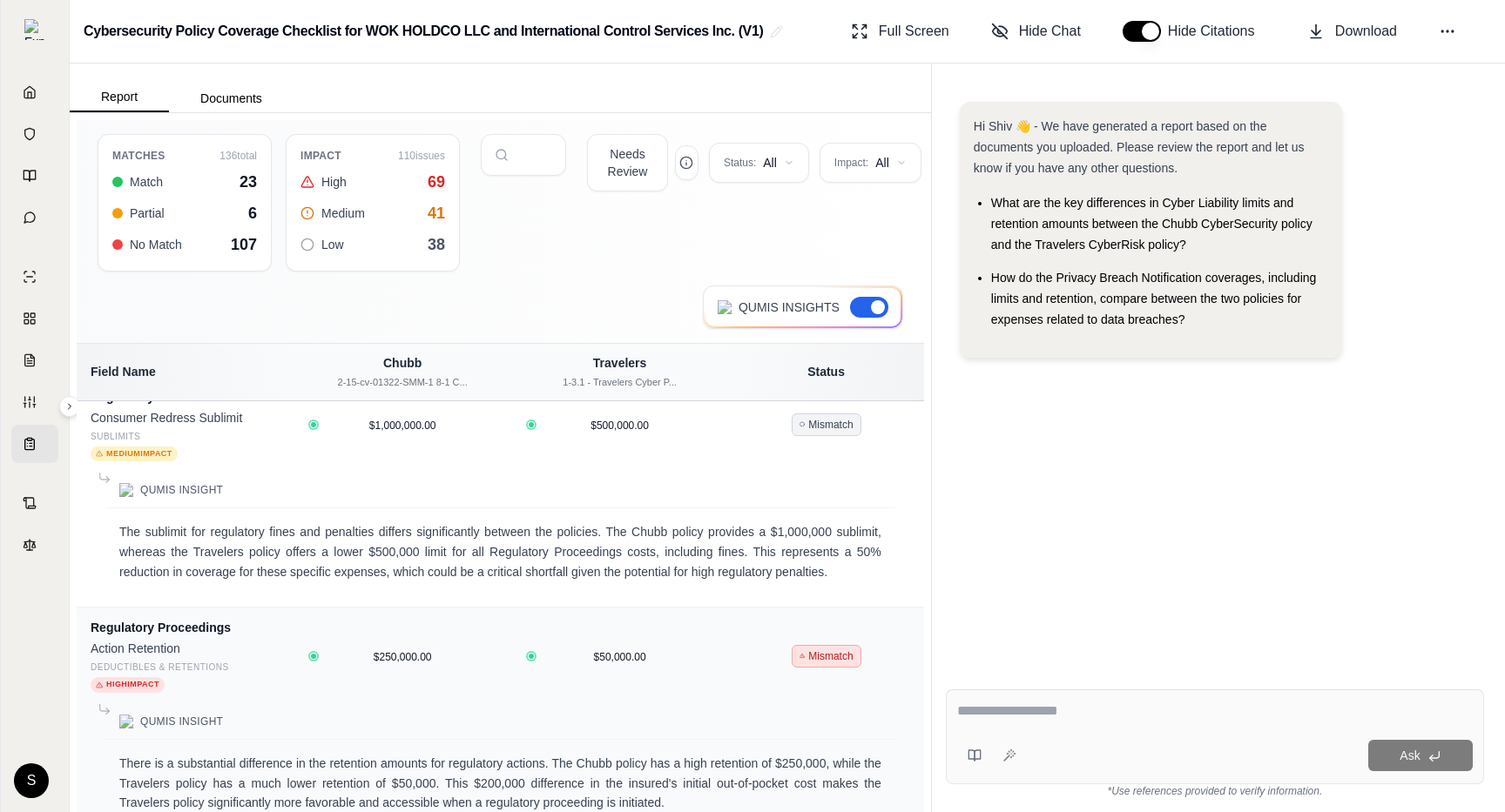
scroll to position [6039, 0]
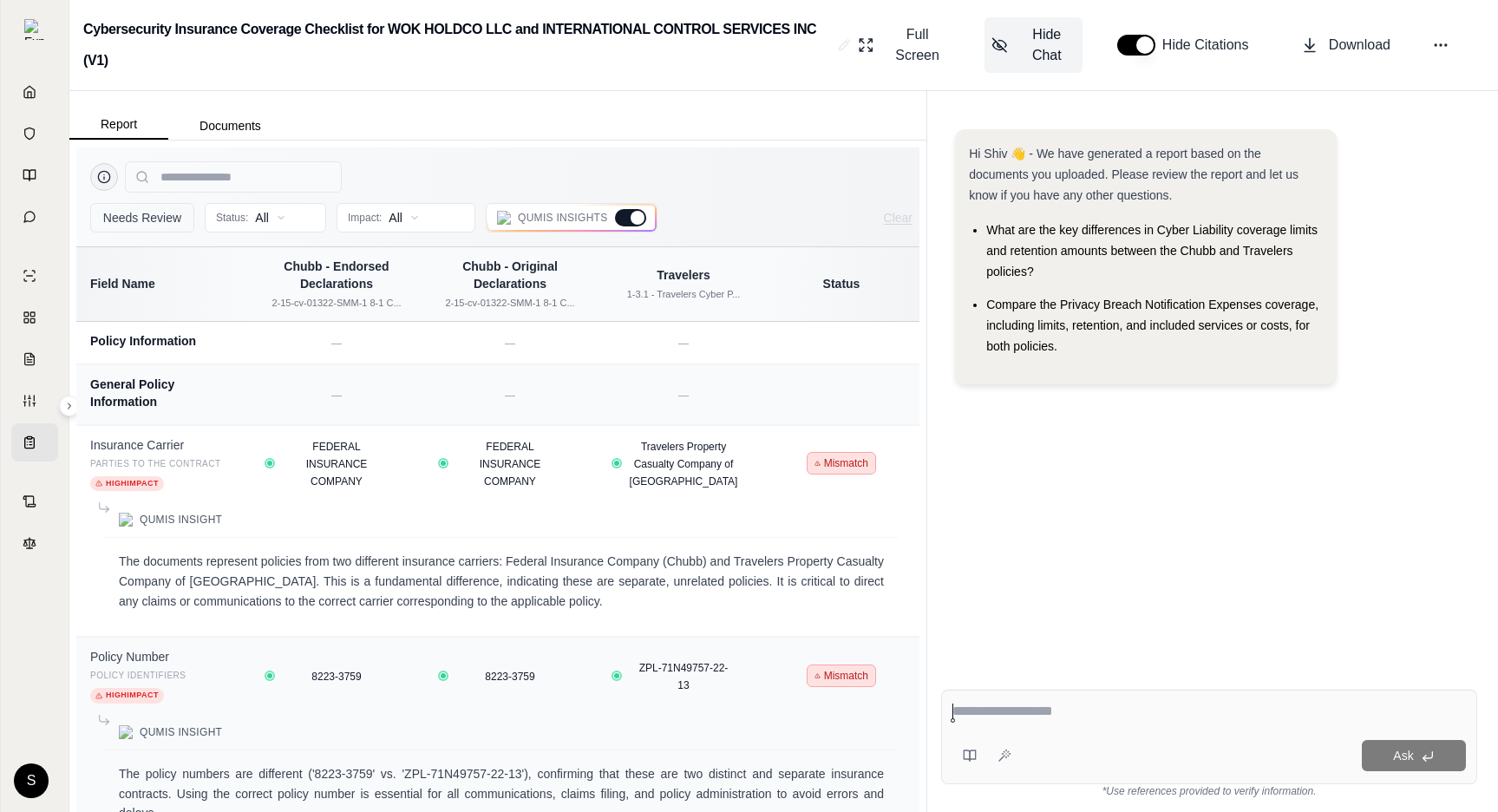
click at [1016, 38] on span "Hide Chat" at bounding box center [1047, 45] width 57 height 41
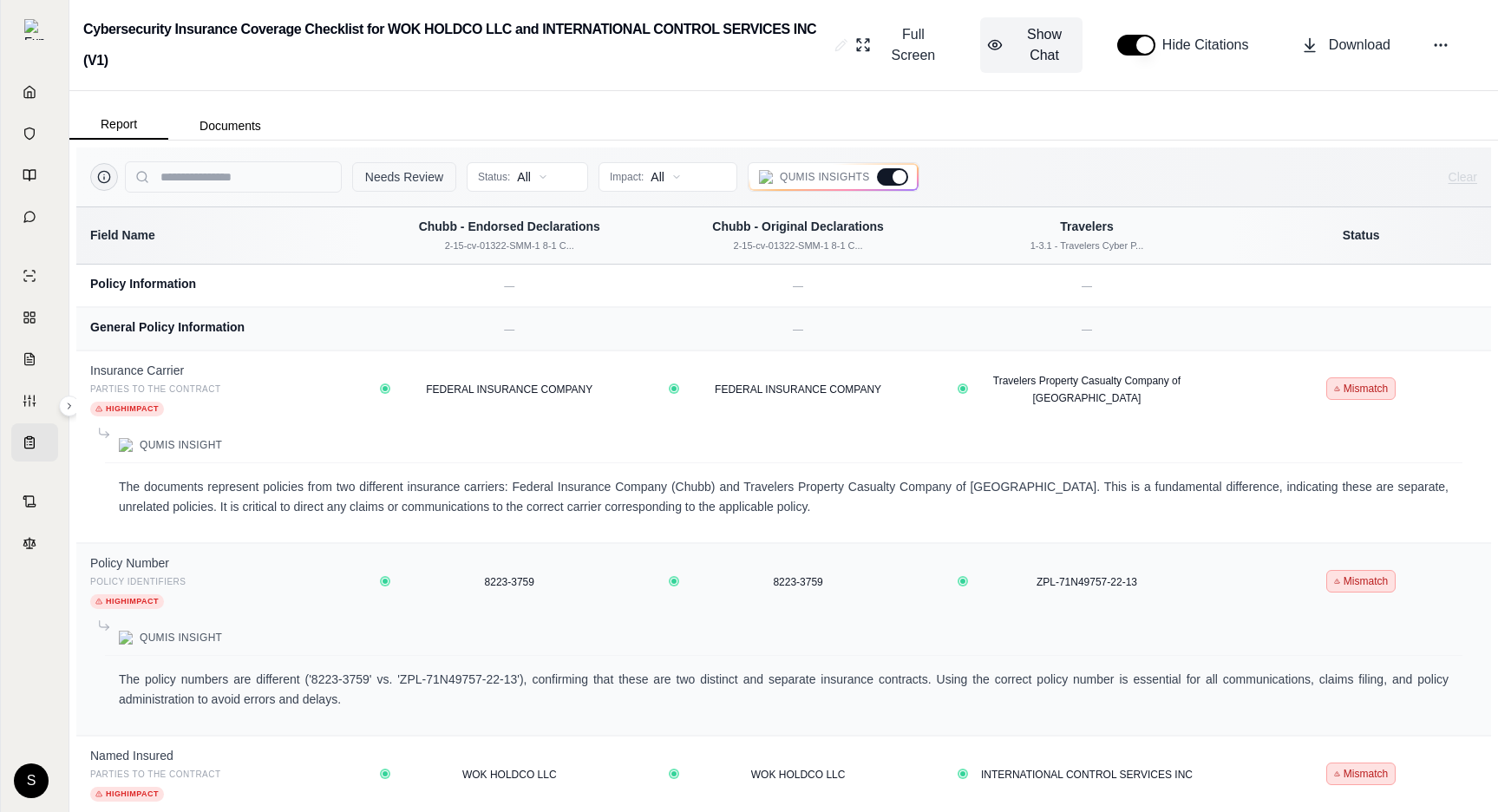
click at [1016, 44] on span "Show Chat" at bounding box center [1043, 45] width 62 height 41
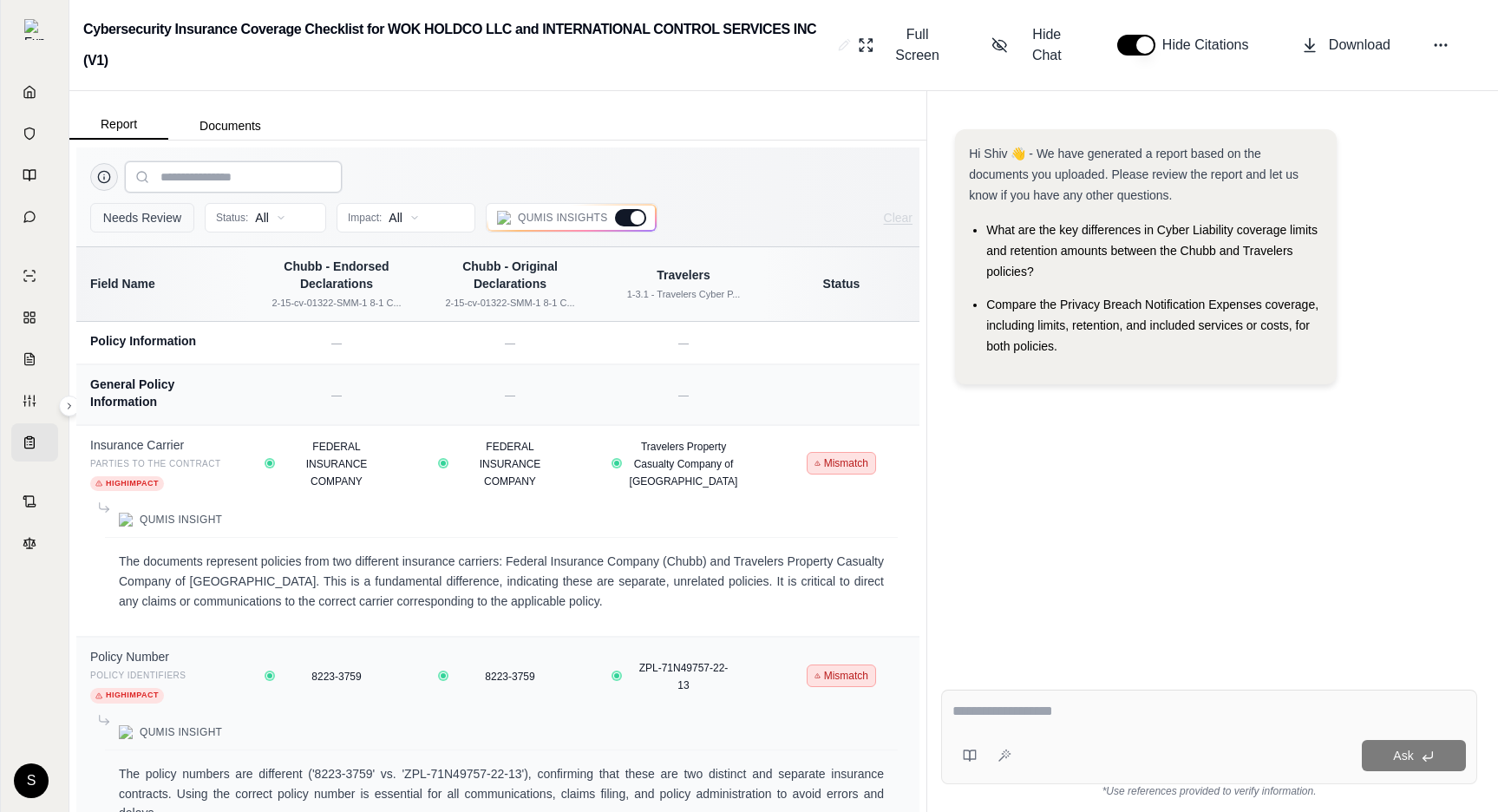
click at [221, 182] on input "search" at bounding box center [233, 177] width 217 height 31
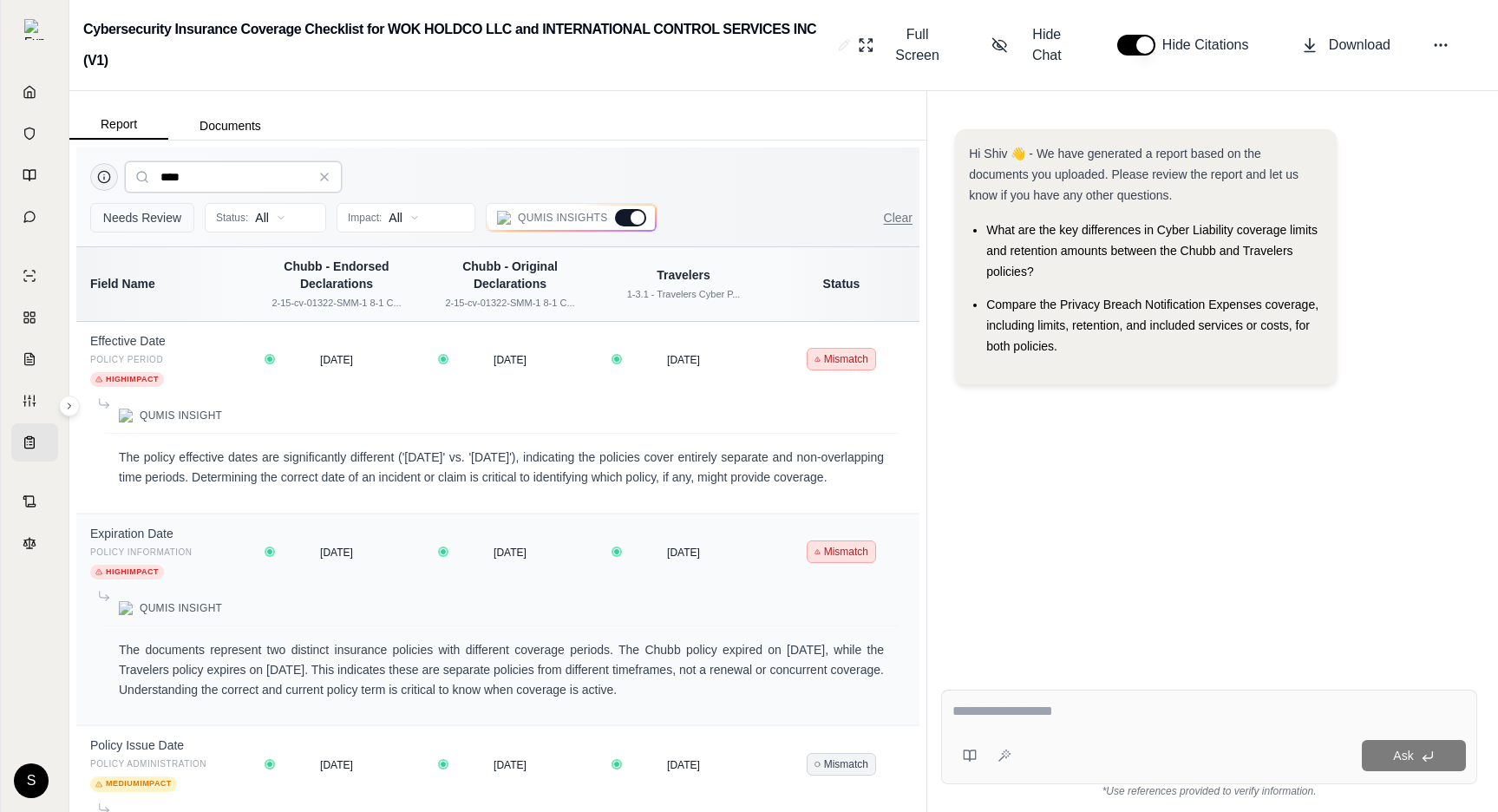
type input "****"
click at [632, 222] on div at bounding box center [631, 218] width 31 height 18
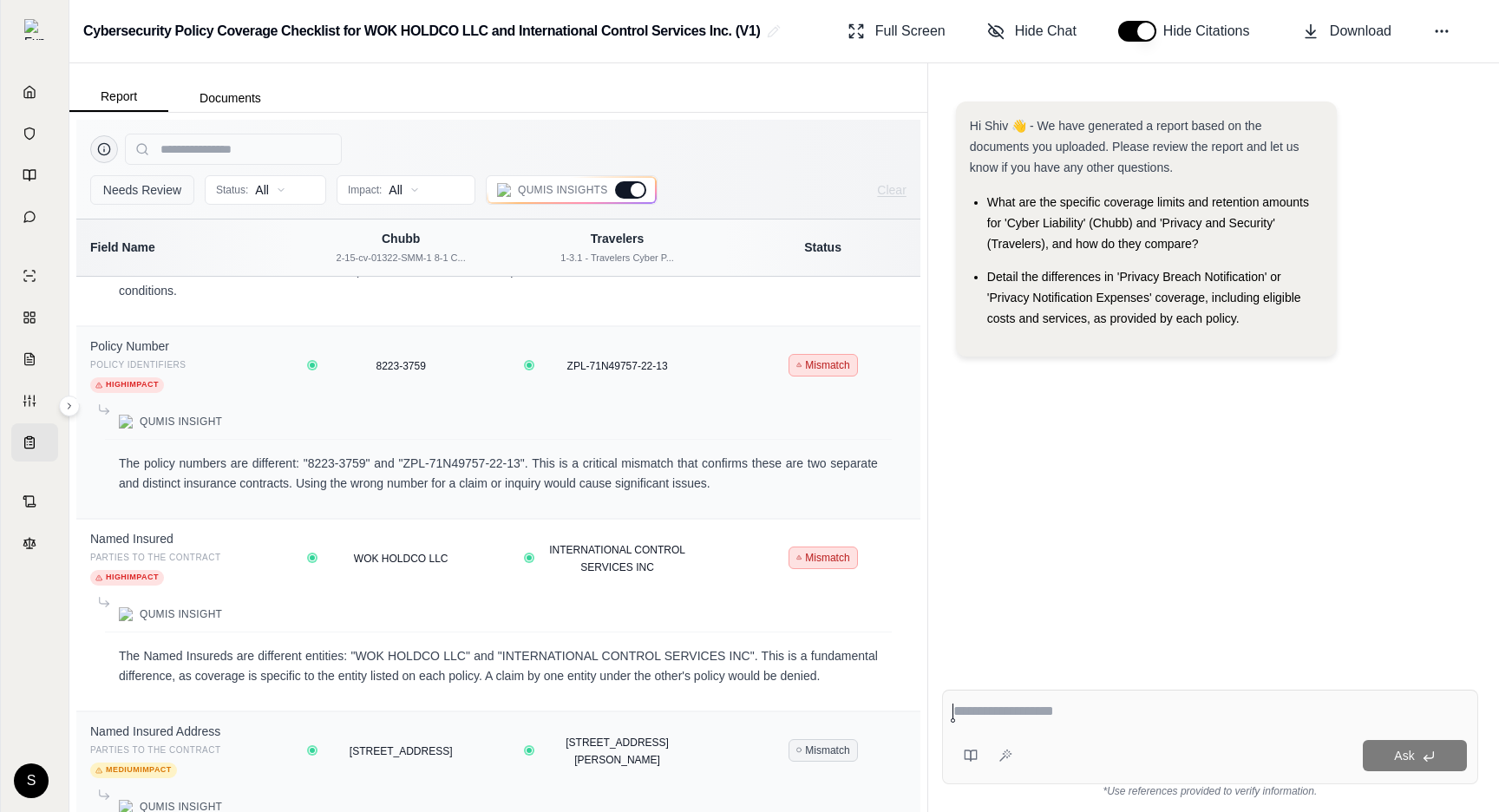
scroll to position [246, 0]
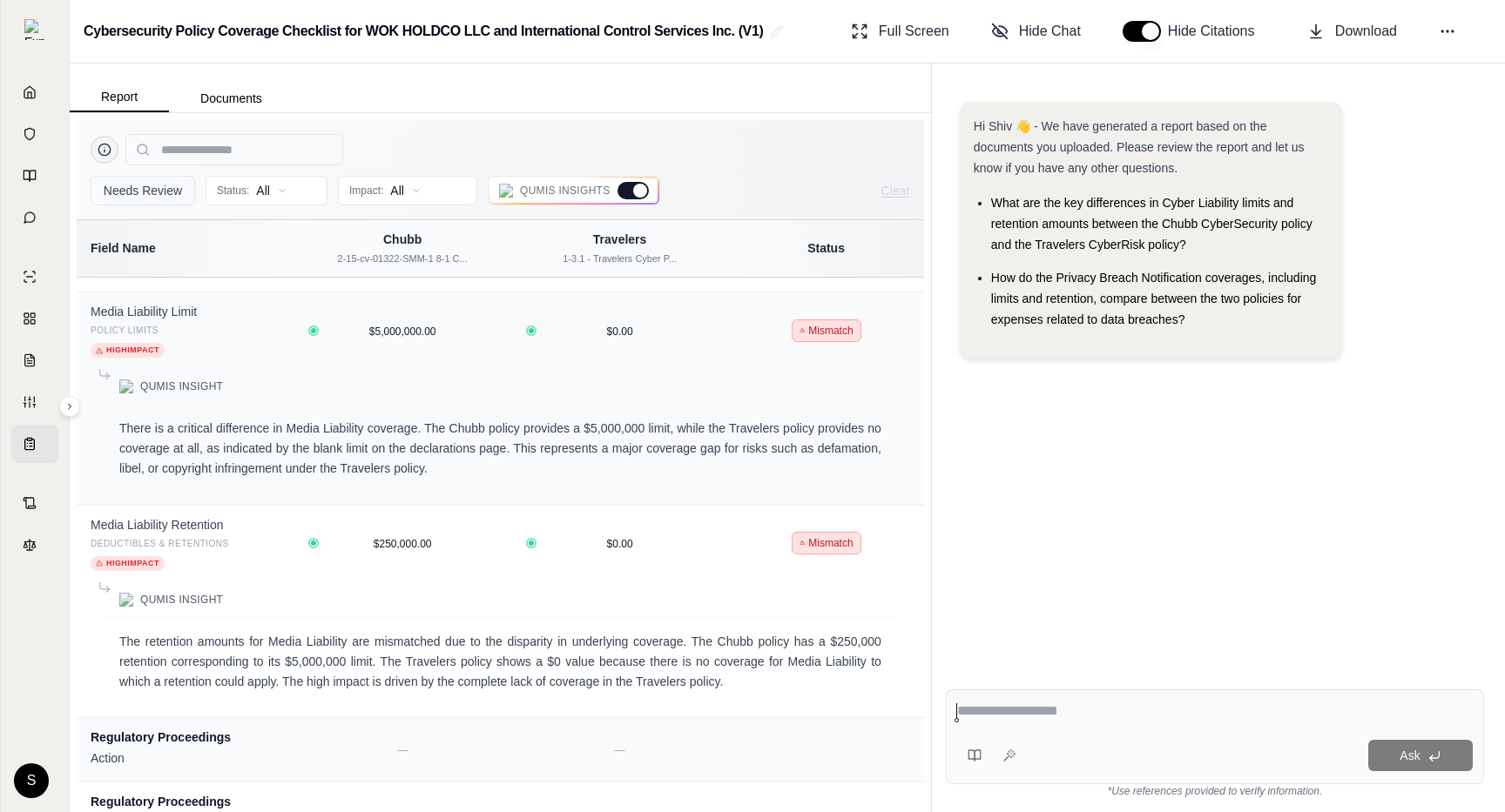
scroll to position [4978, 0]
click at [638, 188] on div at bounding box center [640, 191] width 14 height 14
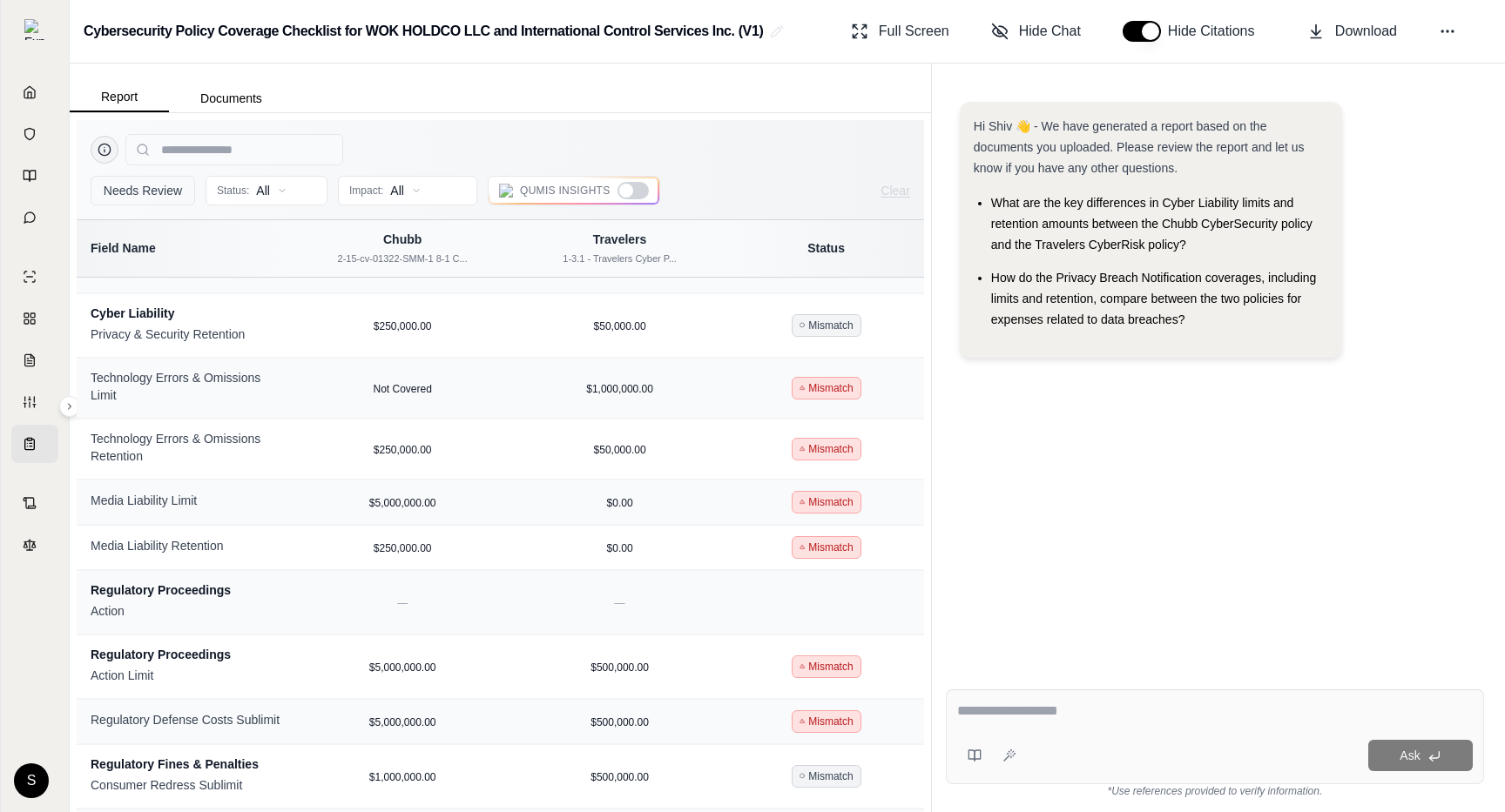
click at [638, 188] on div at bounding box center [633, 191] width 32 height 18
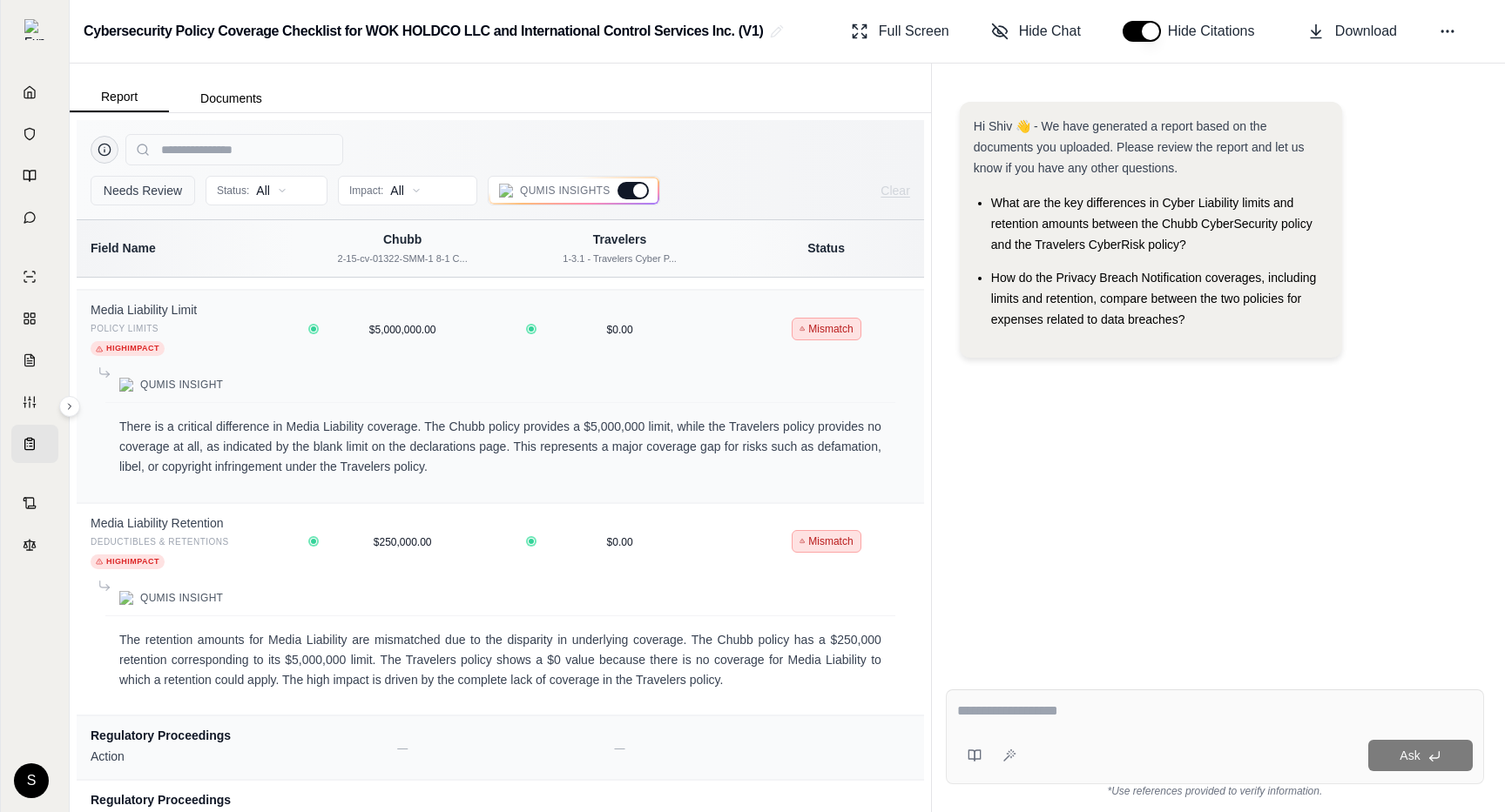
click at [624, 205] on div "Needs Review Status: All Impact: All Qumis Insights Clear" at bounding box center [500, 170] width 847 height 99
click at [634, 189] on div at bounding box center [640, 191] width 14 height 14
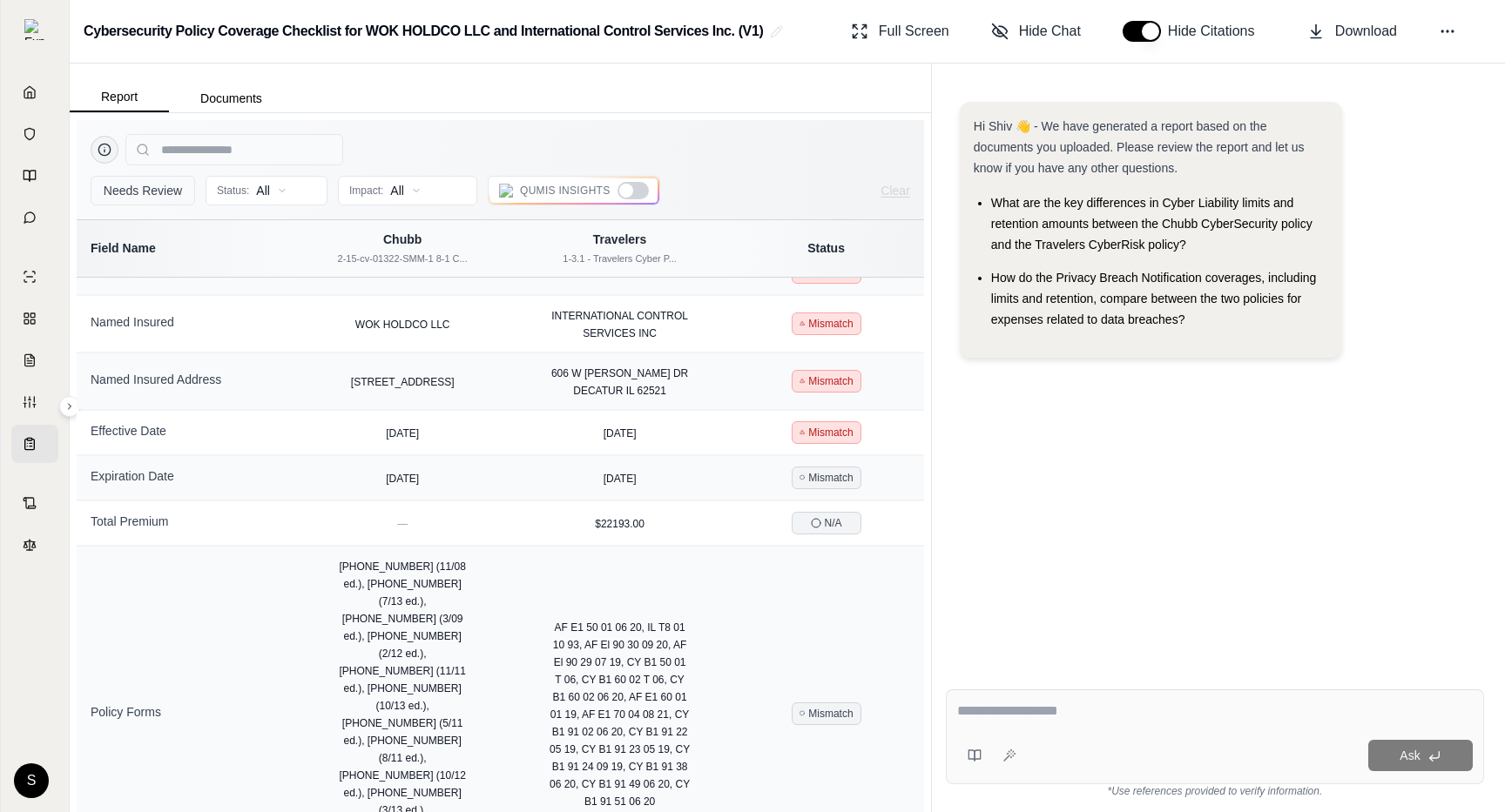
scroll to position [0, 0]
